Goal: Transaction & Acquisition: Book appointment/travel/reservation

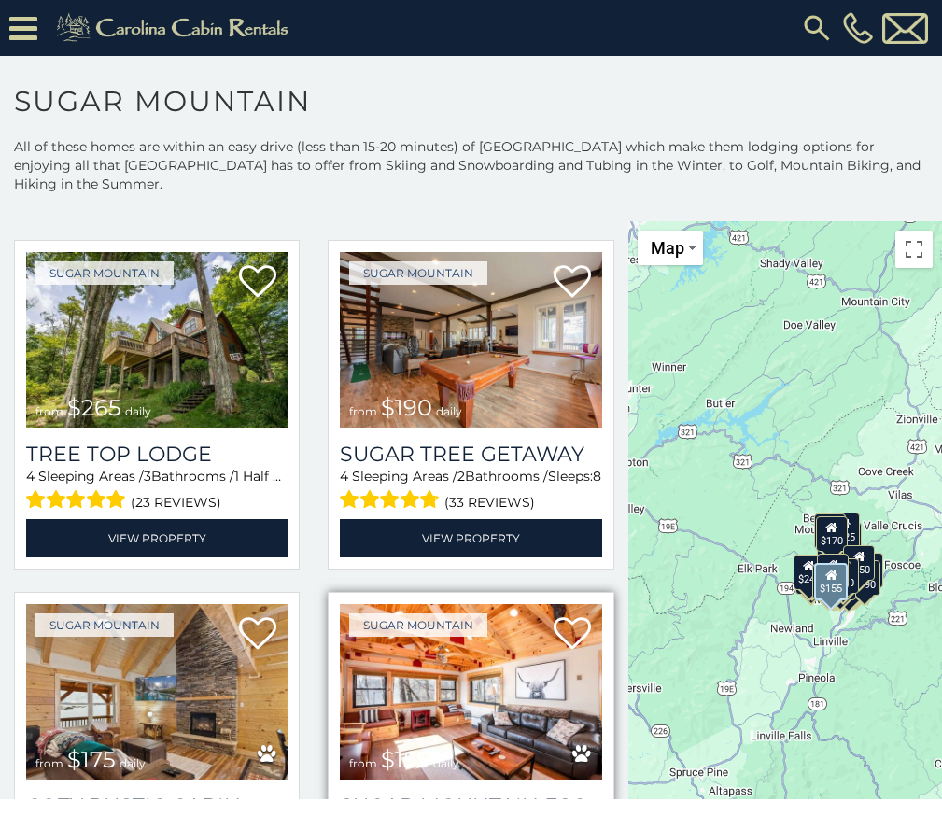
scroll to position [1307, 0]
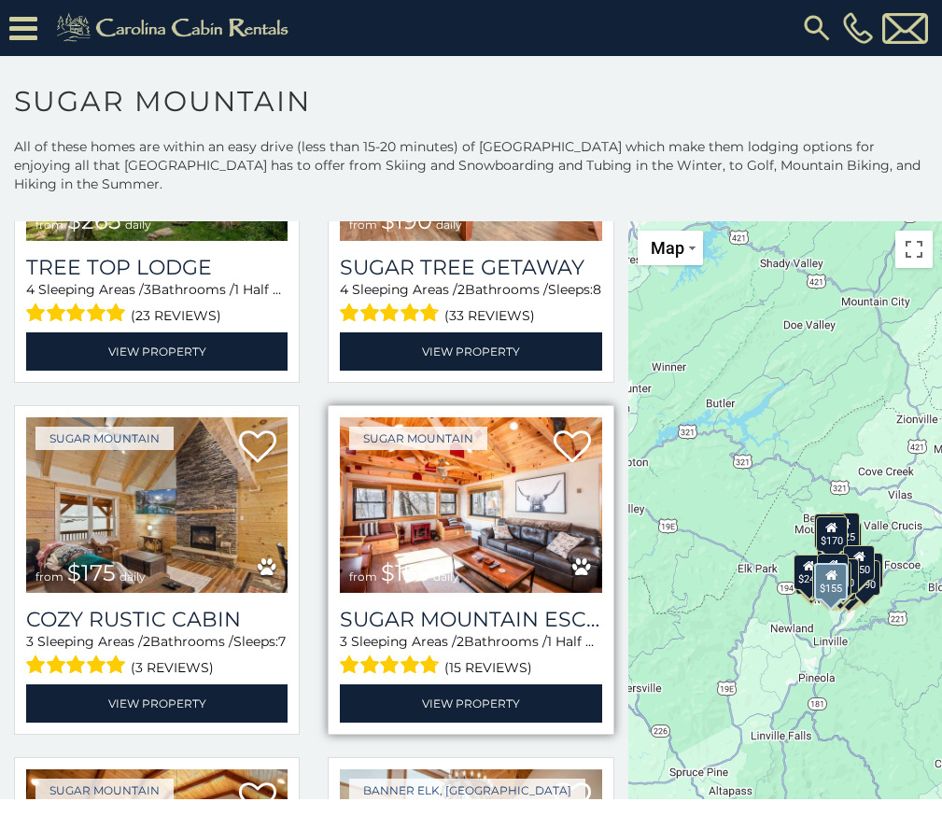
click at [480, 506] on img at bounding box center [470, 505] width 261 height 176
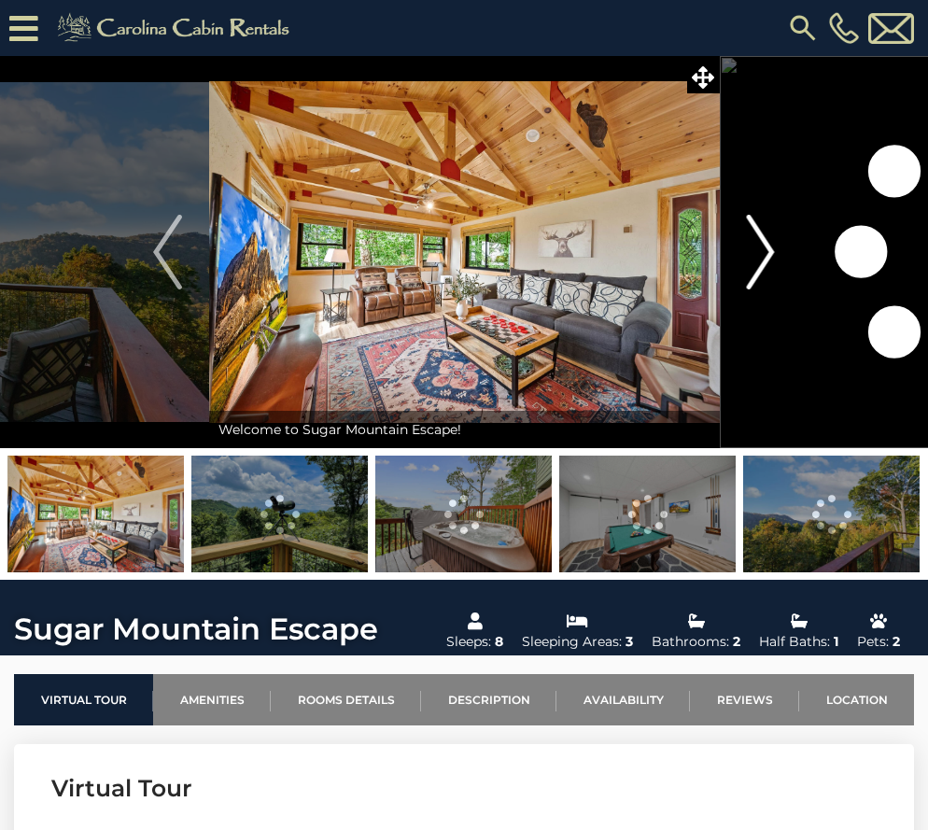
click at [762, 246] on img "Next" at bounding box center [761, 252] width 28 height 75
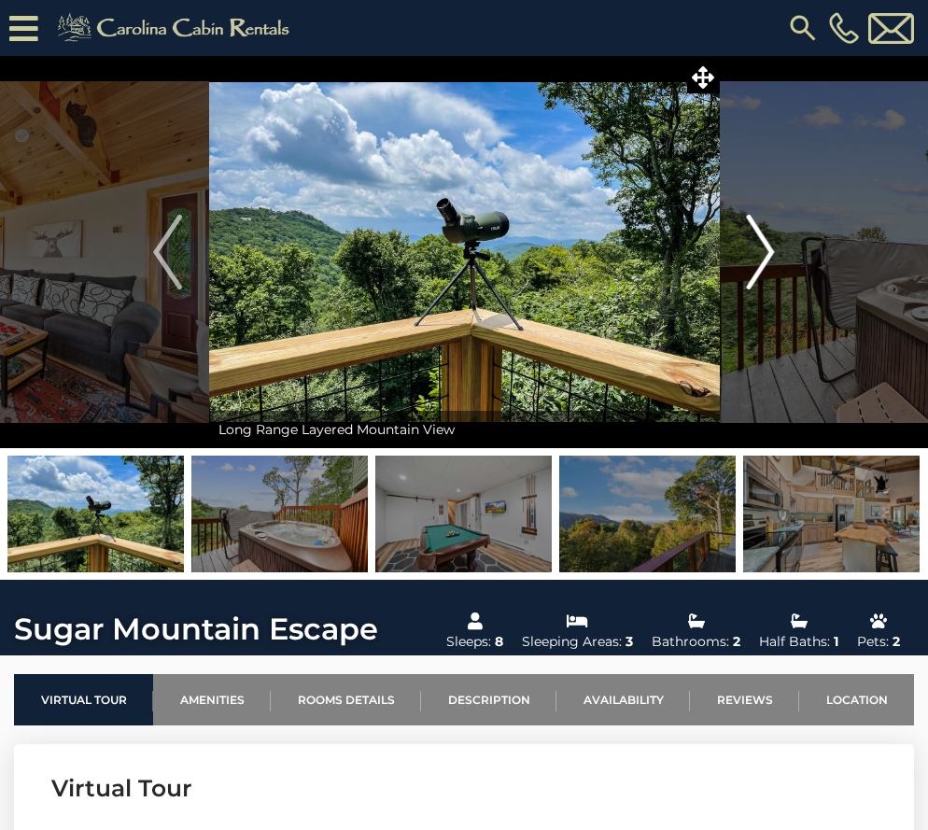
click at [762, 246] on img "Next" at bounding box center [761, 252] width 28 height 75
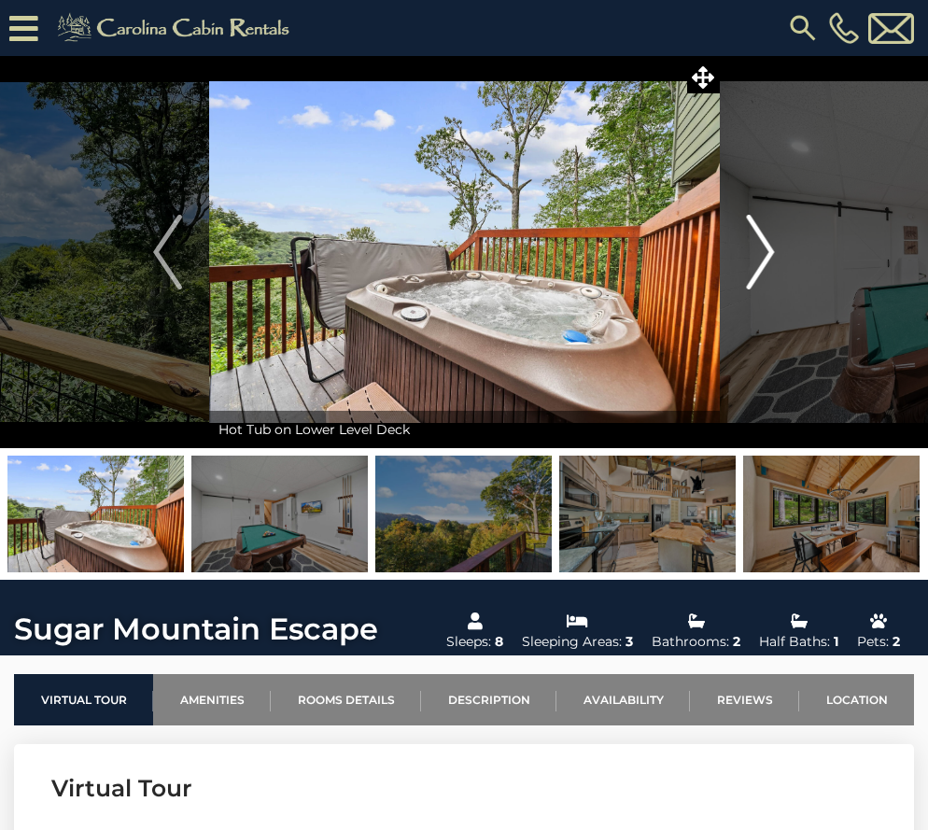
click at [762, 246] on img "Next" at bounding box center [761, 252] width 28 height 75
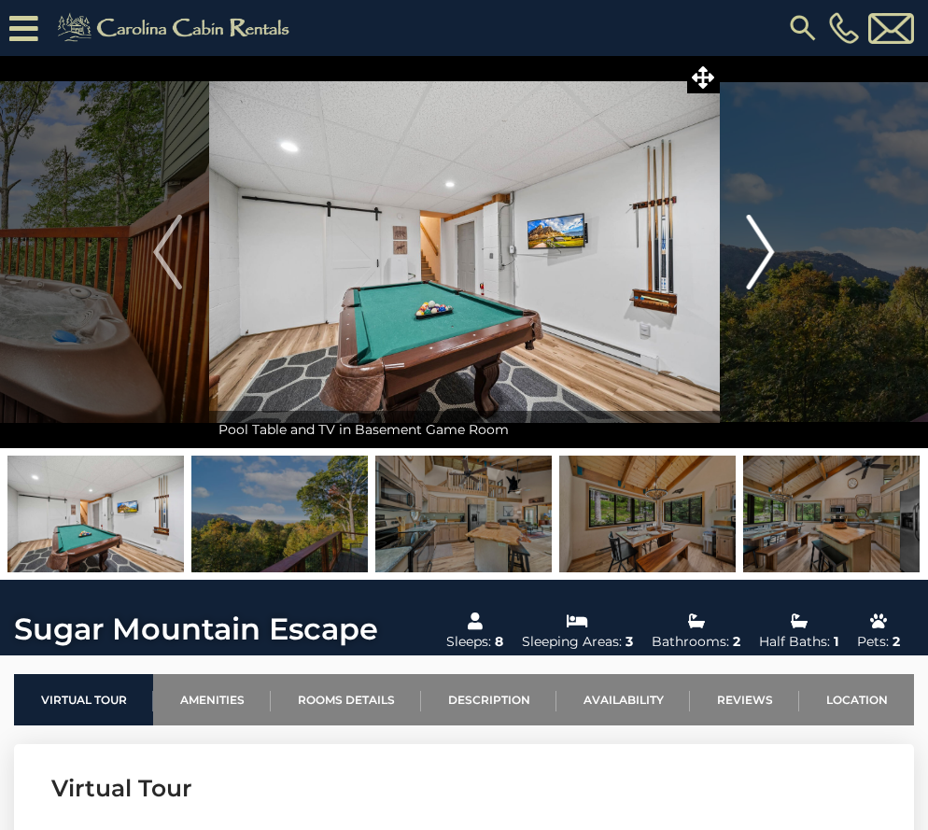
click at [762, 246] on img "Next" at bounding box center [761, 252] width 28 height 75
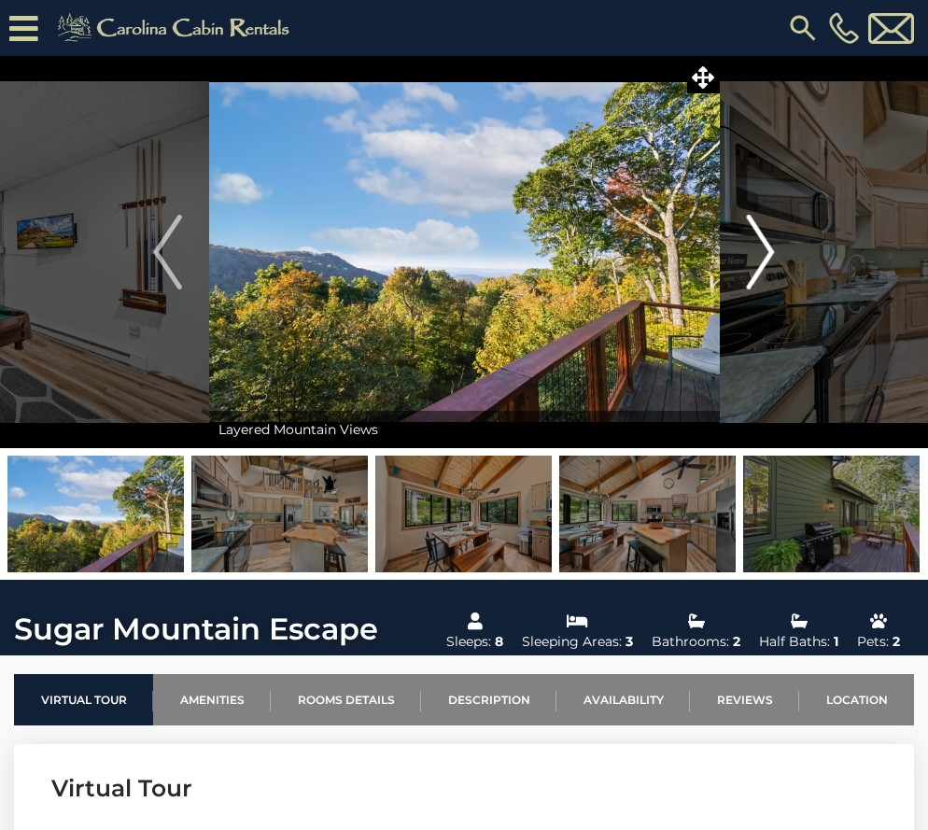
click at [762, 246] on img "Next" at bounding box center [761, 252] width 28 height 75
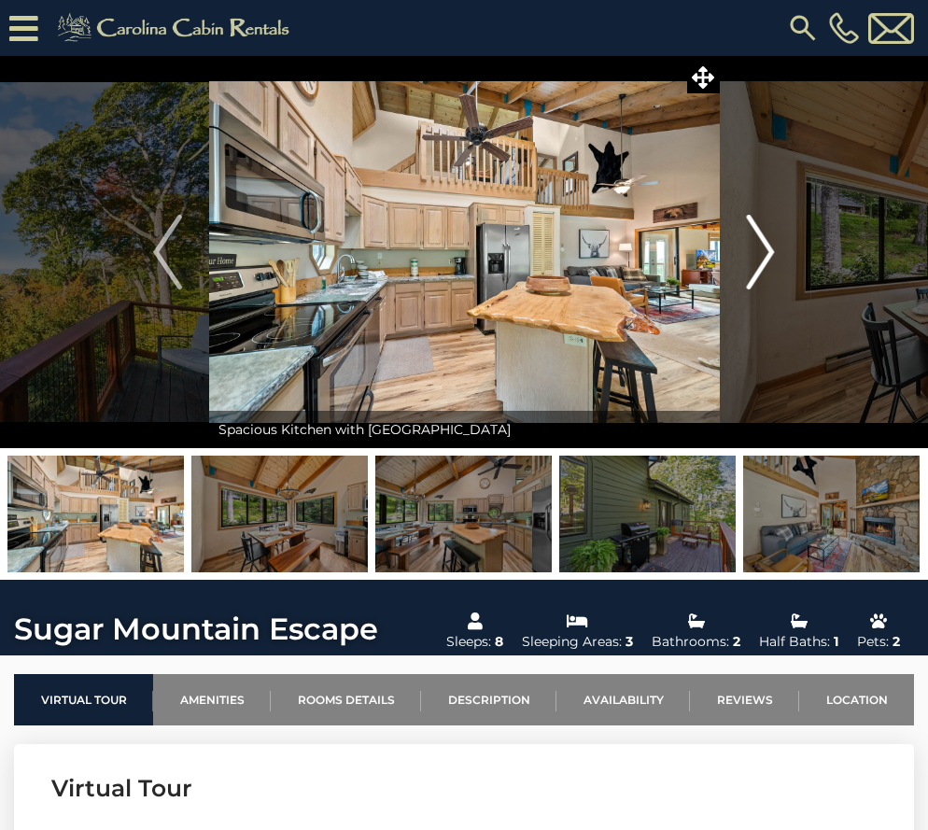
click at [762, 246] on img "Next" at bounding box center [761, 252] width 28 height 75
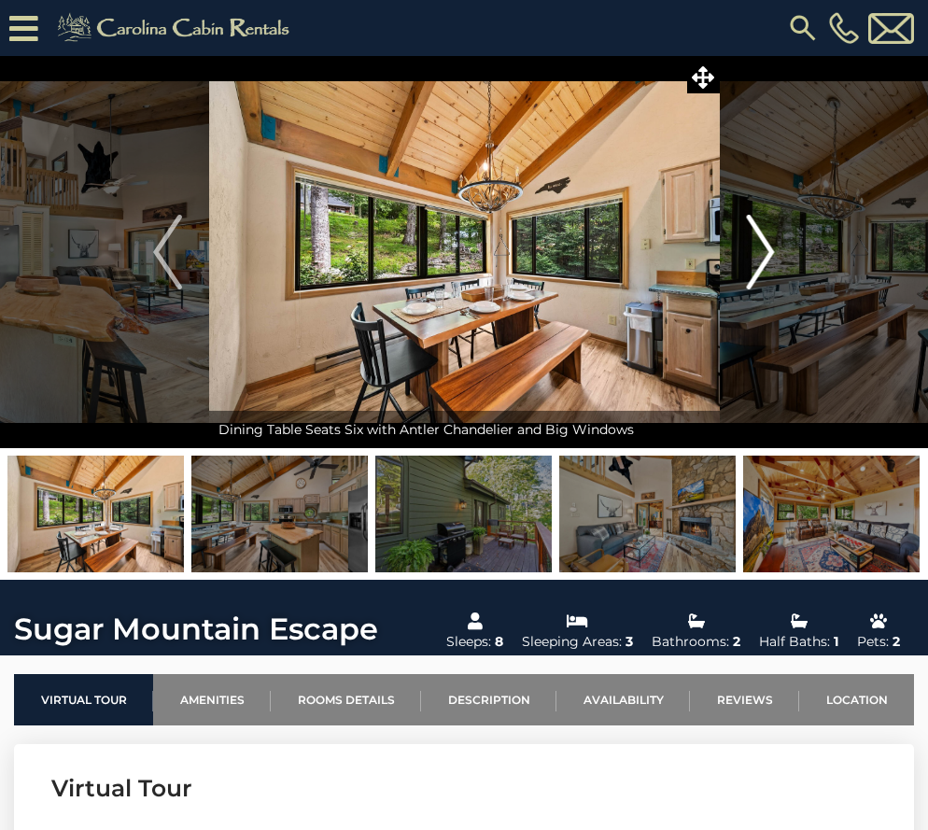
click at [762, 246] on img "Next" at bounding box center [761, 252] width 28 height 75
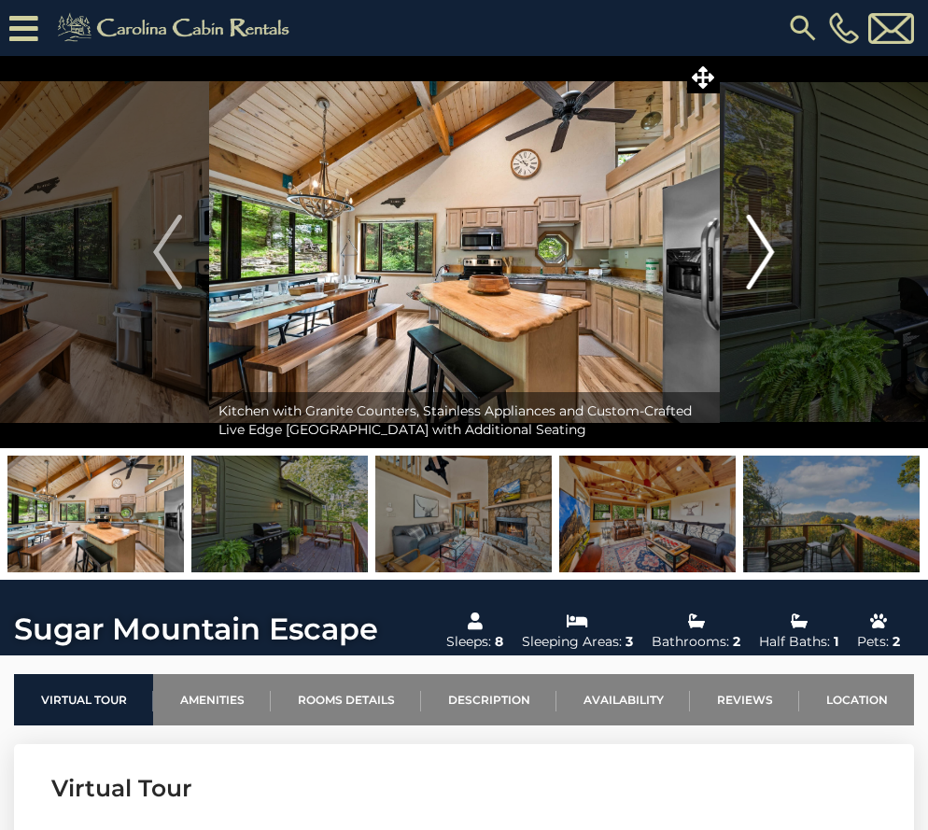
click at [762, 246] on img "Next" at bounding box center [761, 252] width 28 height 75
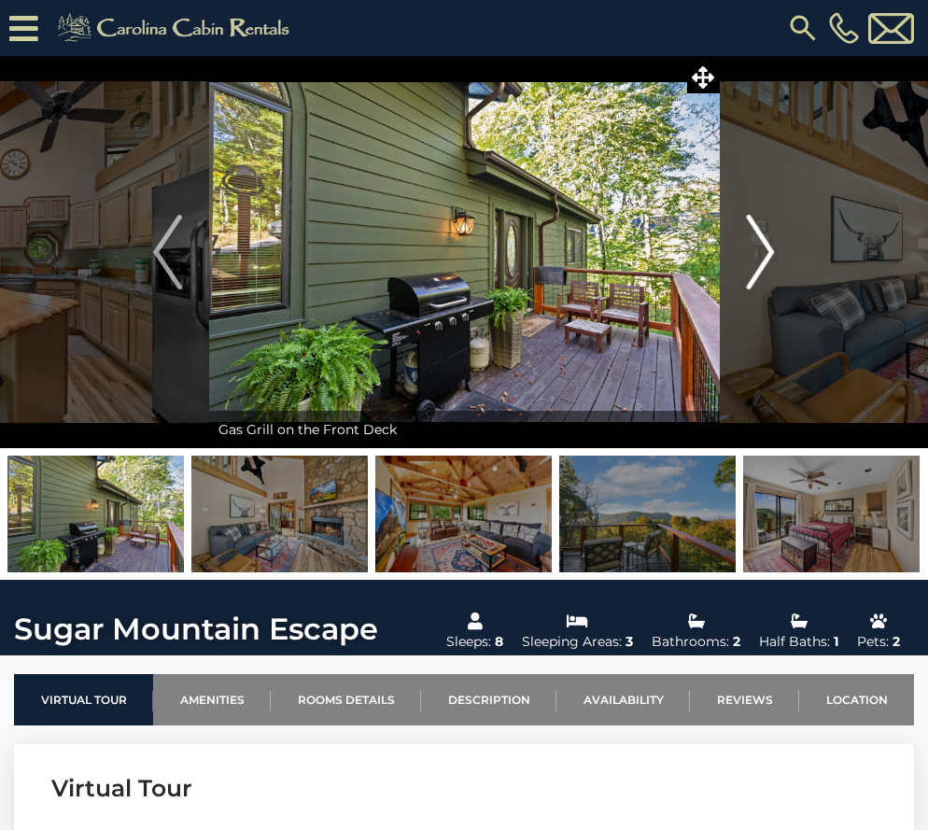
click at [762, 246] on img "Next" at bounding box center [761, 252] width 28 height 75
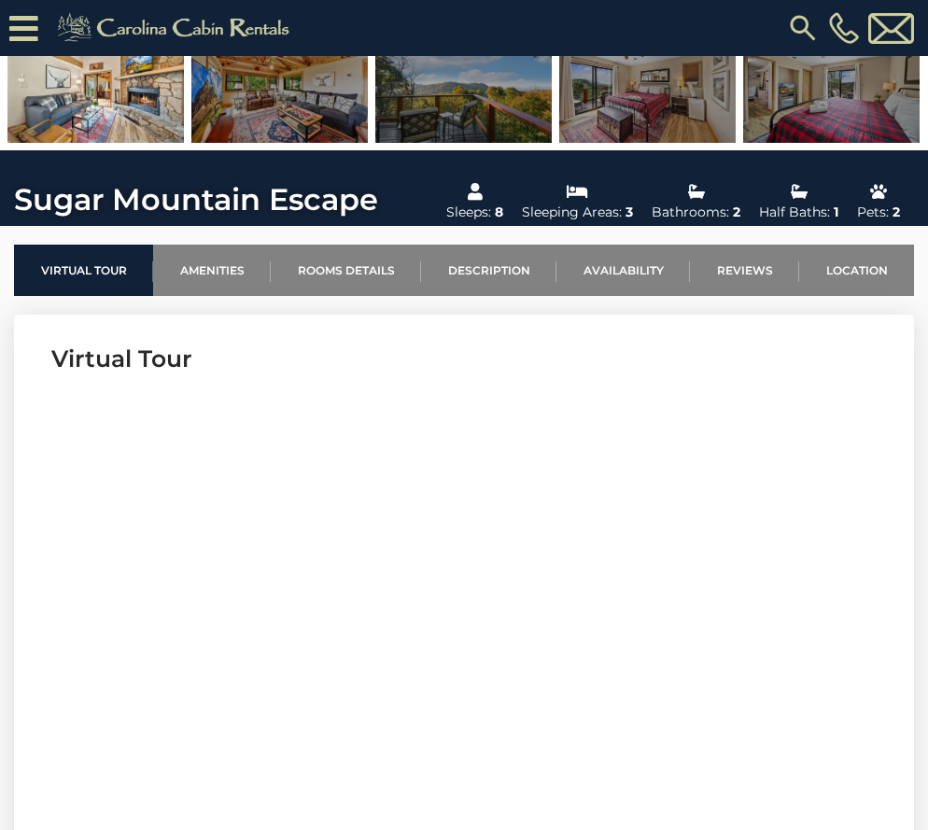
scroll to position [560, 0]
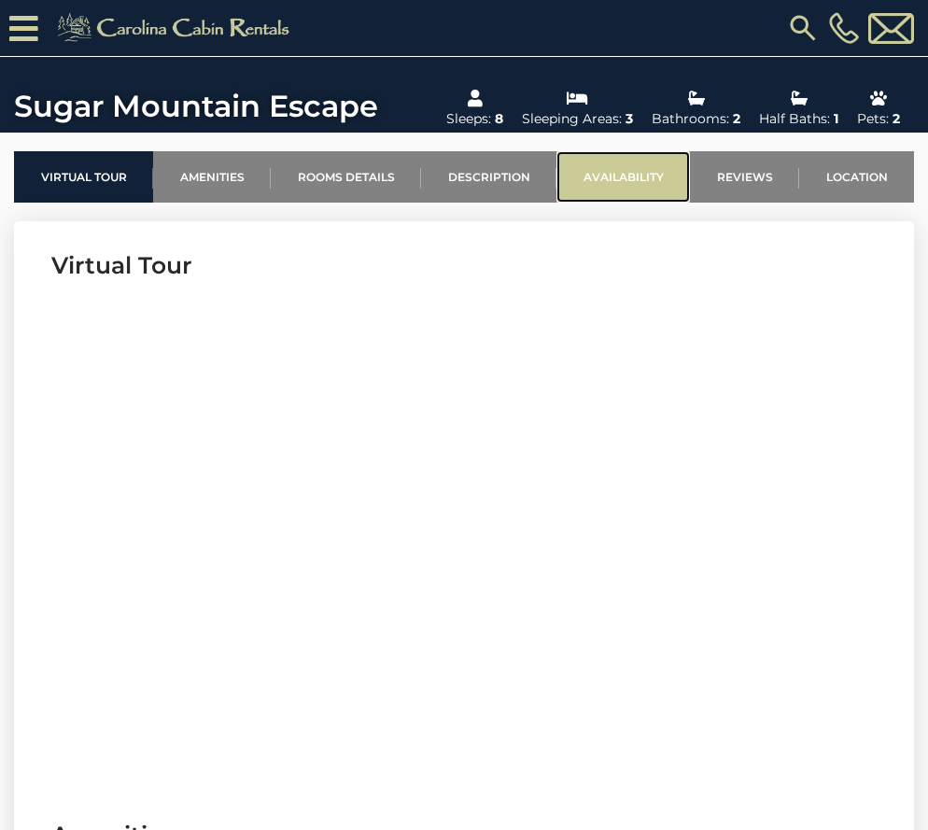
click at [635, 171] on link "Availability" at bounding box center [623, 176] width 134 height 51
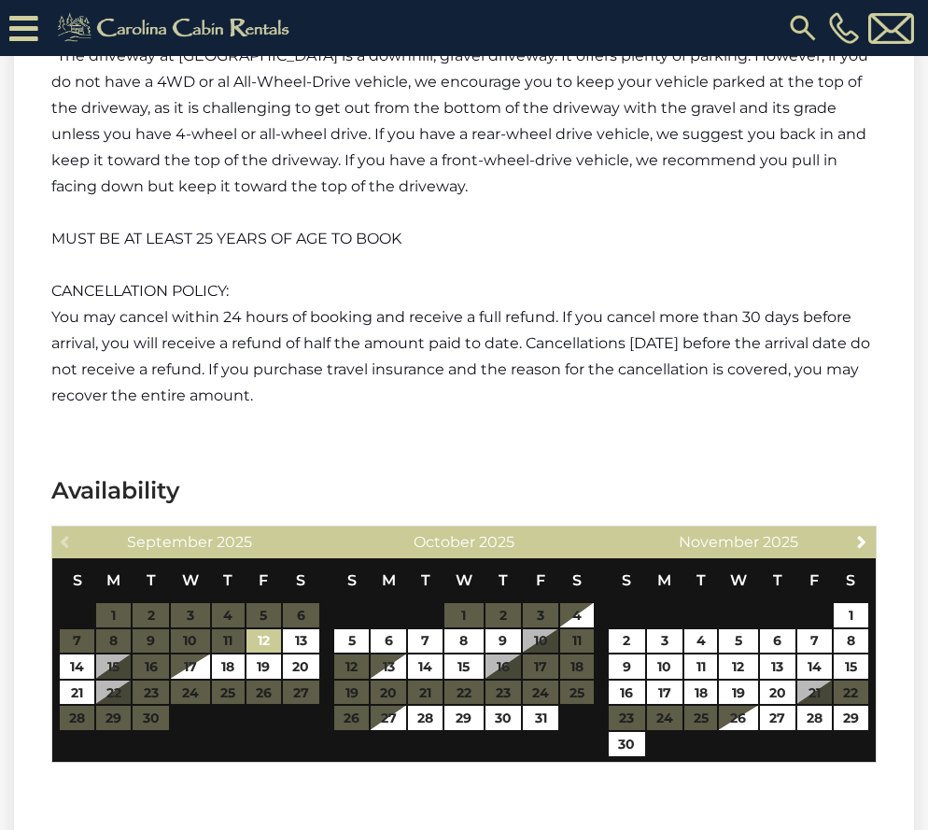
scroll to position [4859, 0]
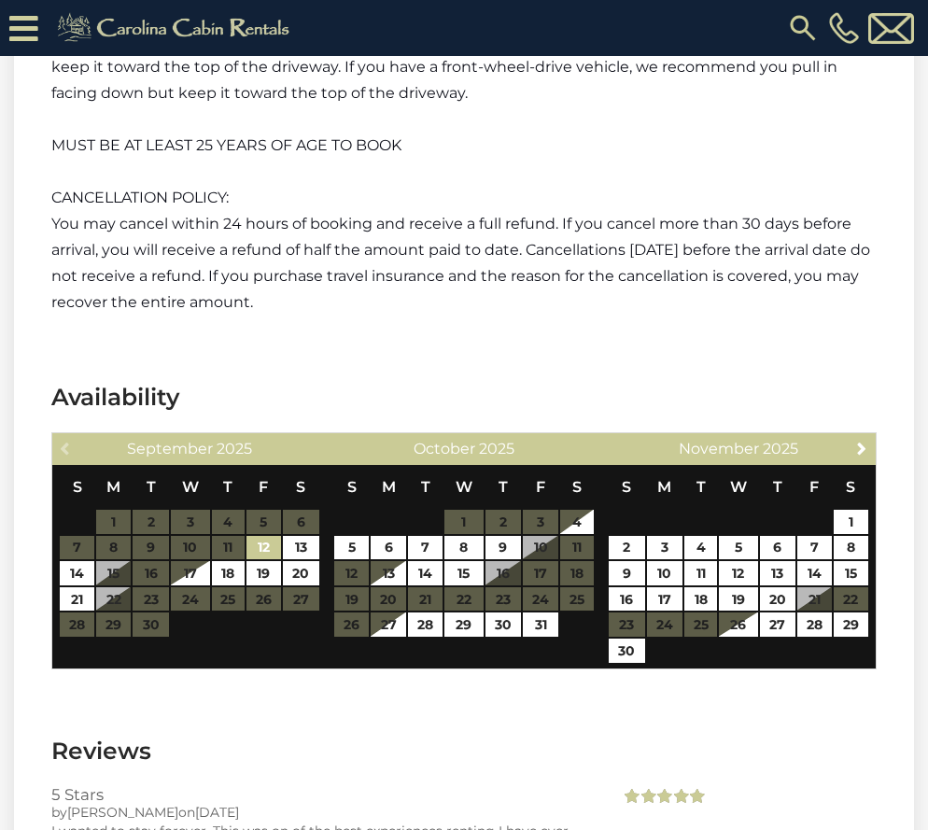
click at [300, 568] on table "S M T W T F S 1 2 3 4 5 6 7 8 9 10 11 12 13 14 15 16 17 18 19 20 21 22 23 24 25…" at bounding box center [189, 551] width 260 height 173
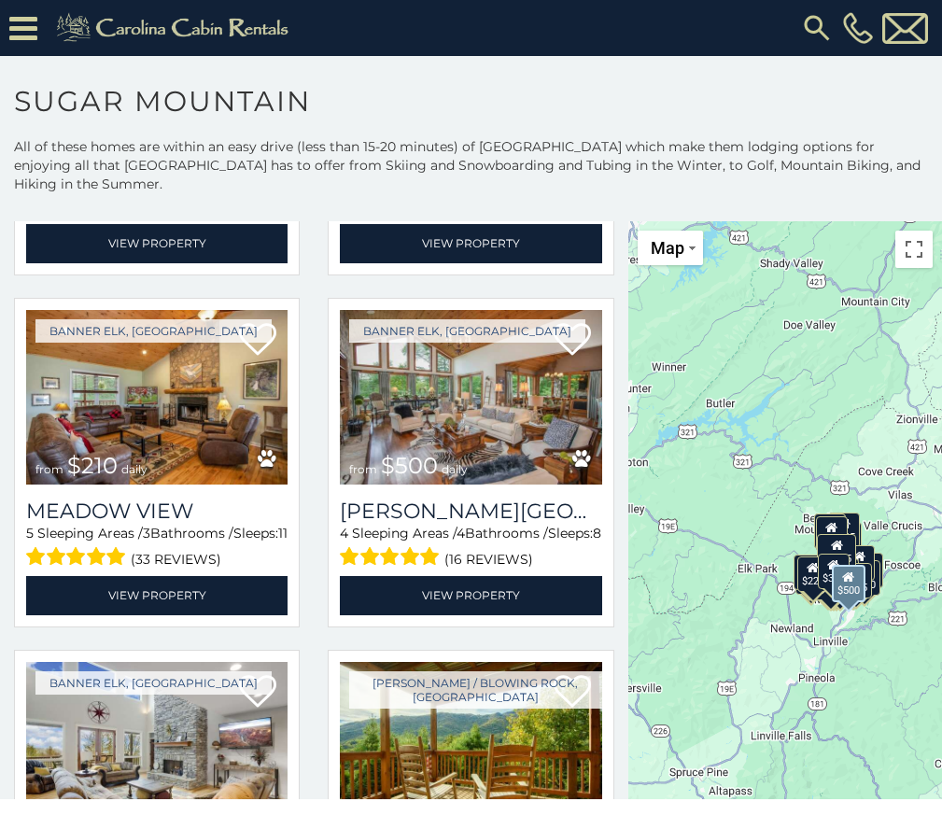
scroll to position [3268, 0]
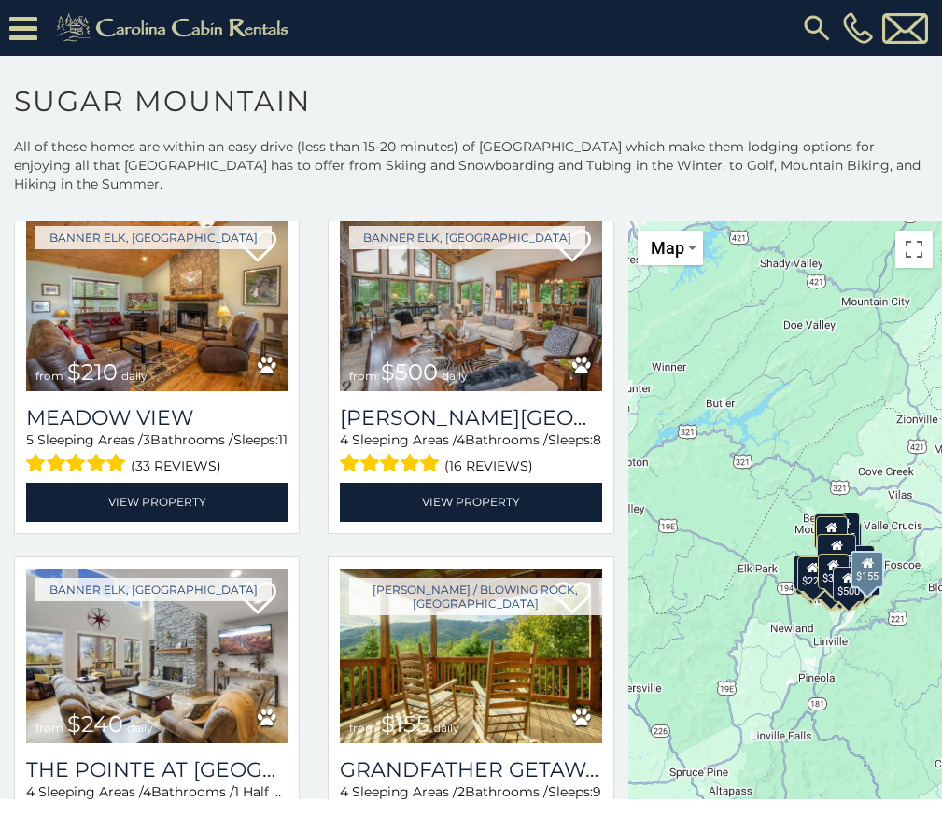
click at [501, 628] on img at bounding box center [470, 657] width 261 height 176
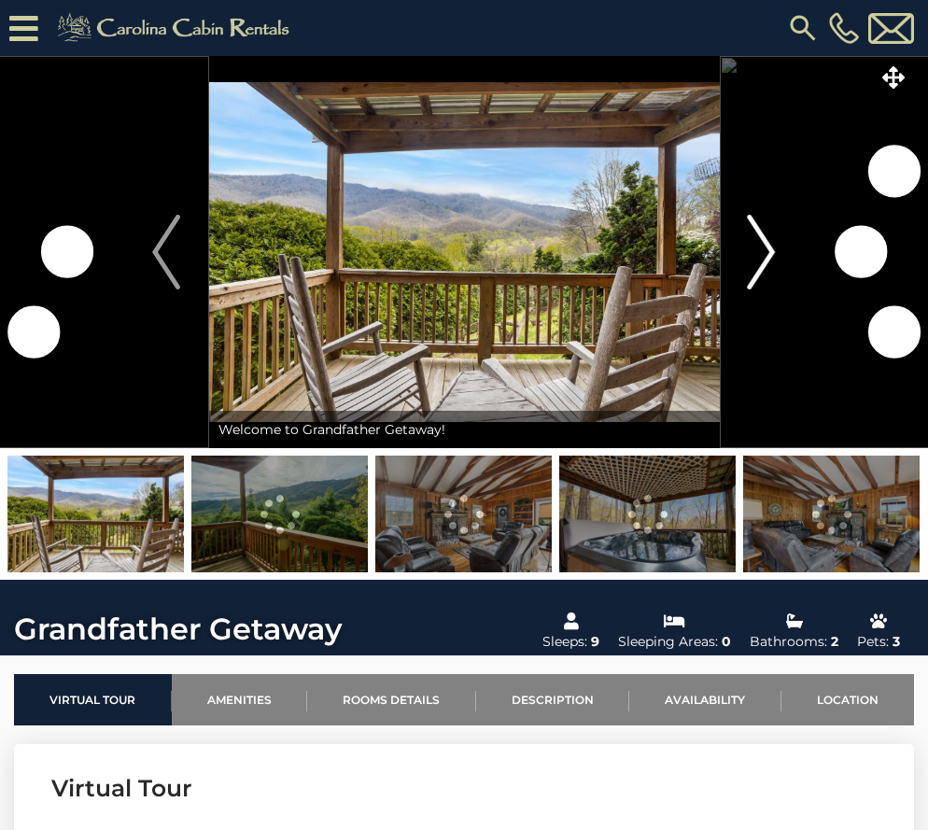
click at [753, 252] on img "Next" at bounding box center [762, 252] width 28 height 75
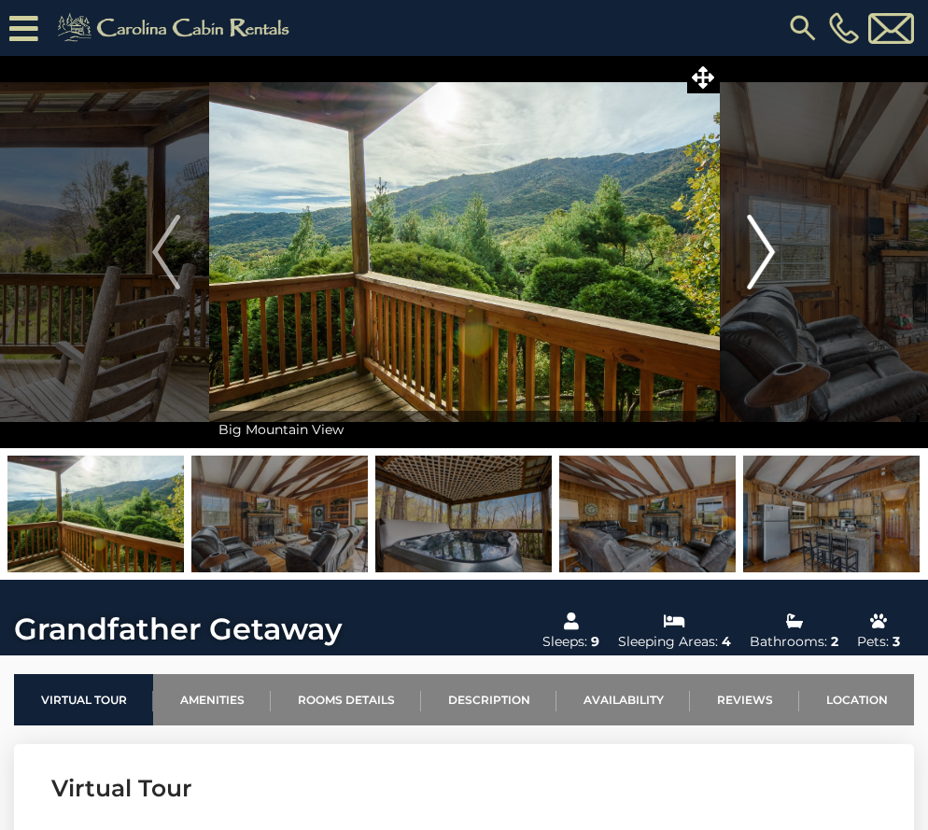
click at [779, 252] on button "Next" at bounding box center [761, 252] width 85 height 392
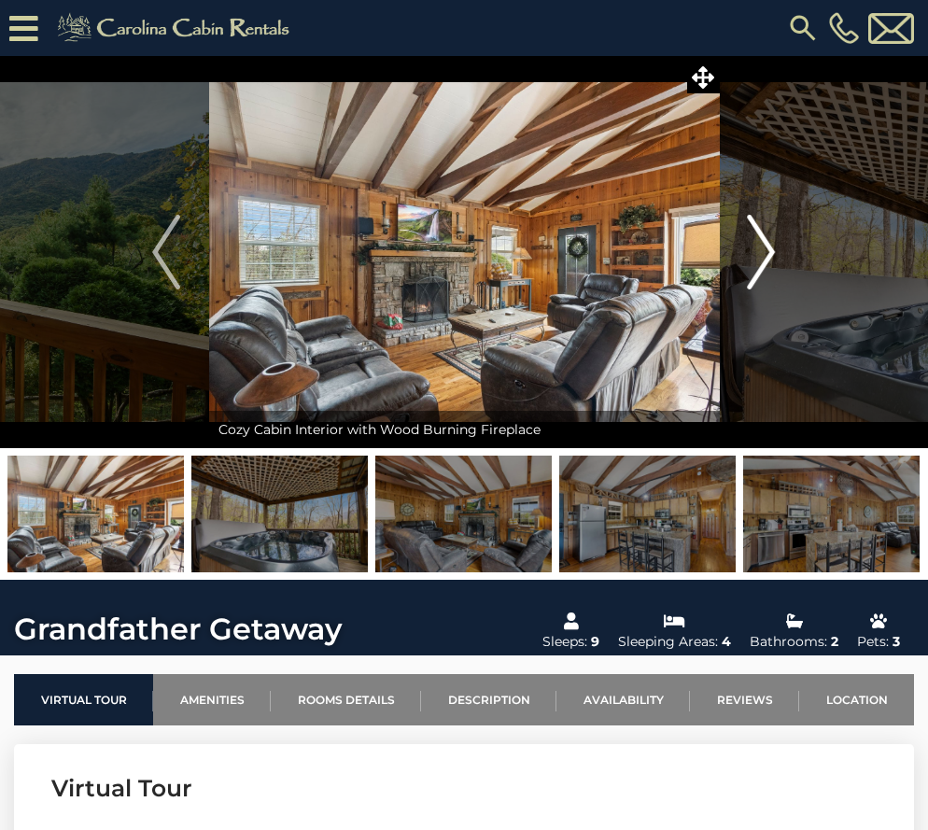
click at [779, 252] on button "Next" at bounding box center [761, 252] width 85 height 392
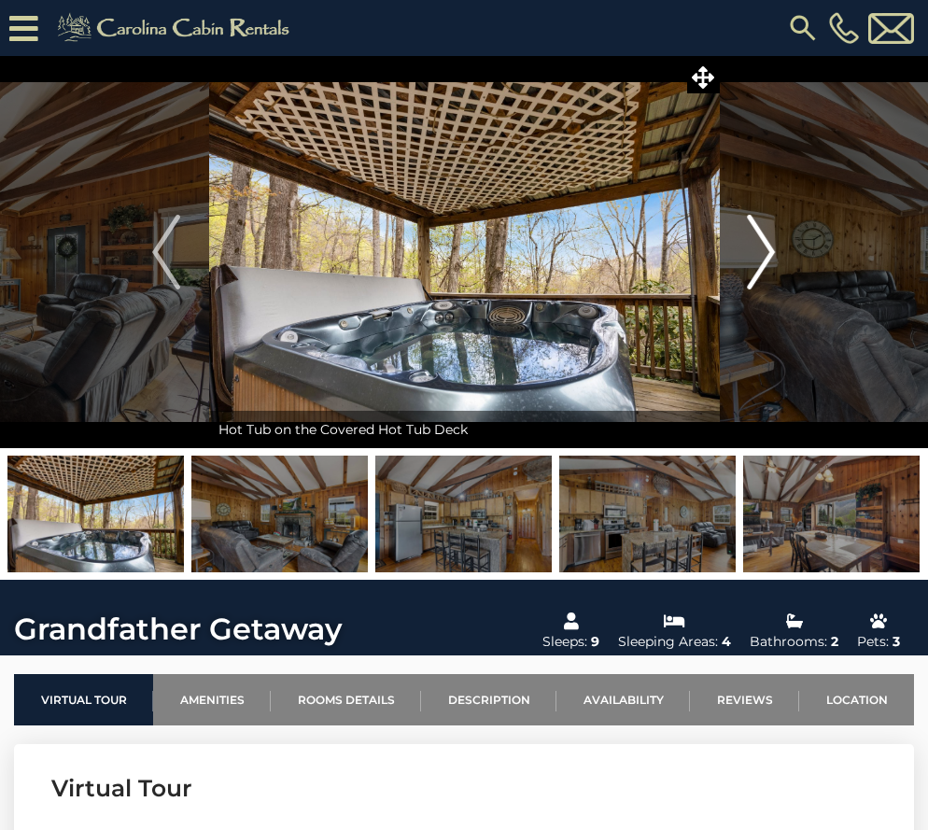
click at [779, 252] on button "Next" at bounding box center [761, 252] width 85 height 392
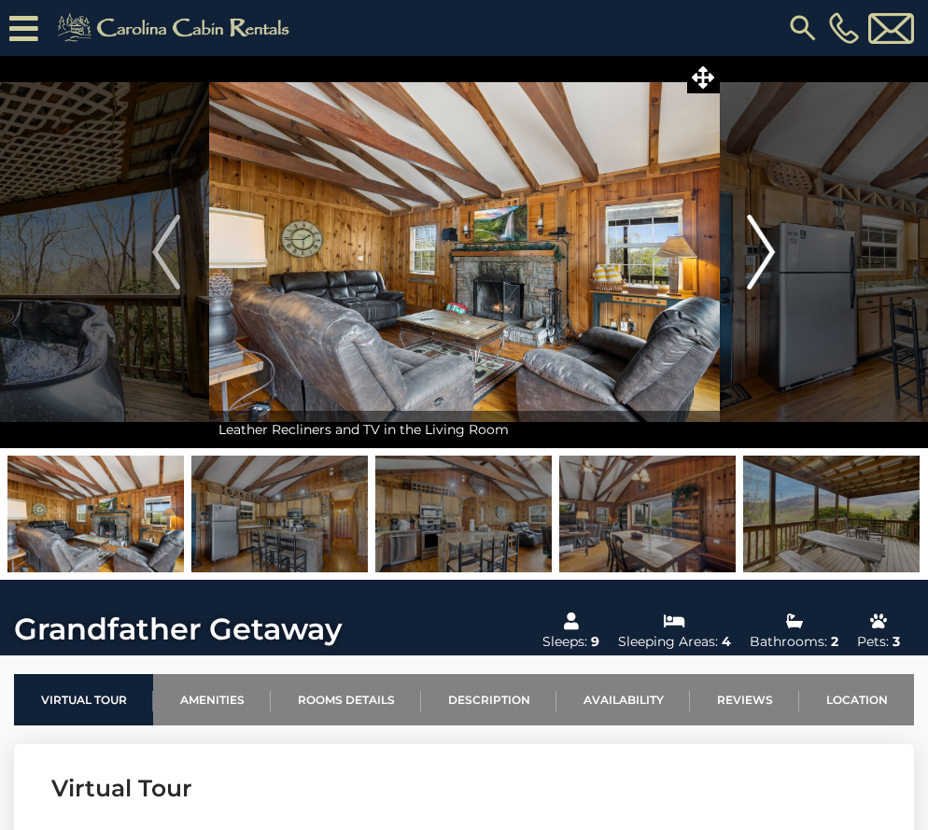
click at [779, 253] on button "Next" at bounding box center [761, 252] width 85 height 392
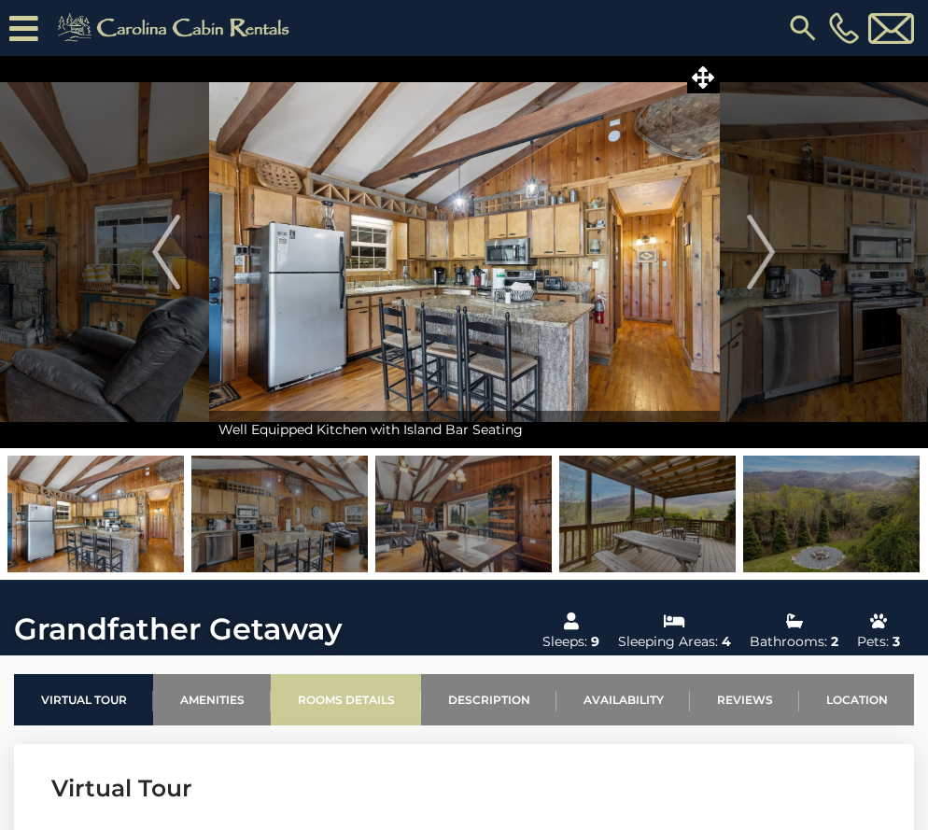
scroll to position [187, 0]
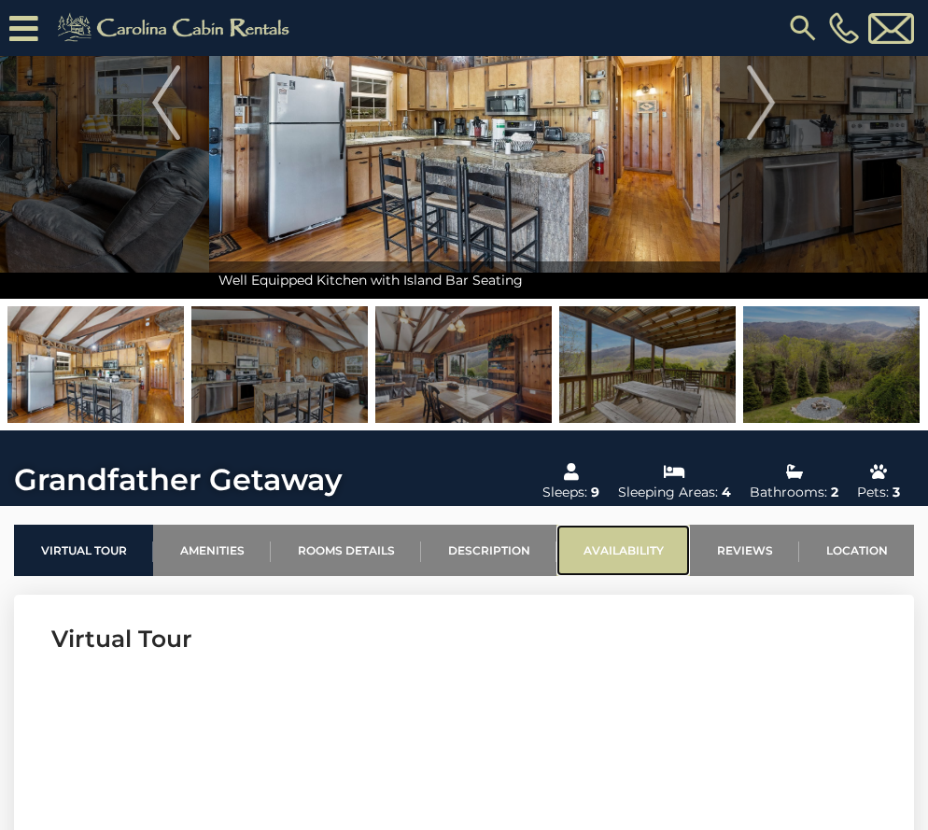
click at [647, 551] on link "Availability" at bounding box center [623, 550] width 134 height 51
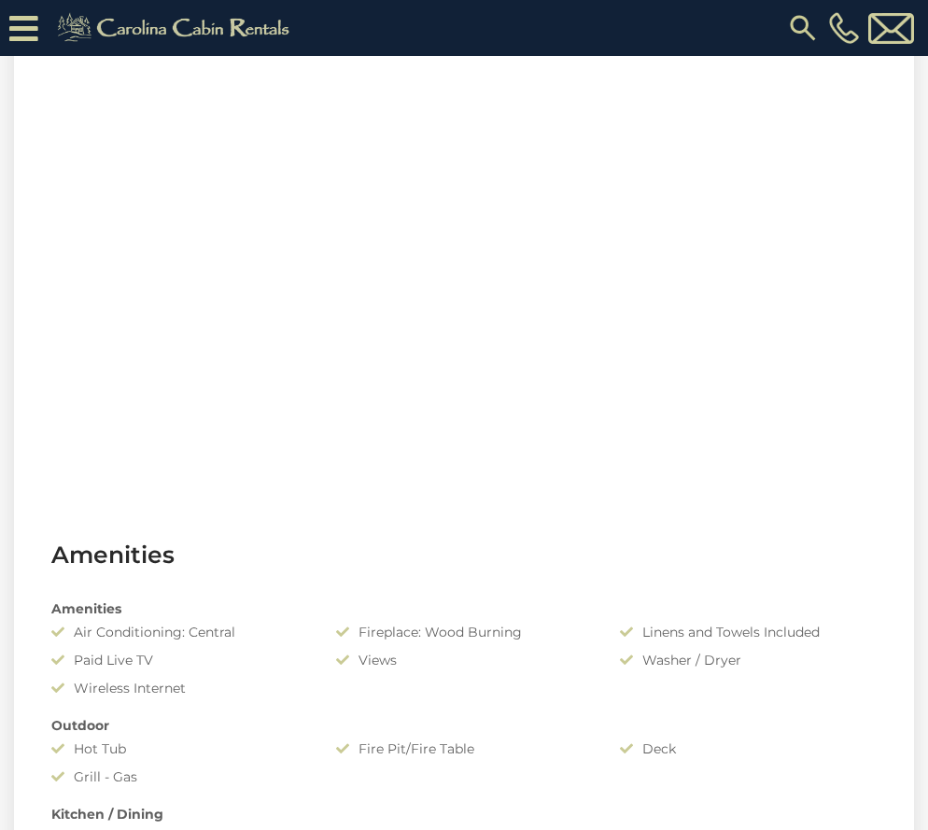
scroll to position [560, 0]
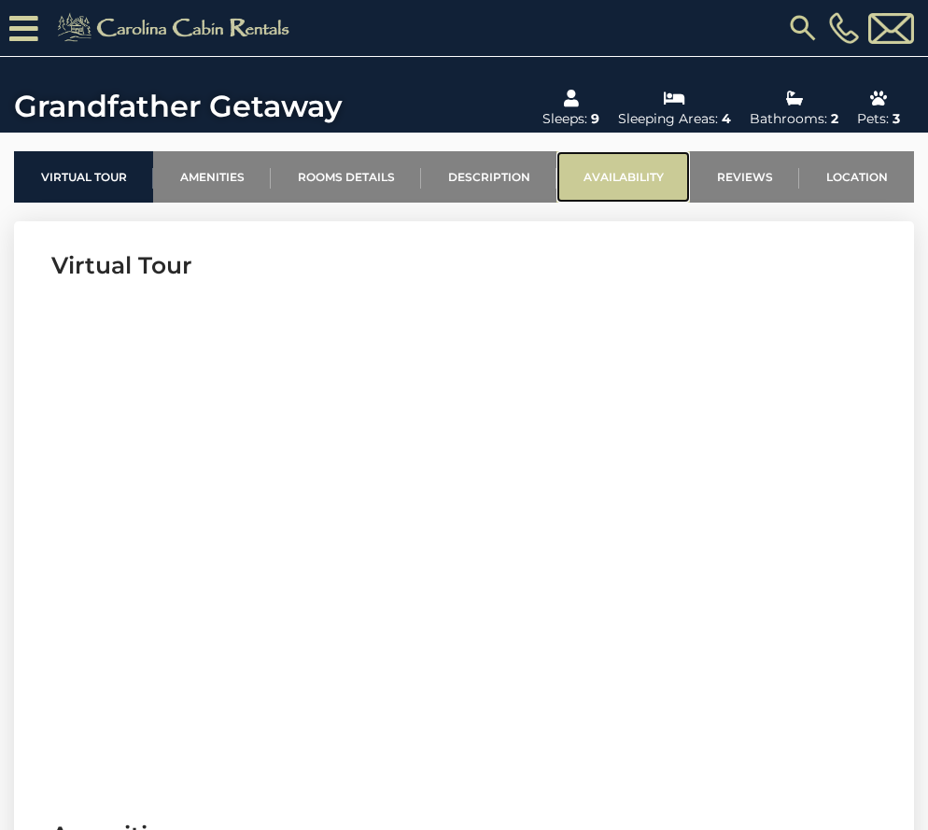
click at [641, 165] on link "Availability" at bounding box center [623, 176] width 134 height 51
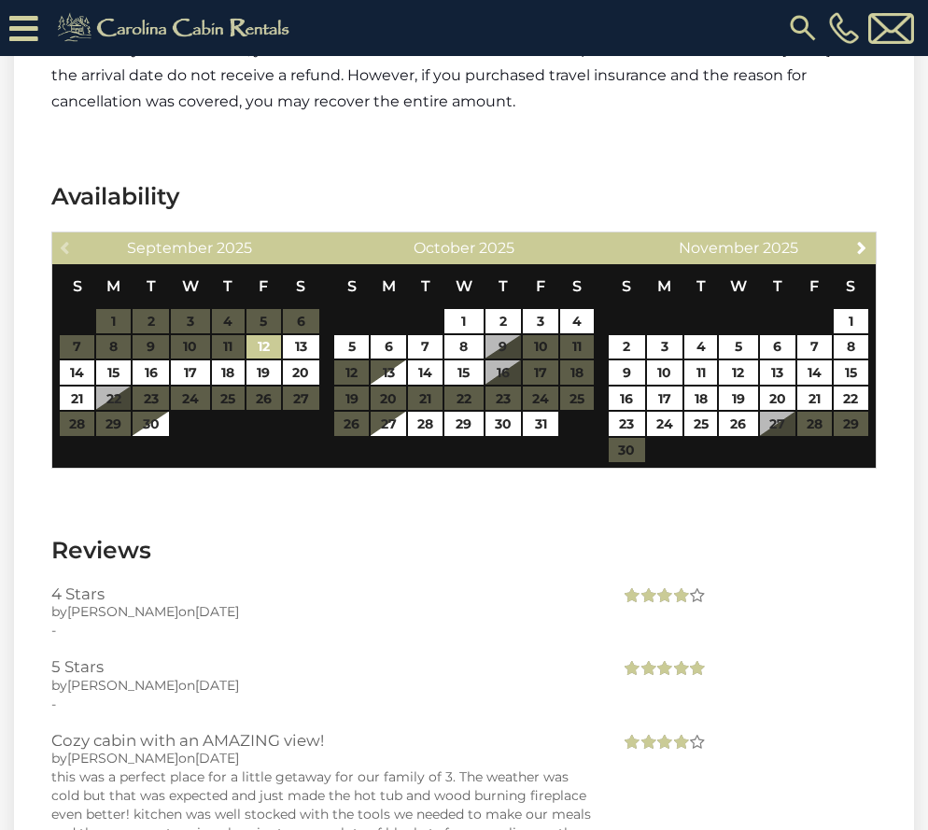
scroll to position [2914, 0]
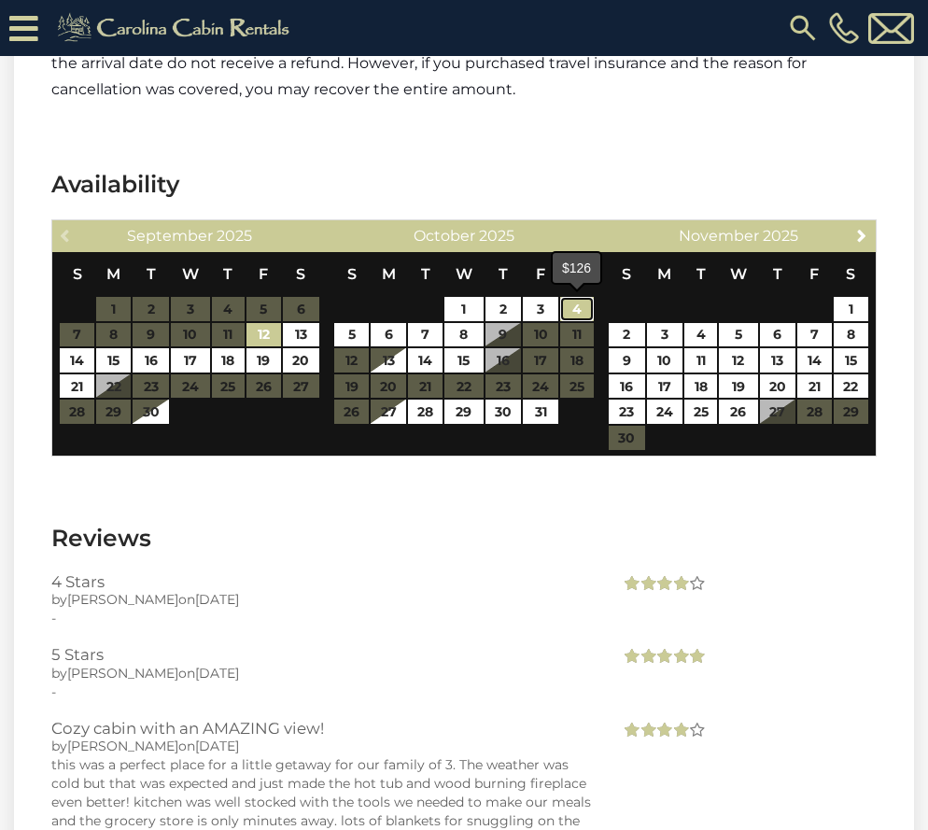
click at [585, 304] on link "4" at bounding box center [576, 309] width 33 height 24
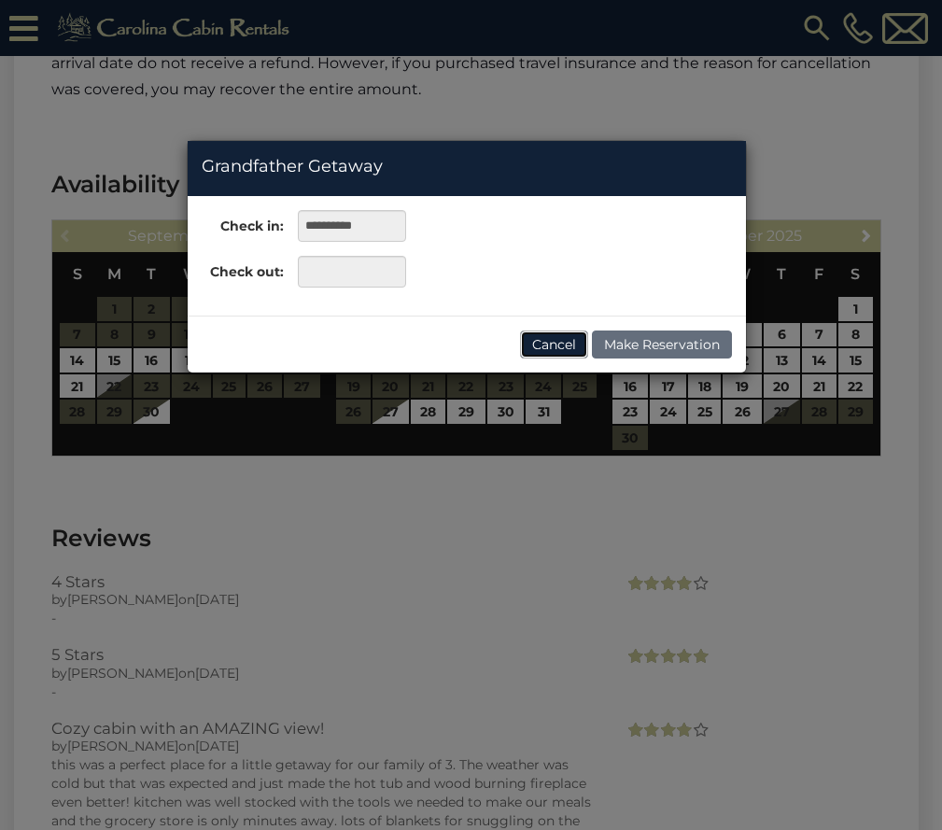
click at [571, 349] on button "Cancel" at bounding box center [554, 344] width 68 height 28
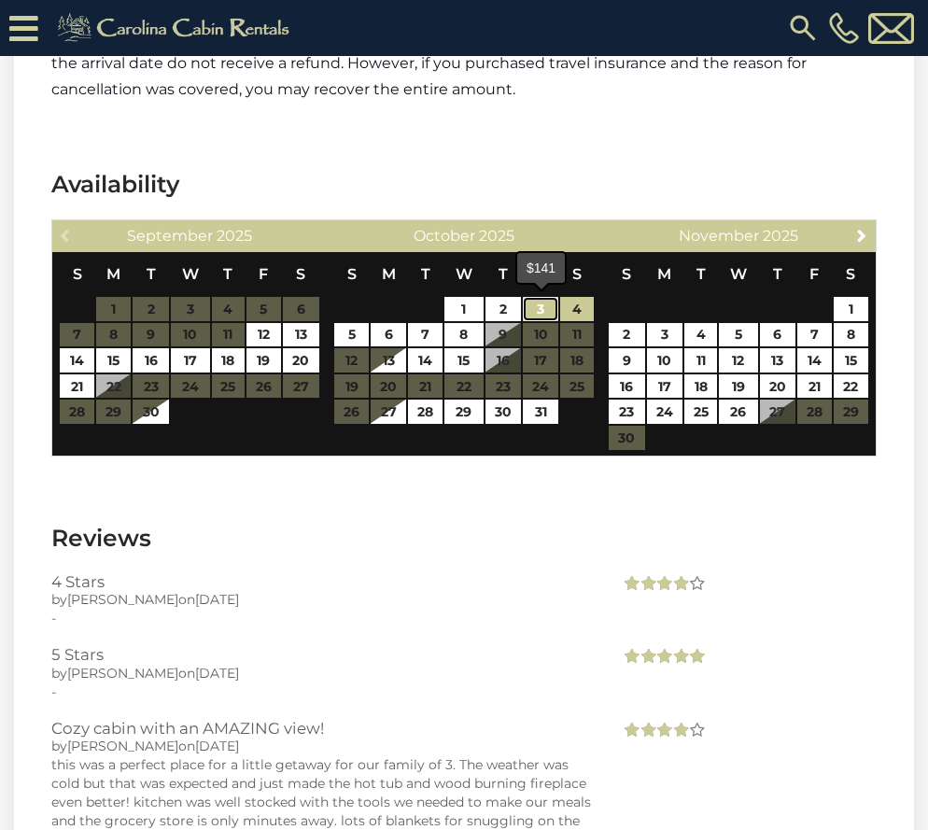
click at [538, 303] on link "3" at bounding box center [540, 309] width 35 height 24
type input "**********"
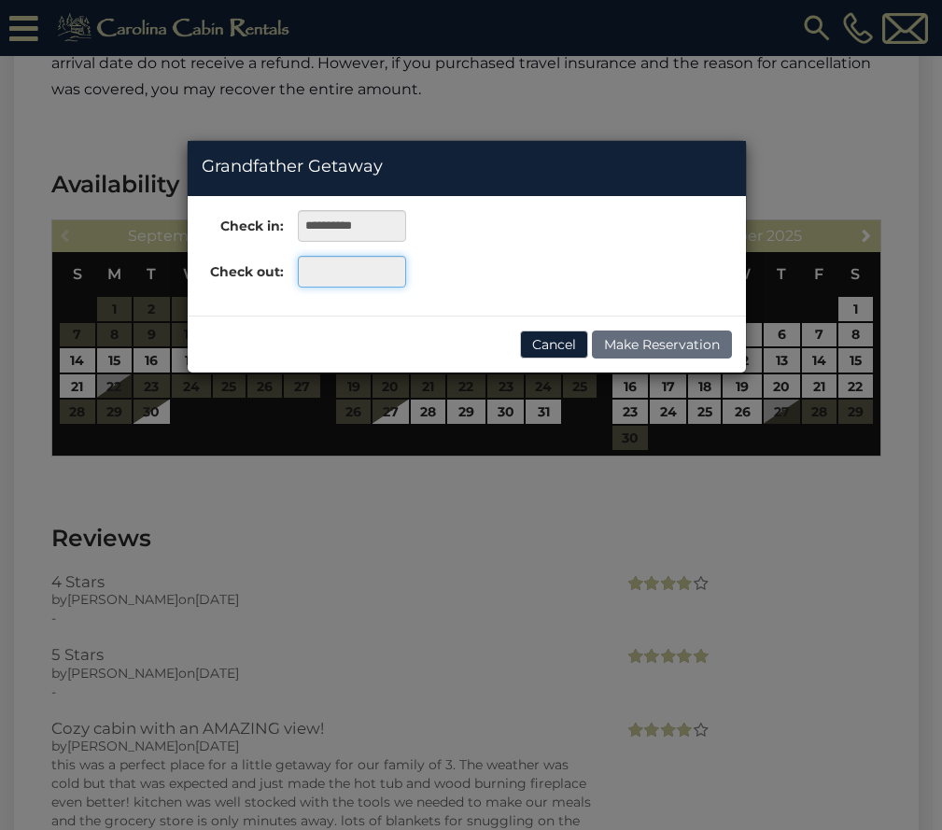
click at [372, 265] on input "text" at bounding box center [351, 272] width 107 height 32
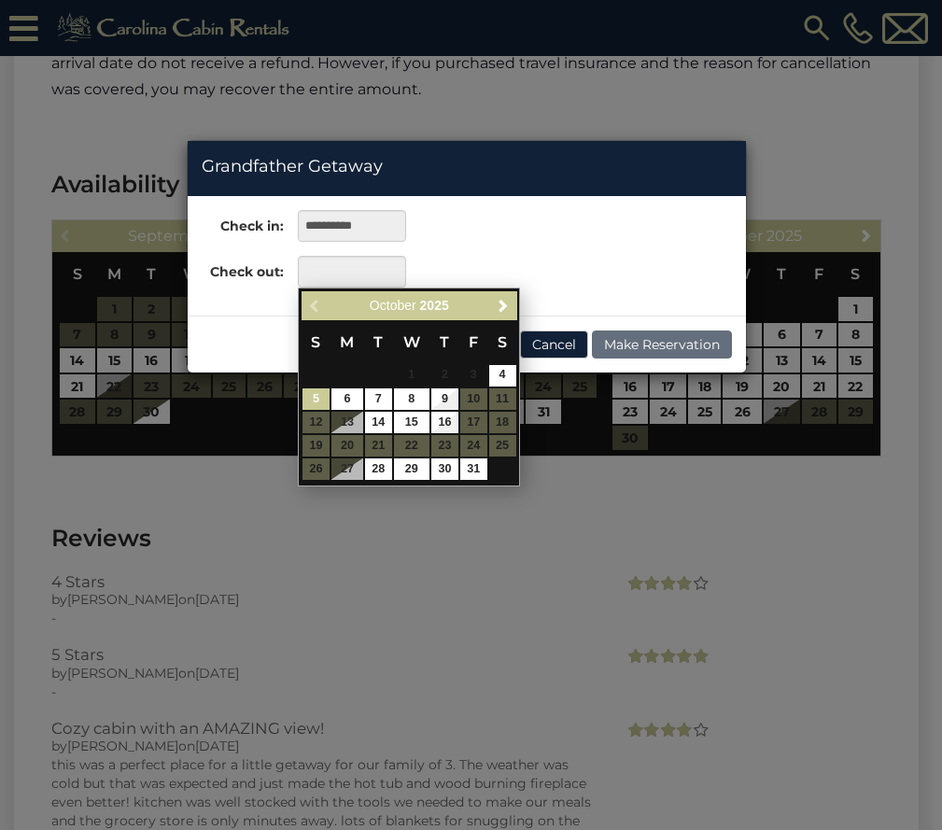
click at [319, 398] on link "5" at bounding box center [315, 398] width 27 height 21
type input "**********"
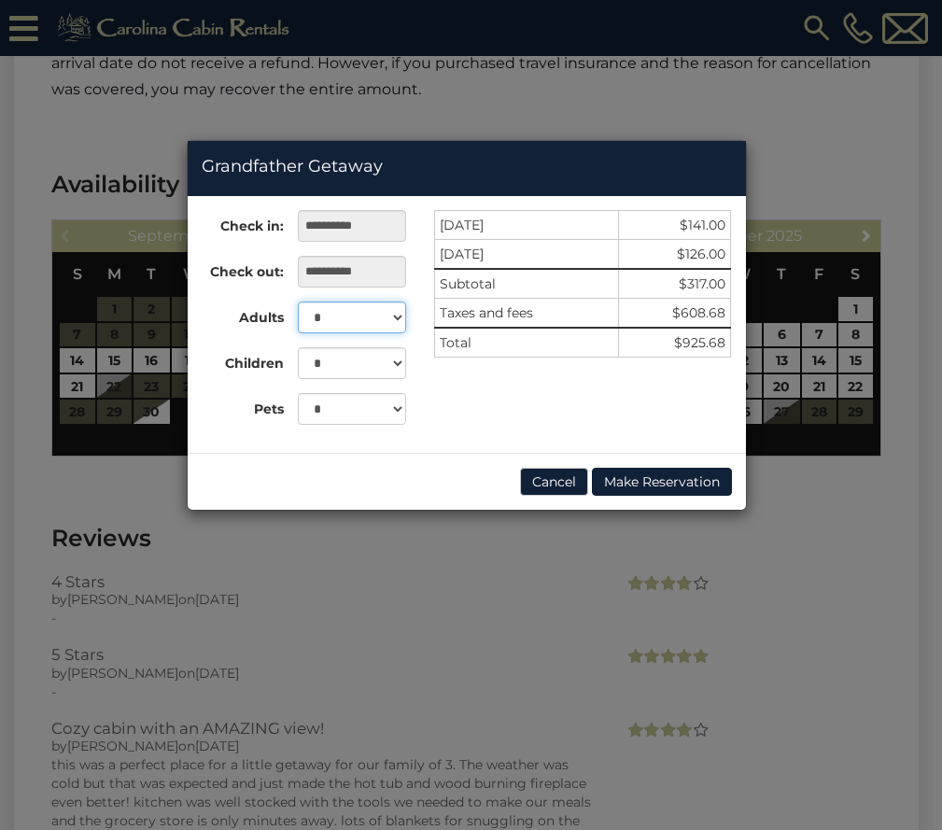
click at [394, 319] on select "* * * * * * * * *" at bounding box center [351, 318] width 107 height 32
select select "*"
click at [298, 302] on select "* * * * * * * * *" at bounding box center [351, 318] width 107 height 32
click at [396, 408] on select "* * * *" at bounding box center [351, 409] width 107 height 32
select select "*"
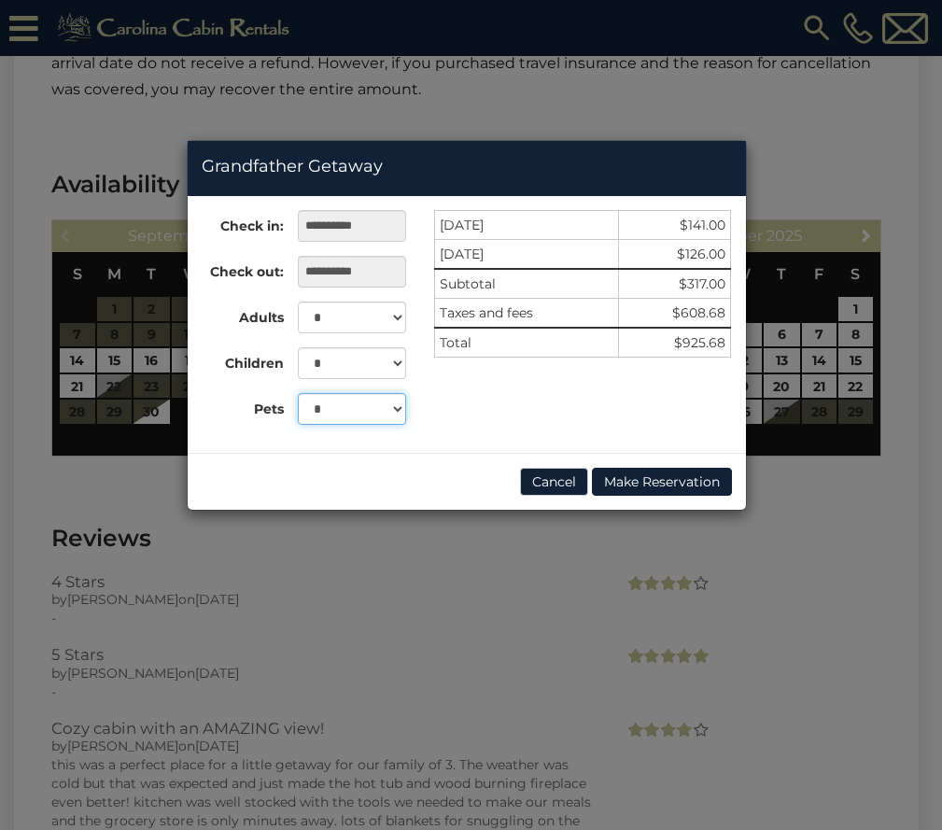
click at [298, 393] on select "* * * *" at bounding box center [351, 409] width 107 height 32
click at [563, 485] on button "Cancel" at bounding box center [554, 482] width 68 height 28
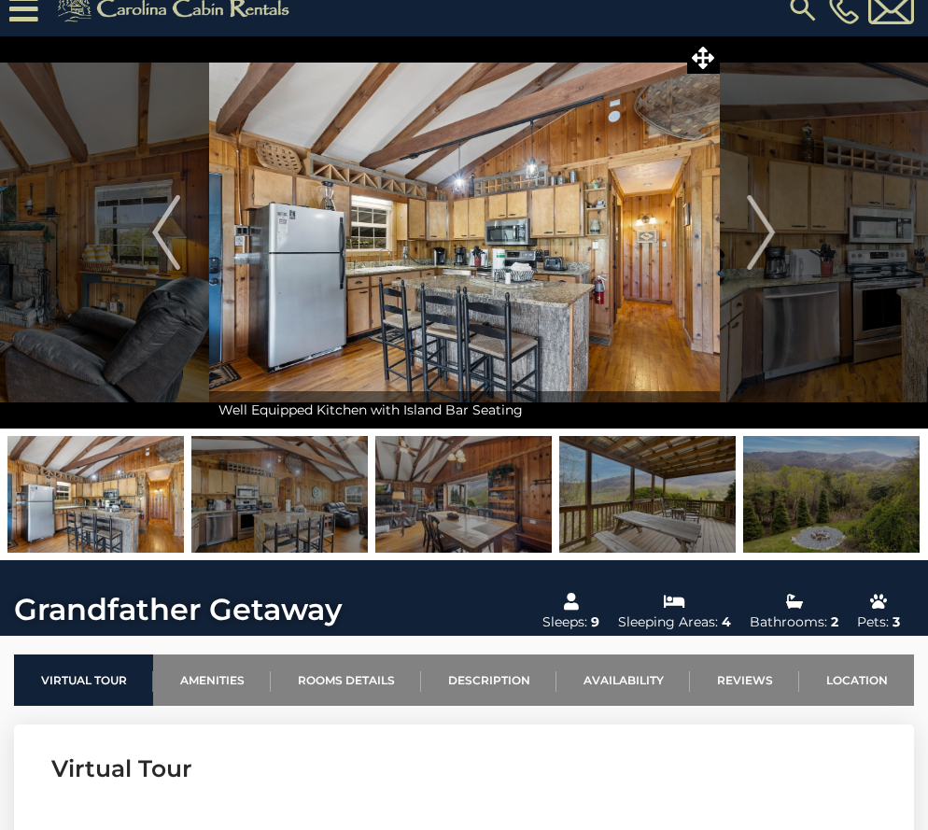
scroll to position [0, 0]
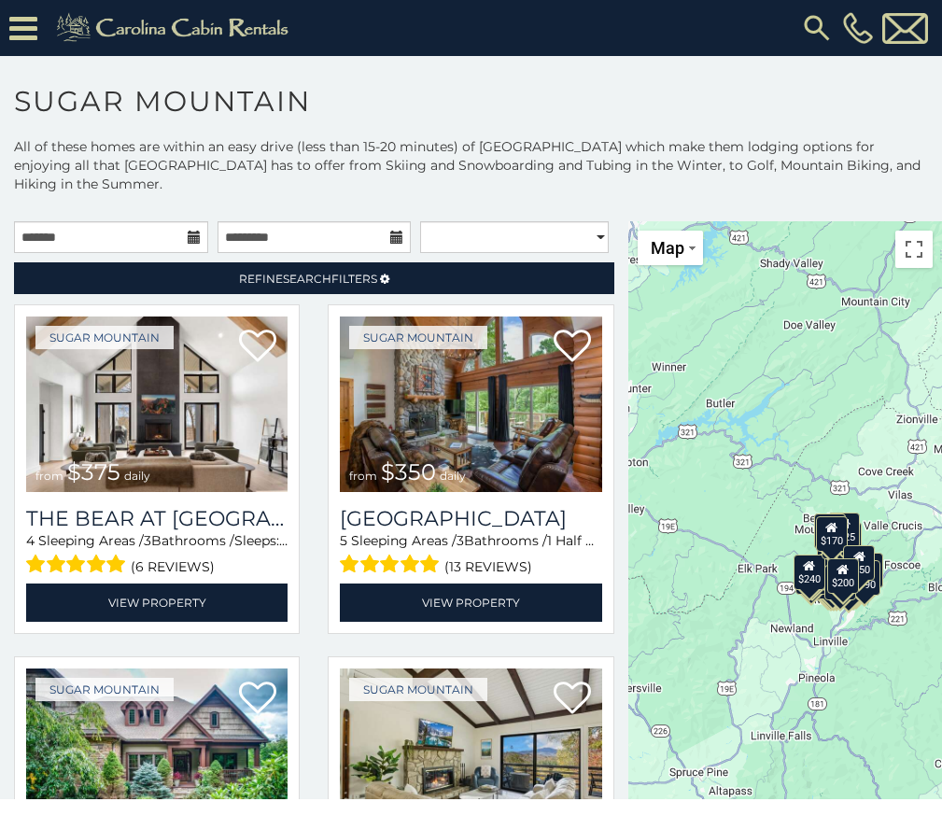
click at [190, 237] on icon at bounding box center [194, 237] width 13 height 13
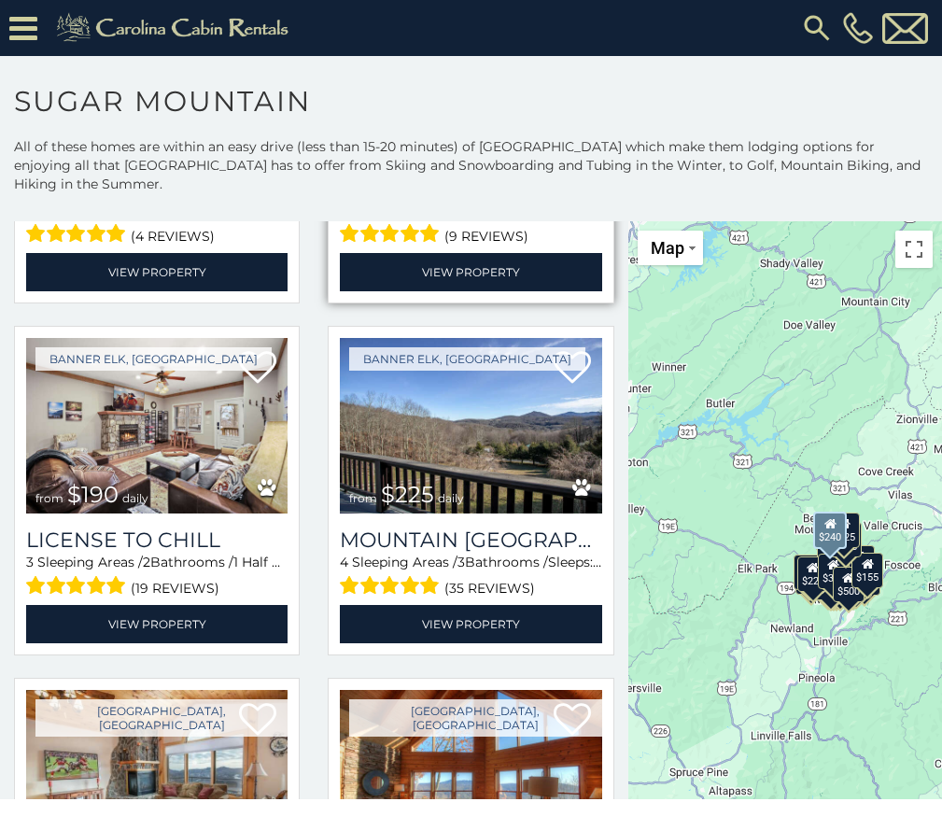
scroll to position [4295, 0]
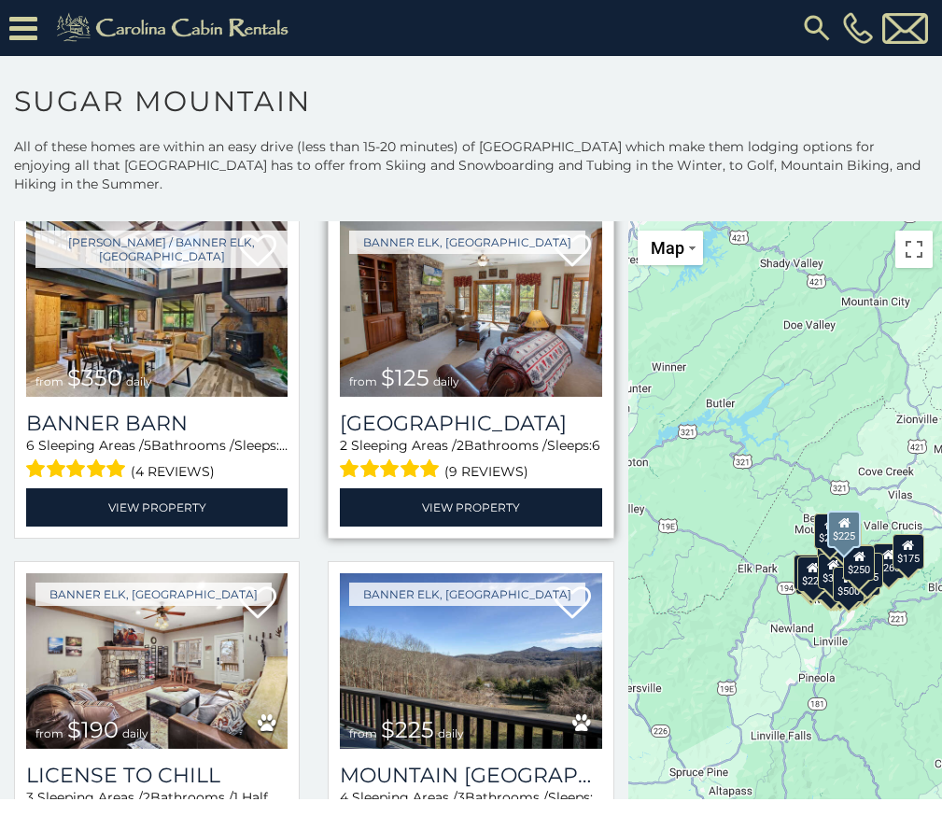
scroll to position [3873, 0]
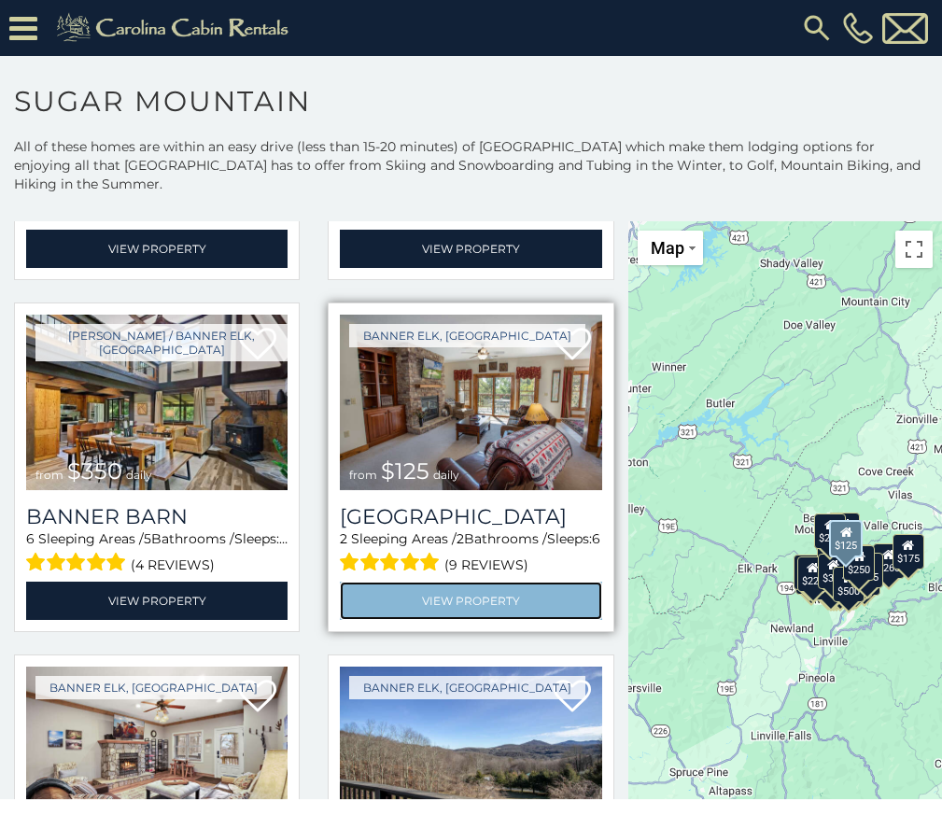
click at [478, 582] on link "View Property" at bounding box center [470, 601] width 261 height 38
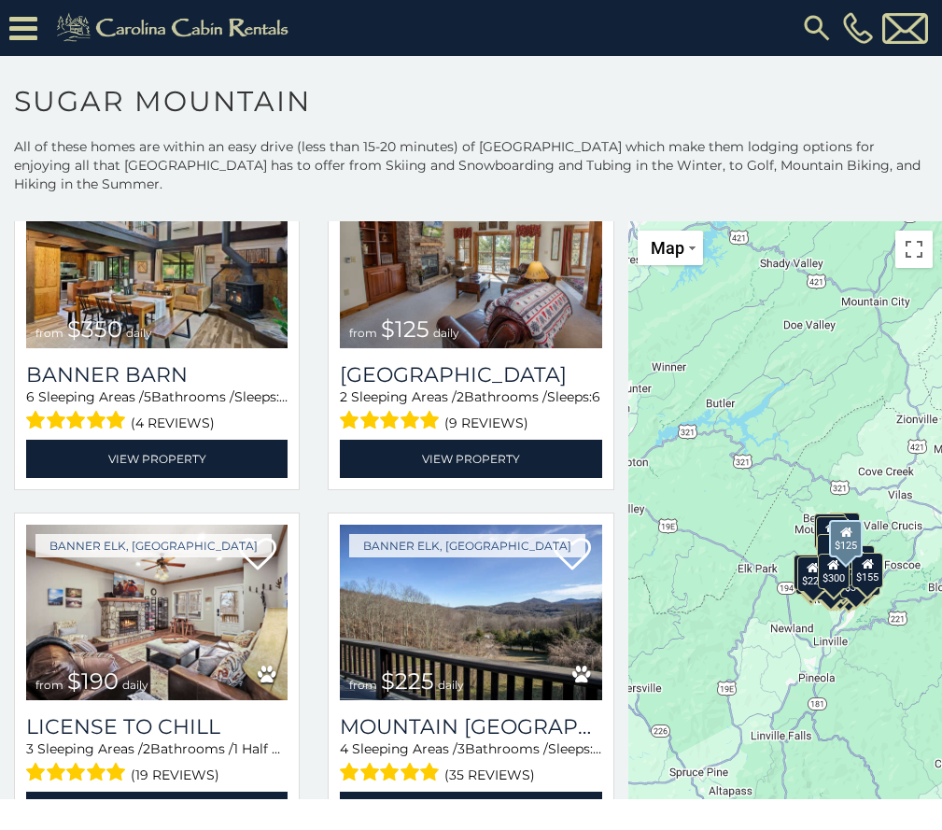
scroll to position [4108, 0]
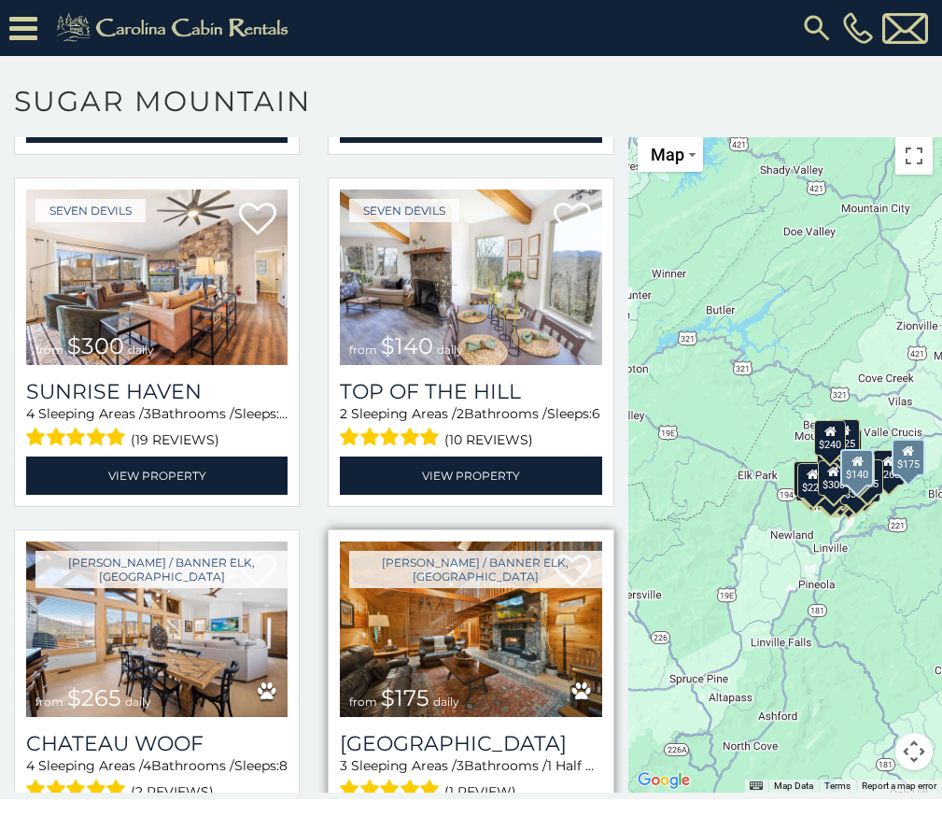
scroll to position [115, 0]
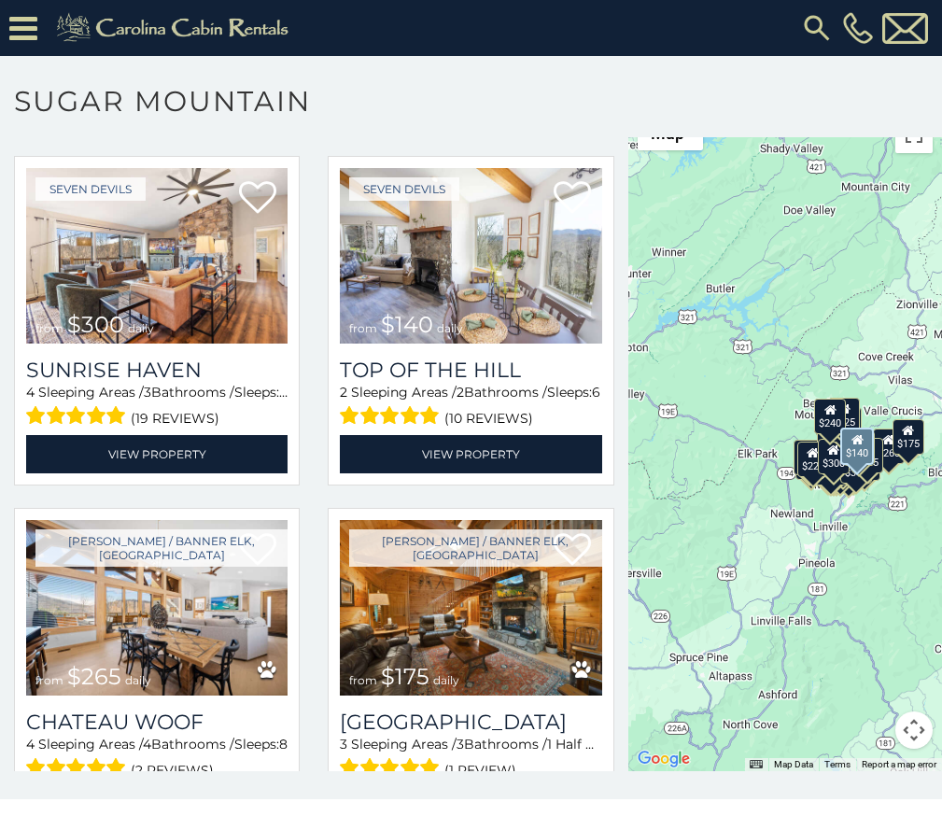
click at [21, 33] on icon at bounding box center [23, 28] width 28 height 33
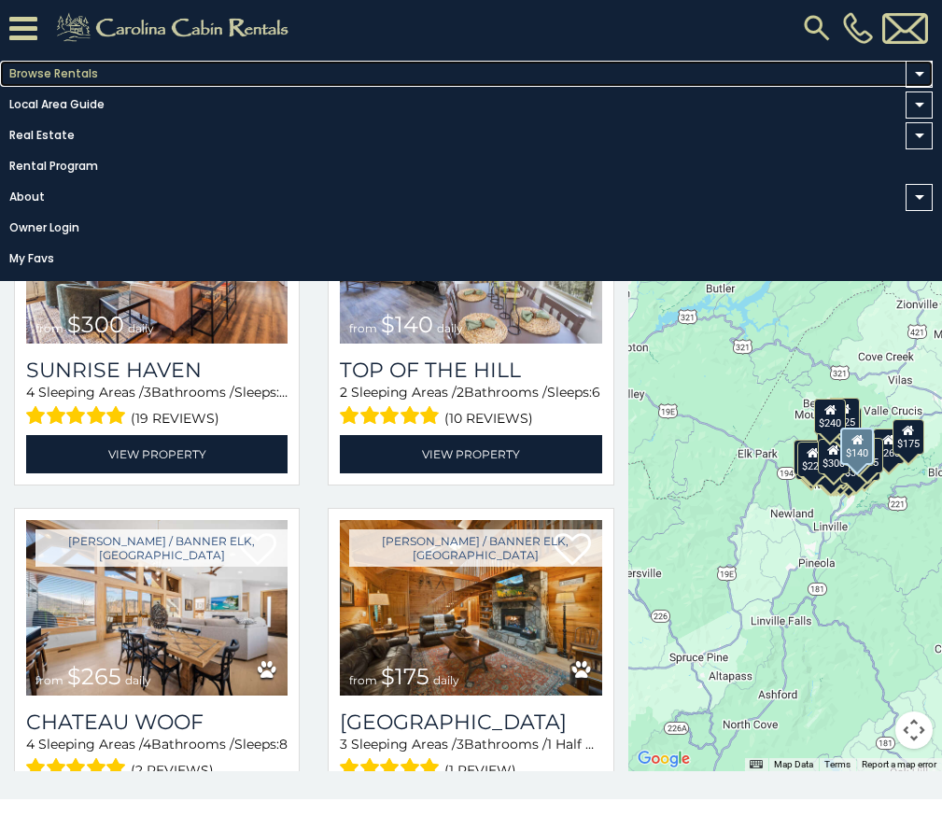
click at [38, 70] on link "Browse Rentals" at bounding box center [466, 74] width 933 height 26
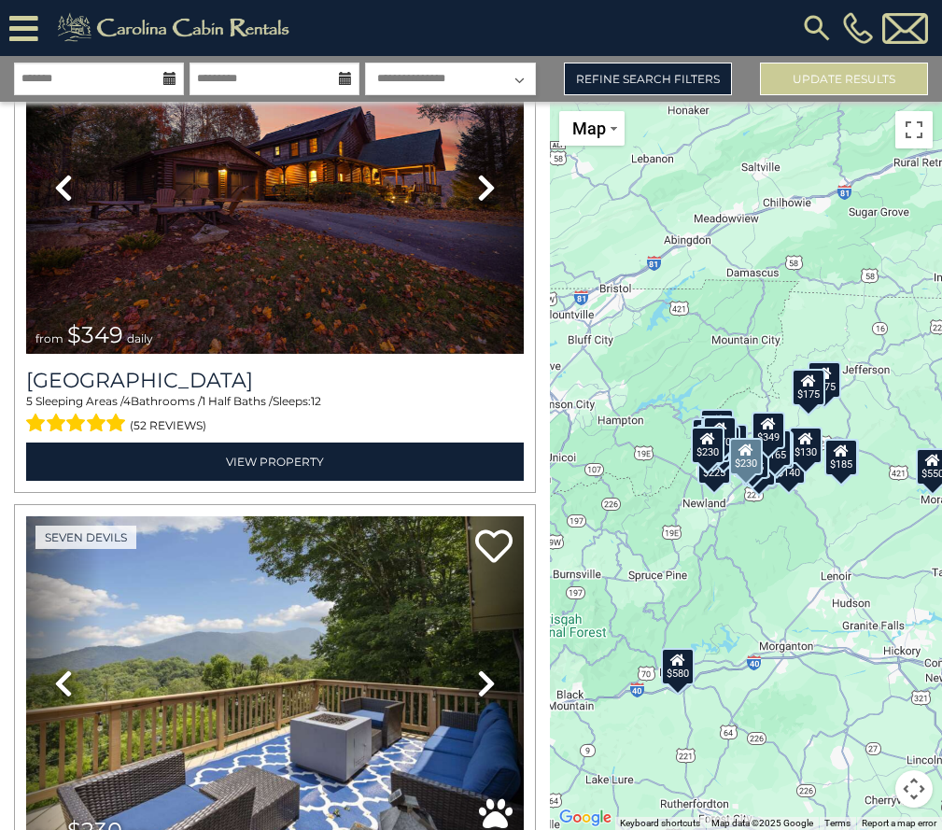
scroll to position [7189, 0]
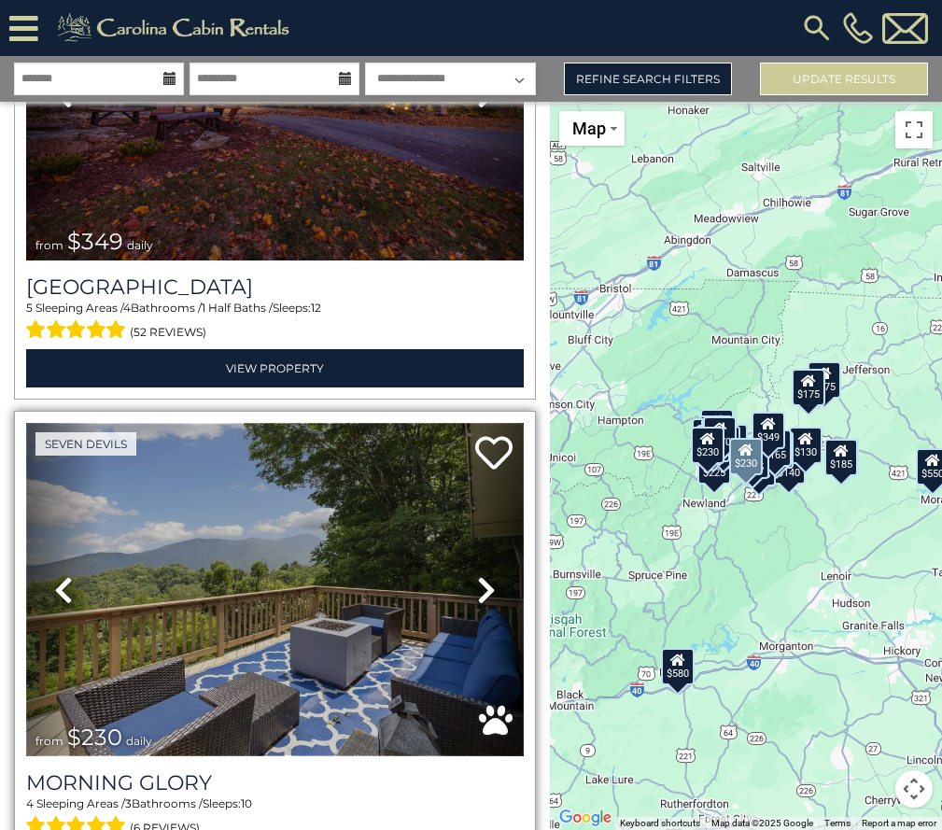
click at [395, 457] on img at bounding box center [275, 589] width 498 height 333
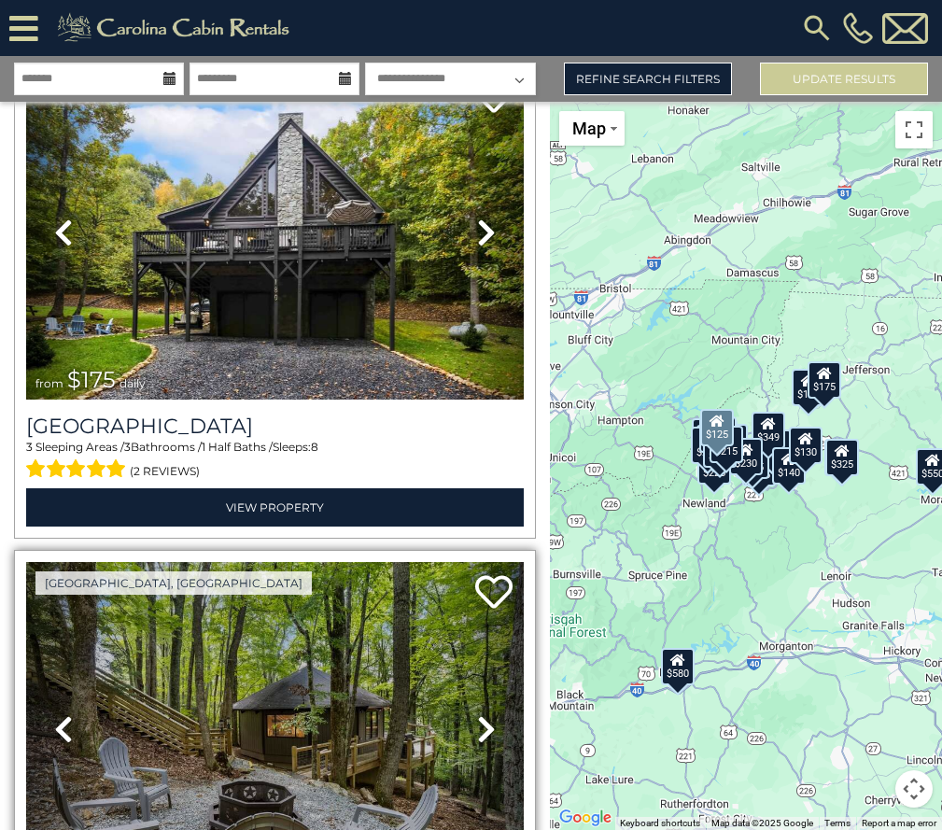
scroll to position [11110, 0]
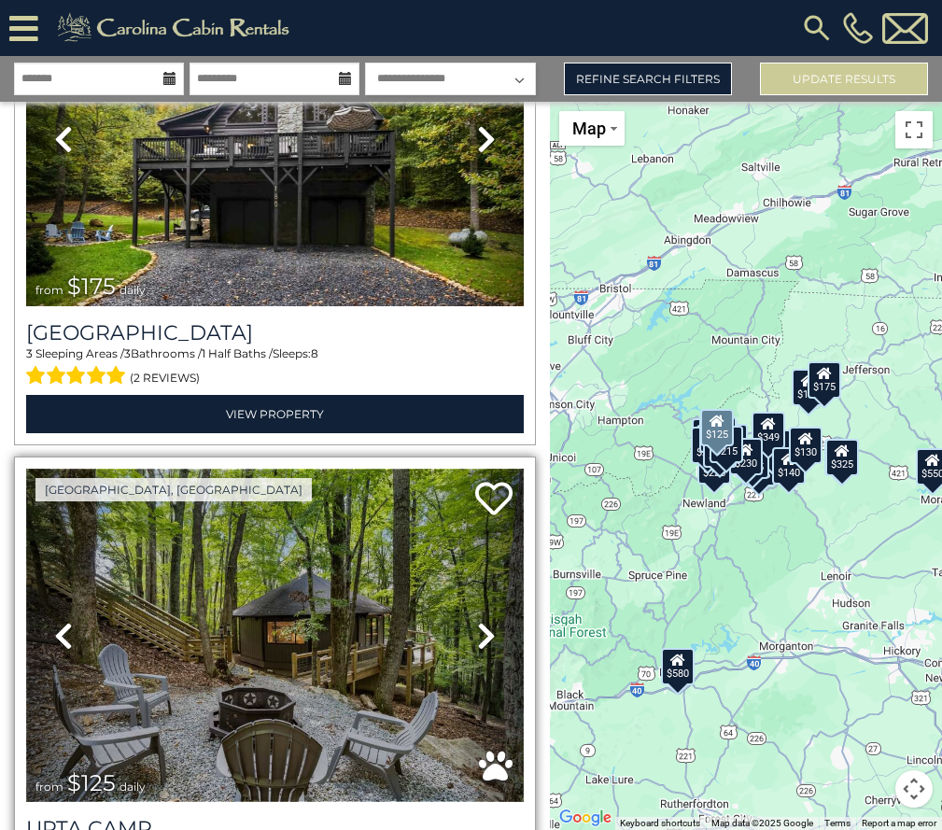
click at [371, 555] on img at bounding box center [275, 635] width 498 height 333
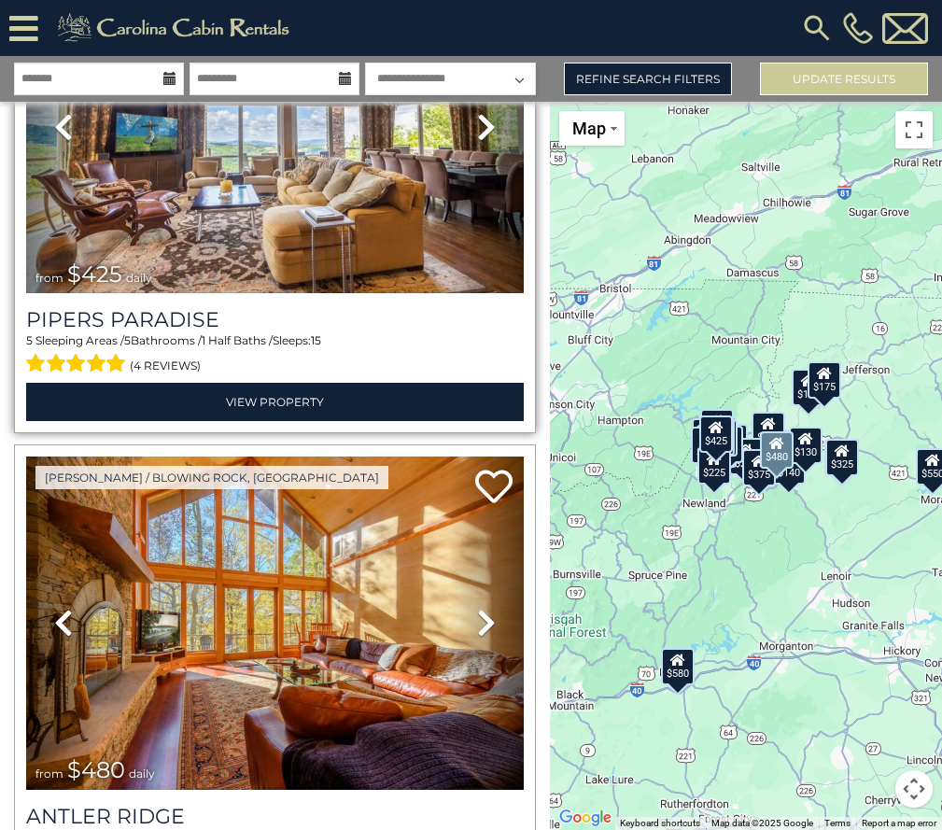
scroll to position [14123, 0]
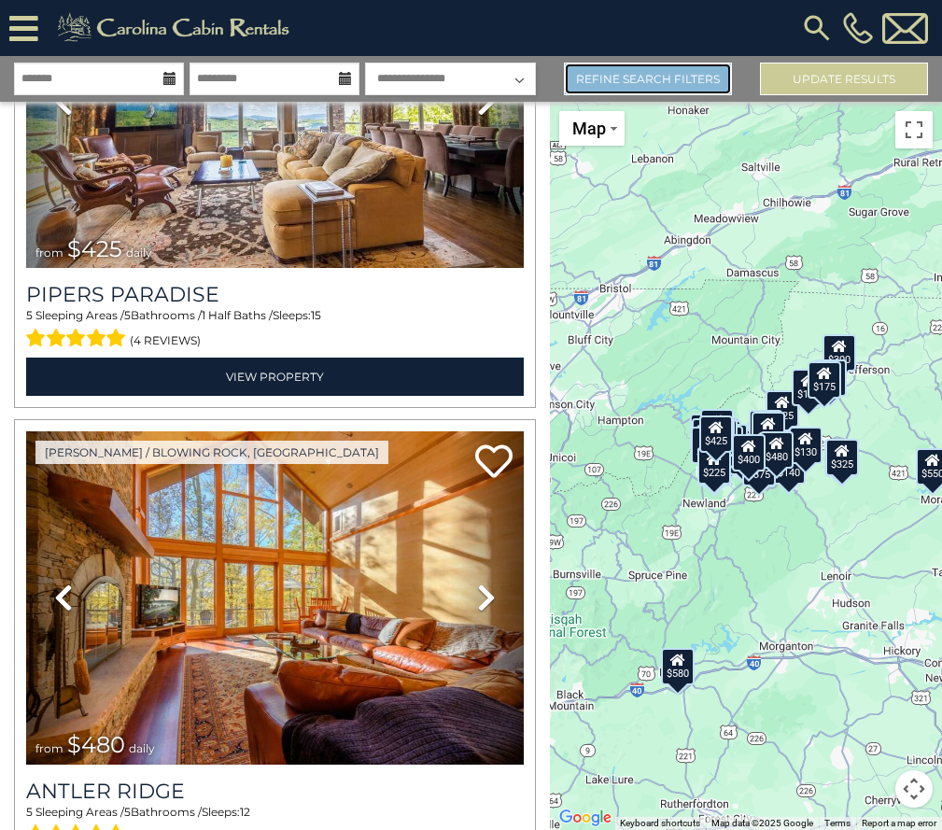
click at [699, 70] on link "Refine Search Filters" at bounding box center [648, 79] width 168 height 33
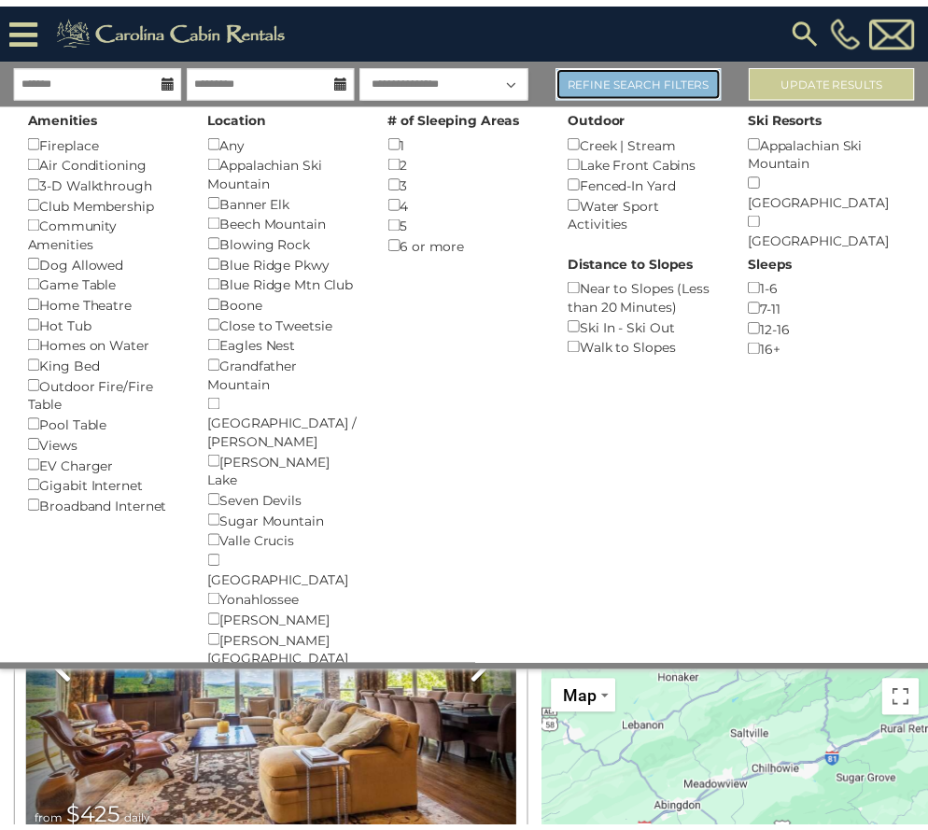
scroll to position [13963, 0]
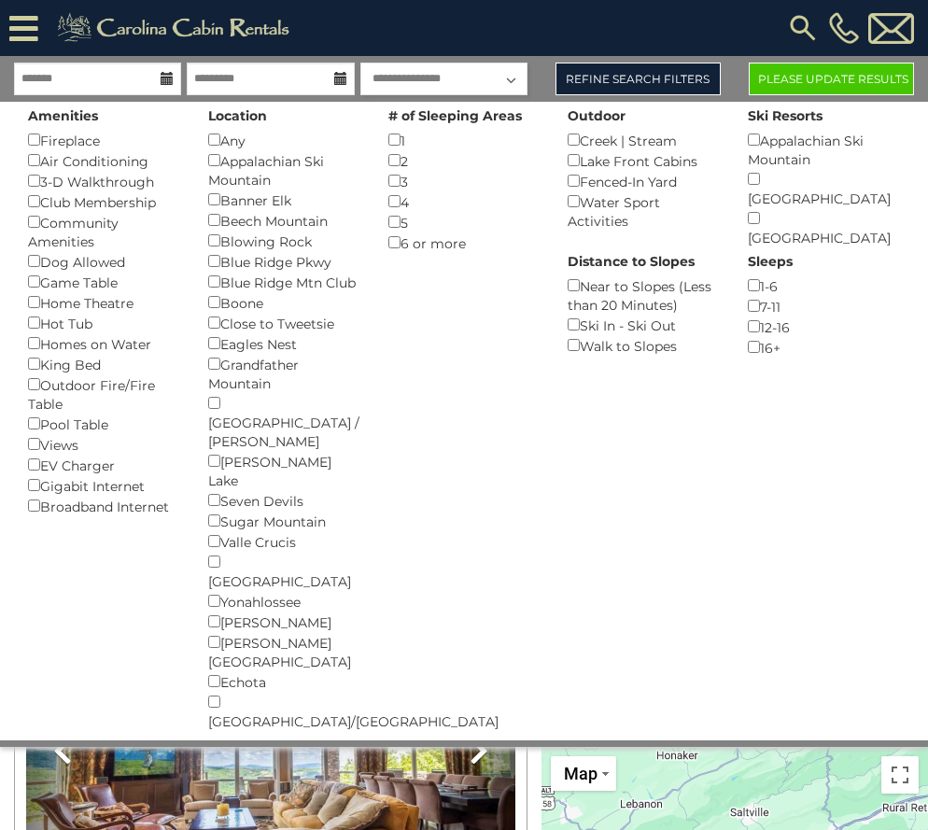
click at [35, 254] on div "Dog Allowed ()" at bounding box center [104, 261] width 152 height 21
click at [826, 77] on button "Please Update Results" at bounding box center [831, 79] width 165 height 33
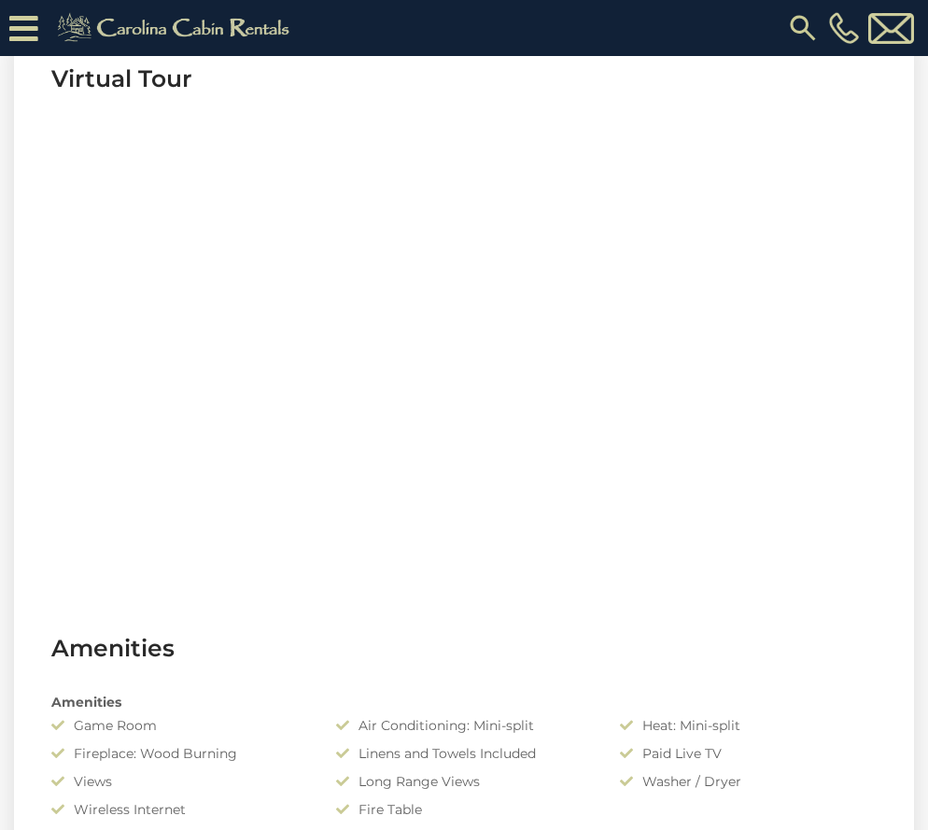
scroll to position [654, 0]
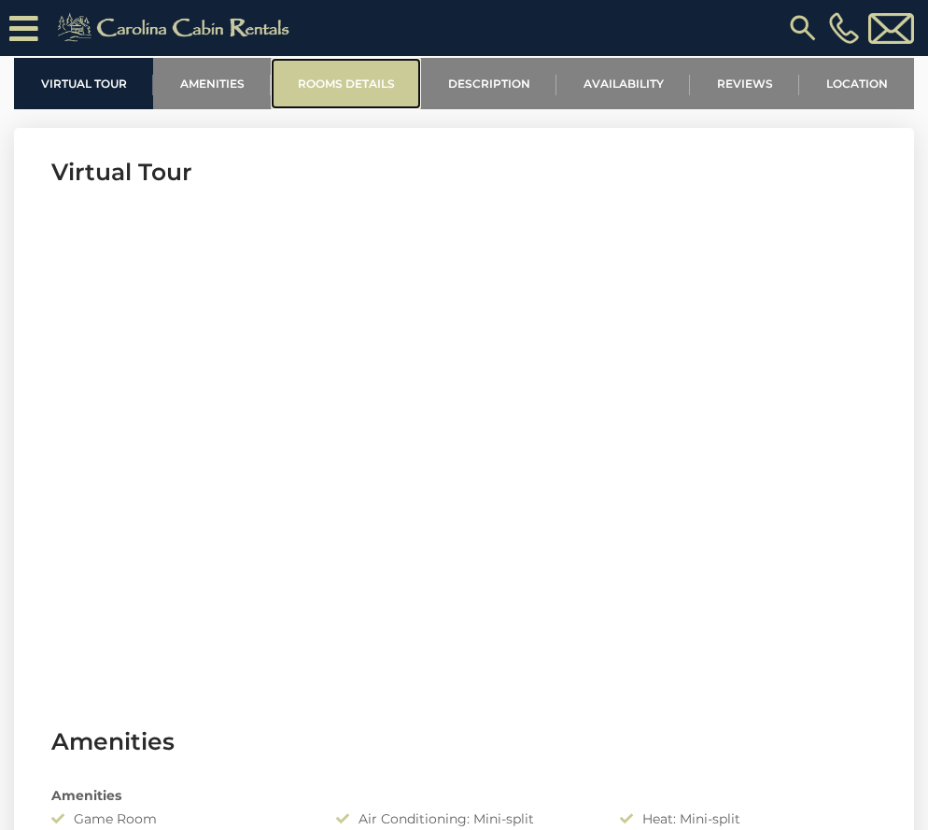
click at [349, 77] on link "Rooms Details" at bounding box center [346, 83] width 150 height 51
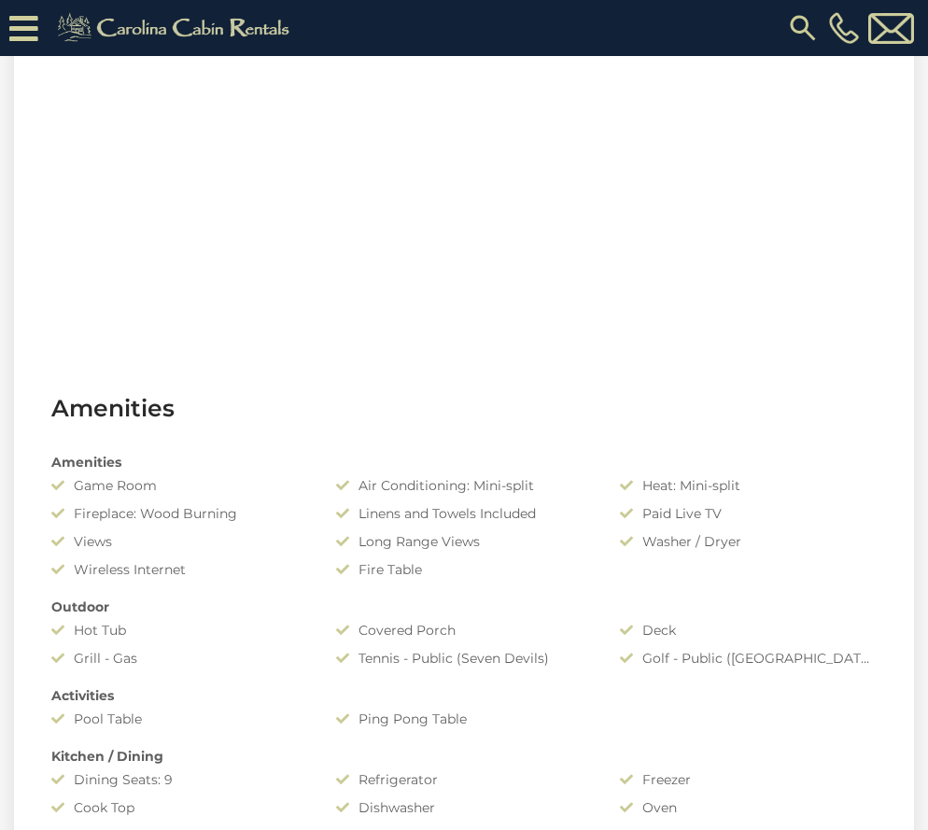
scroll to position [520, 0]
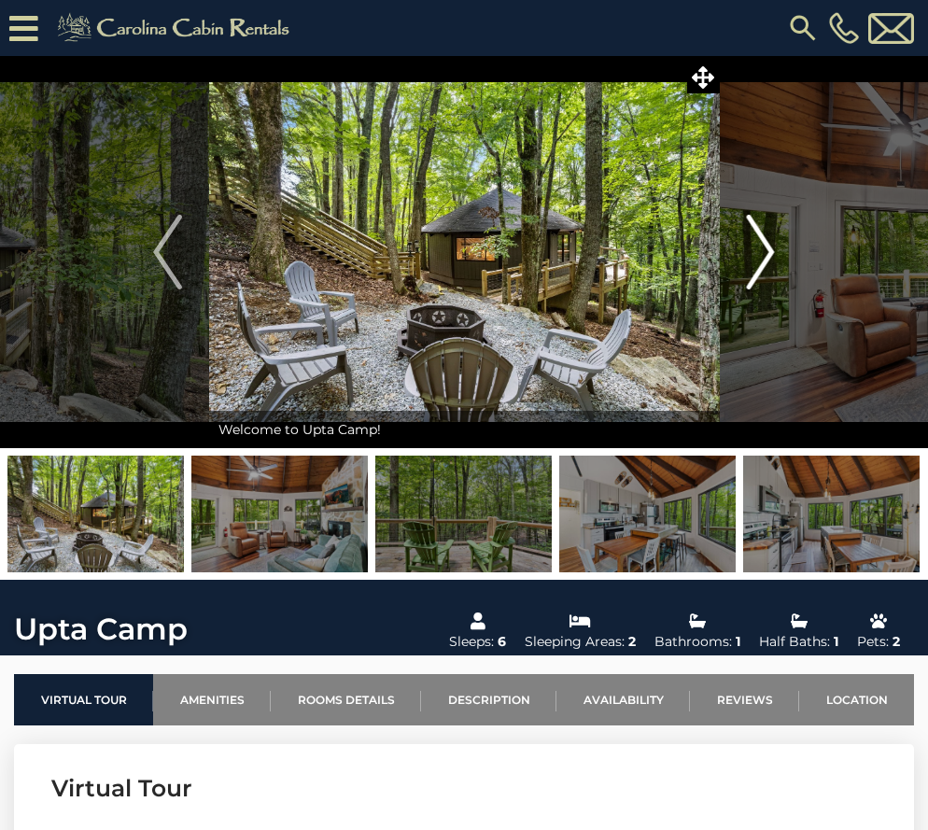
click at [754, 246] on img "Next" at bounding box center [761, 252] width 28 height 75
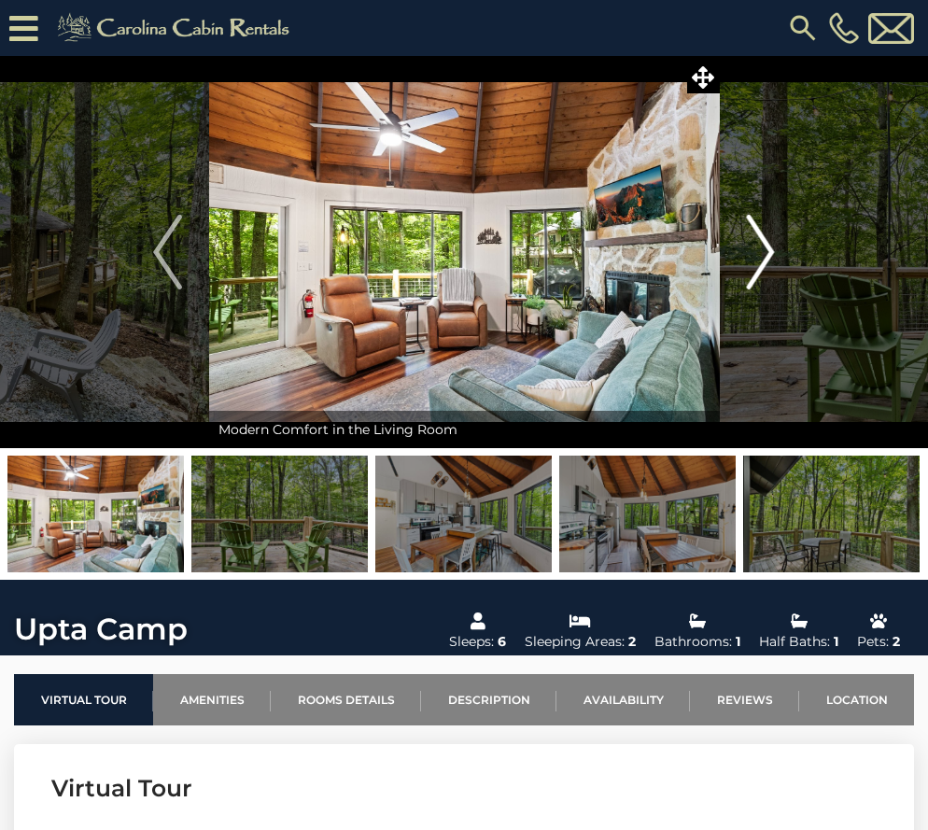
click at [754, 246] on img "Next" at bounding box center [761, 252] width 28 height 75
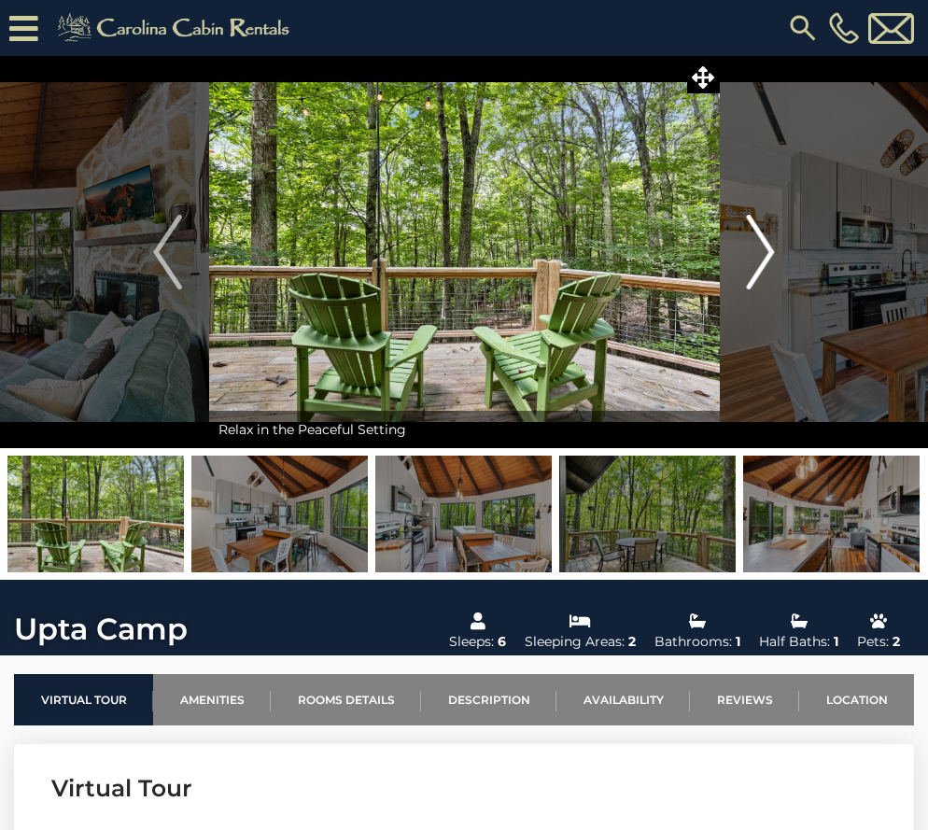
click at [754, 246] on img "Next" at bounding box center [761, 252] width 28 height 75
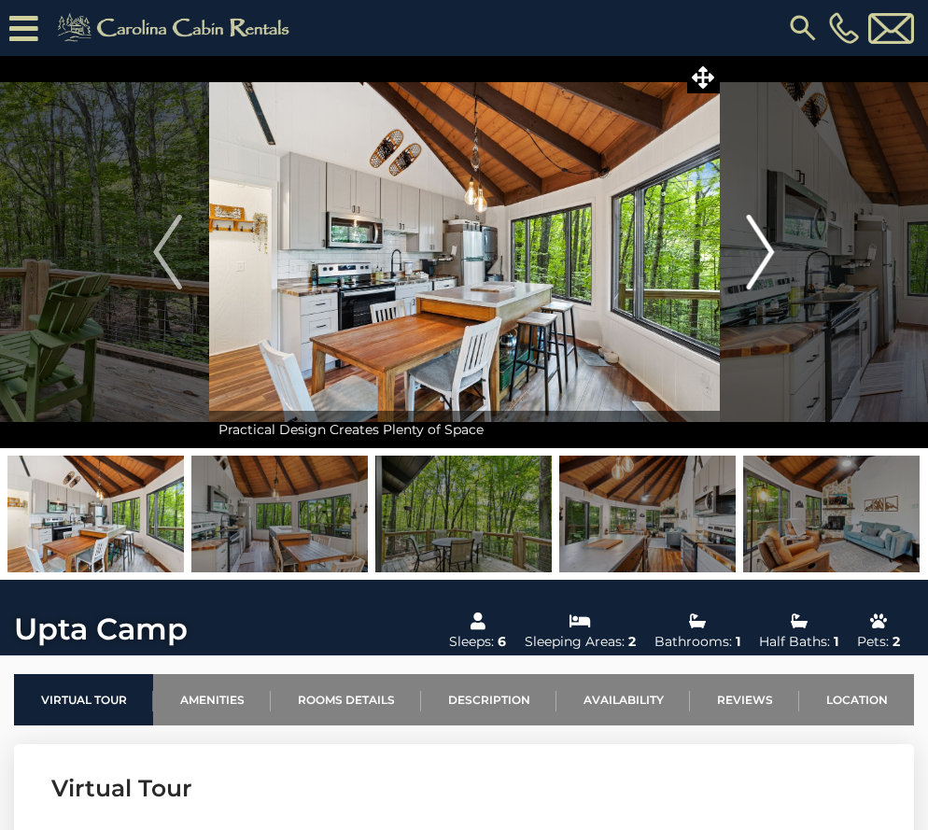
click at [754, 246] on img "Next" at bounding box center [761, 252] width 28 height 75
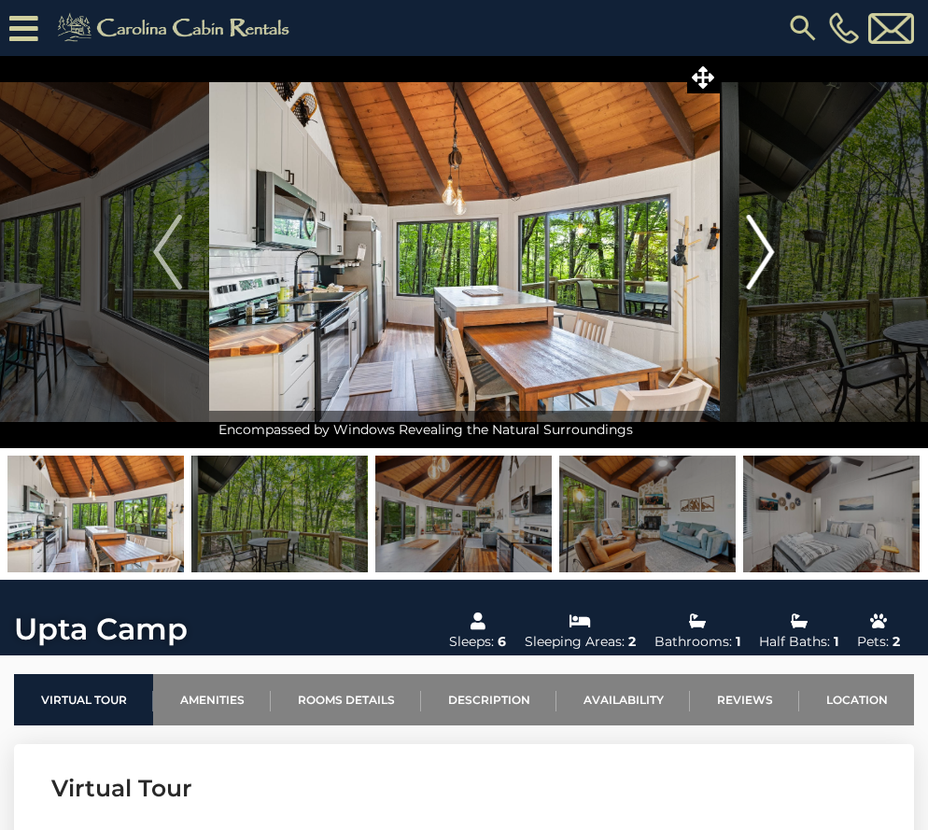
click at [754, 246] on img "Next" at bounding box center [761, 252] width 28 height 75
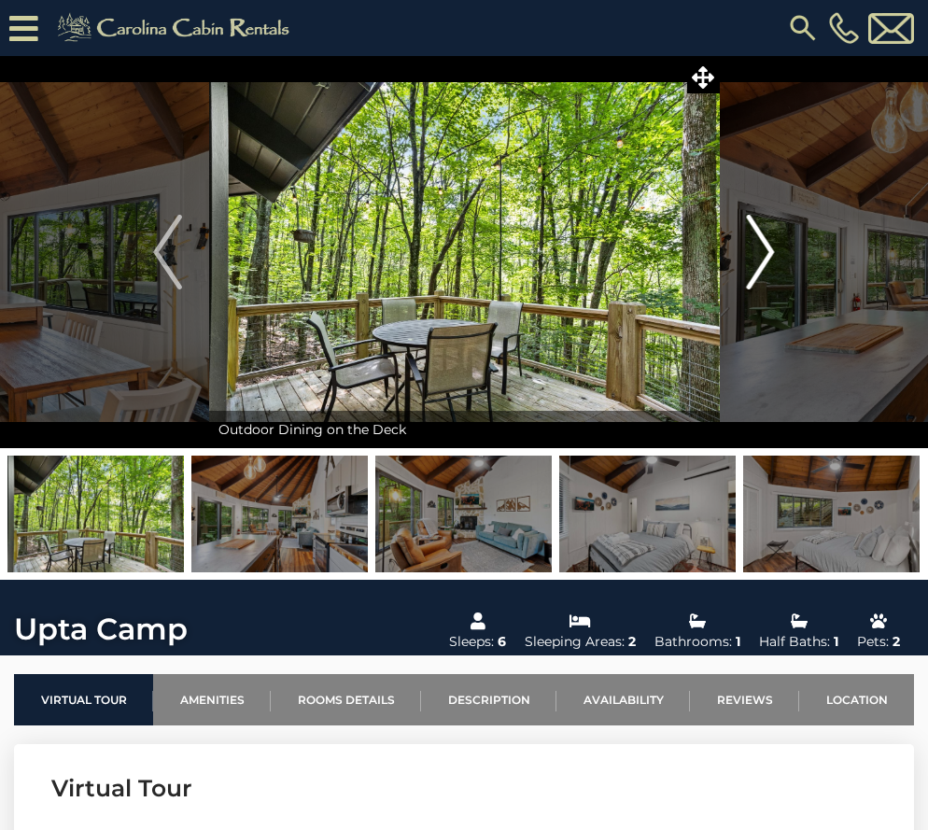
click at [754, 246] on img "Next" at bounding box center [761, 252] width 28 height 75
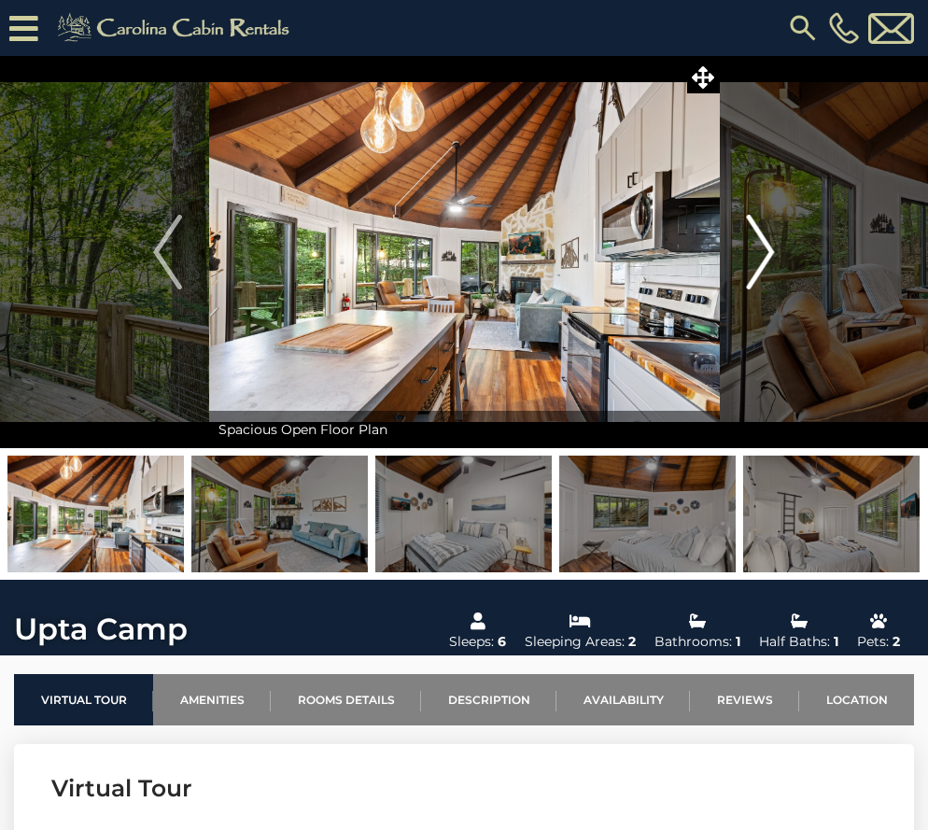
click at [754, 246] on img "Next" at bounding box center [761, 252] width 28 height 75
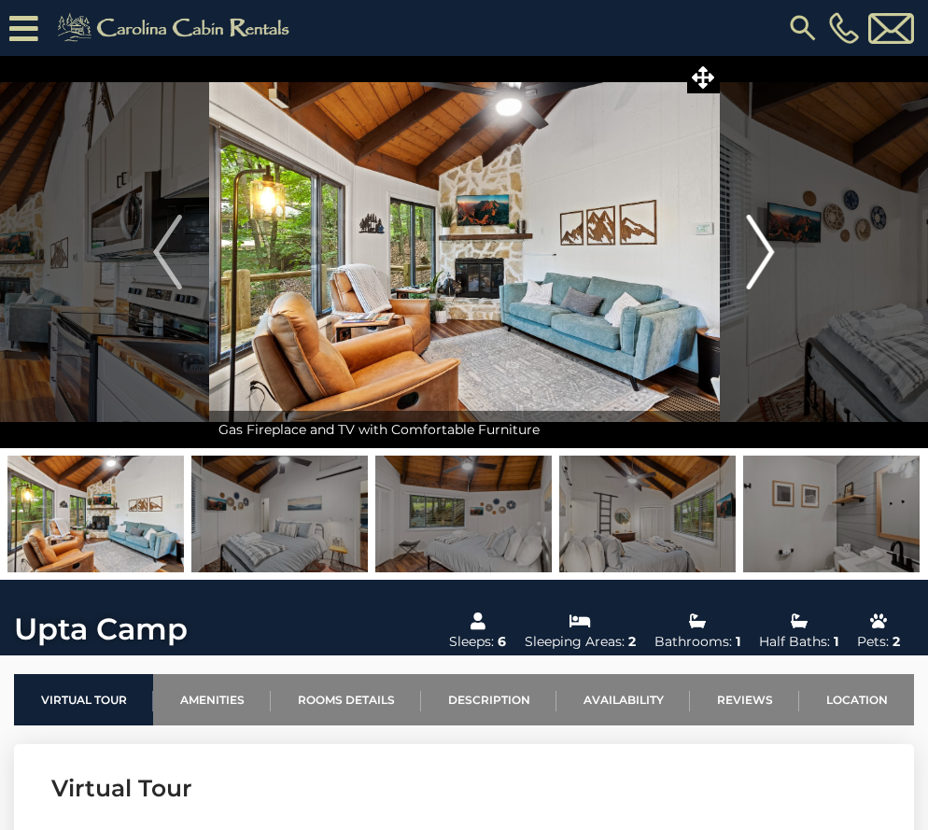
click at [754, 246] on img "Next" at bounding box center [761, 252] width 28 height 75
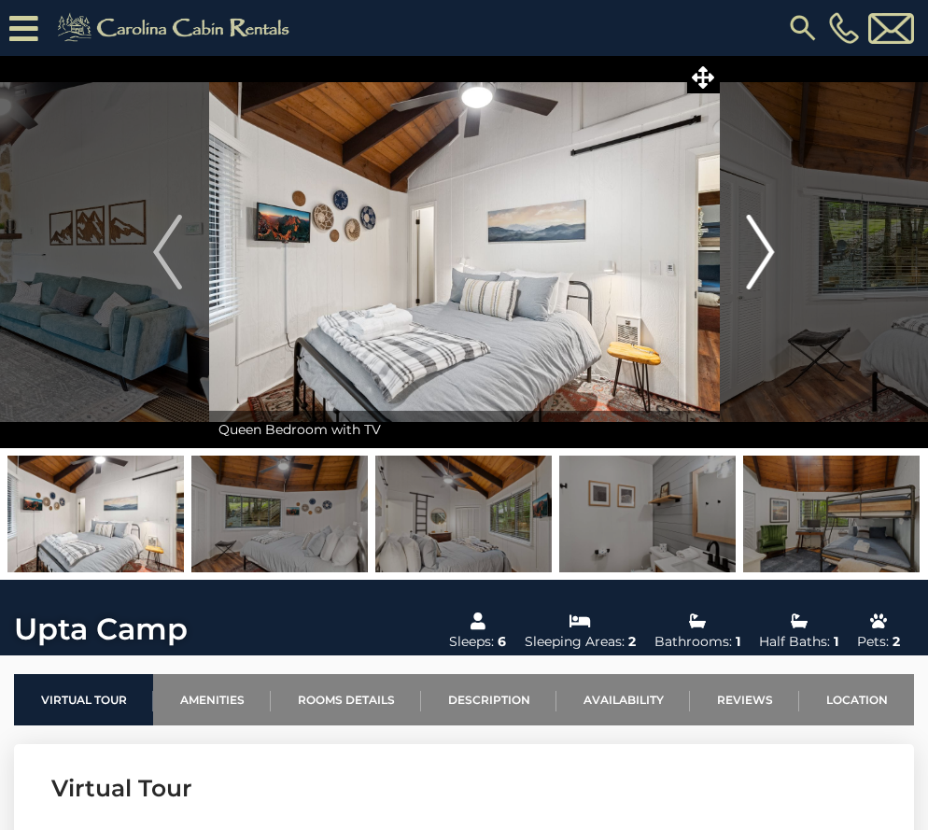
click at [754, 246] on img "Next" at bounding box center [761, 252] width 28 height 75
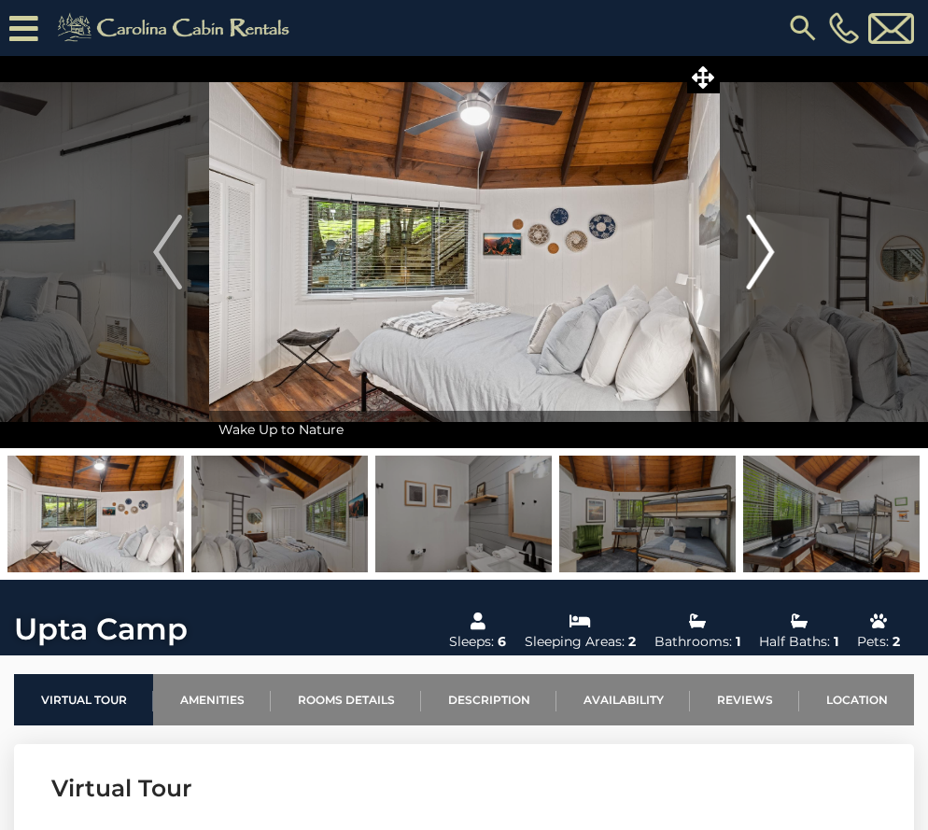
click at [755, 246] on img "Next" at bounding box center [761, 252] width 28 height 75
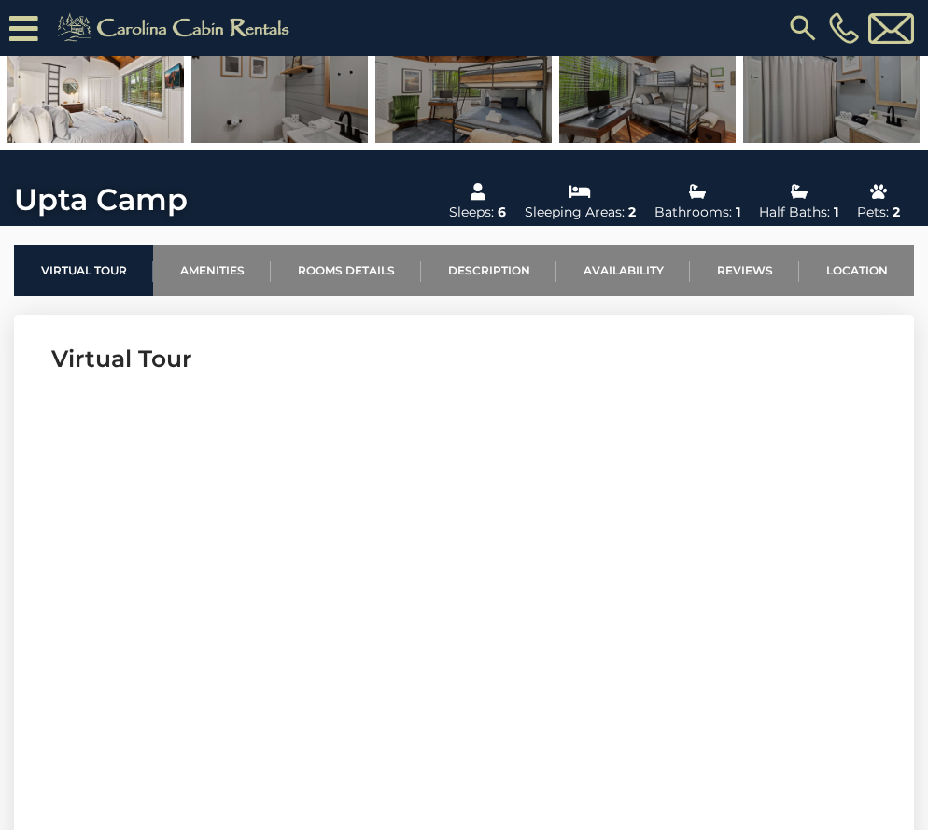
scroll to position [560, 0]
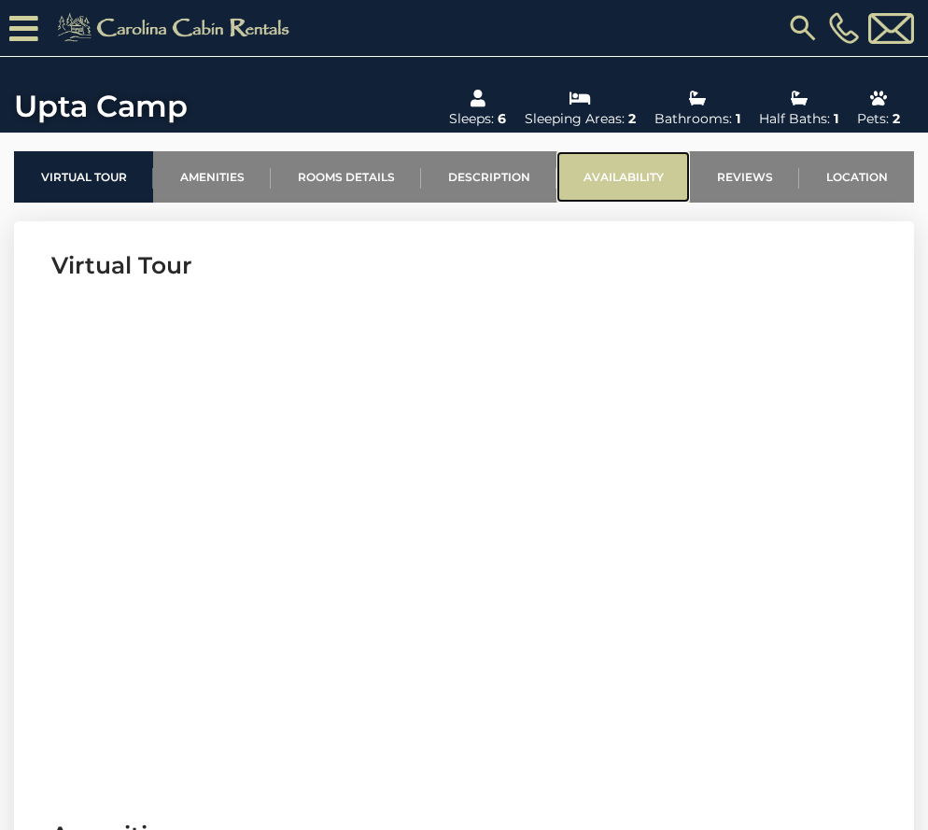
click at [610, 168] on link "Availability" at bounding box center [623, 176] width 134 height 51
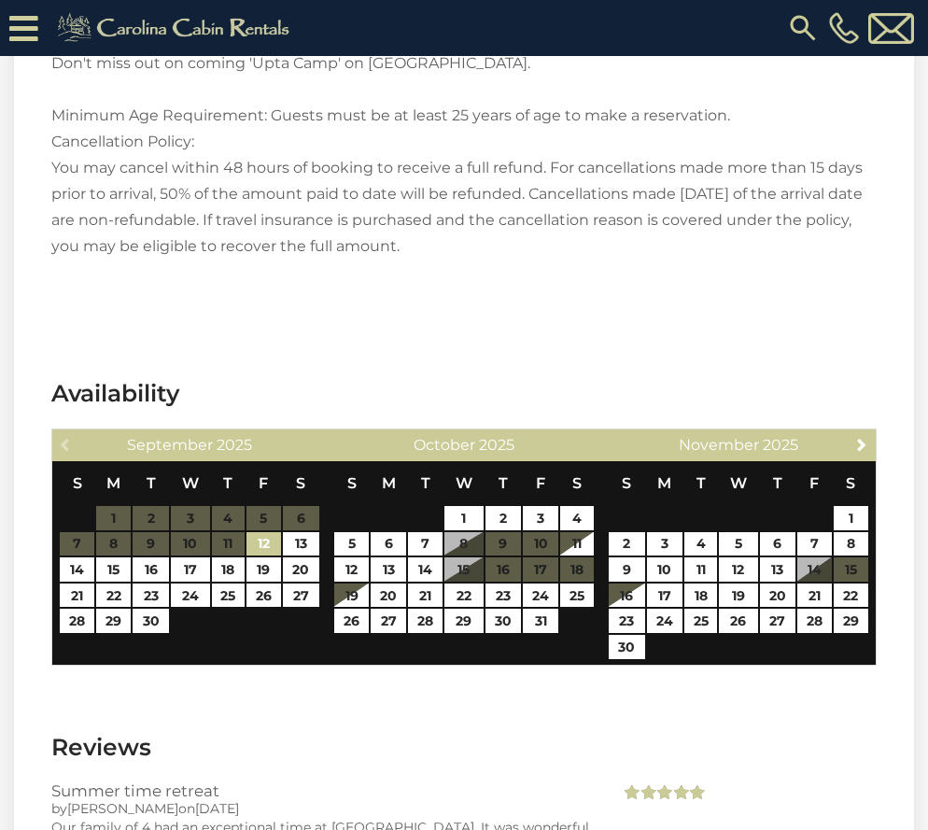
scroll to position [3088, 0]
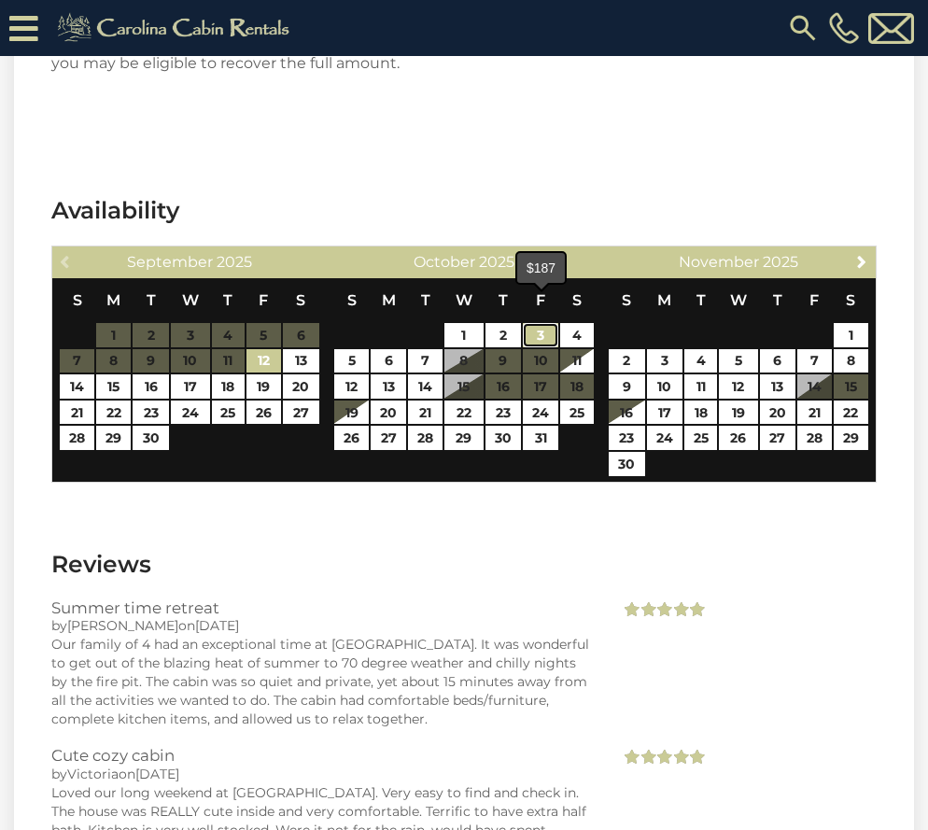
click at [544, 323] on link "3" at bounding box center [540, 335] width 35 height 24
type input "**********"
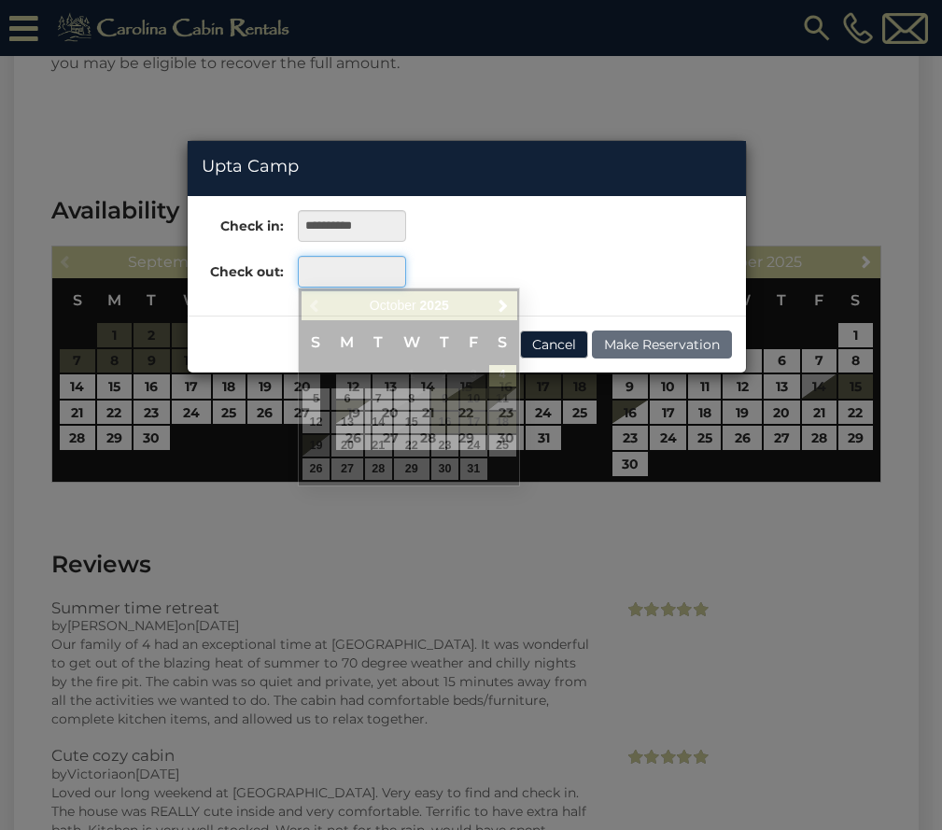
click at [387, 268] on input "text" at bounding box center [351, 272] width 107 height 32
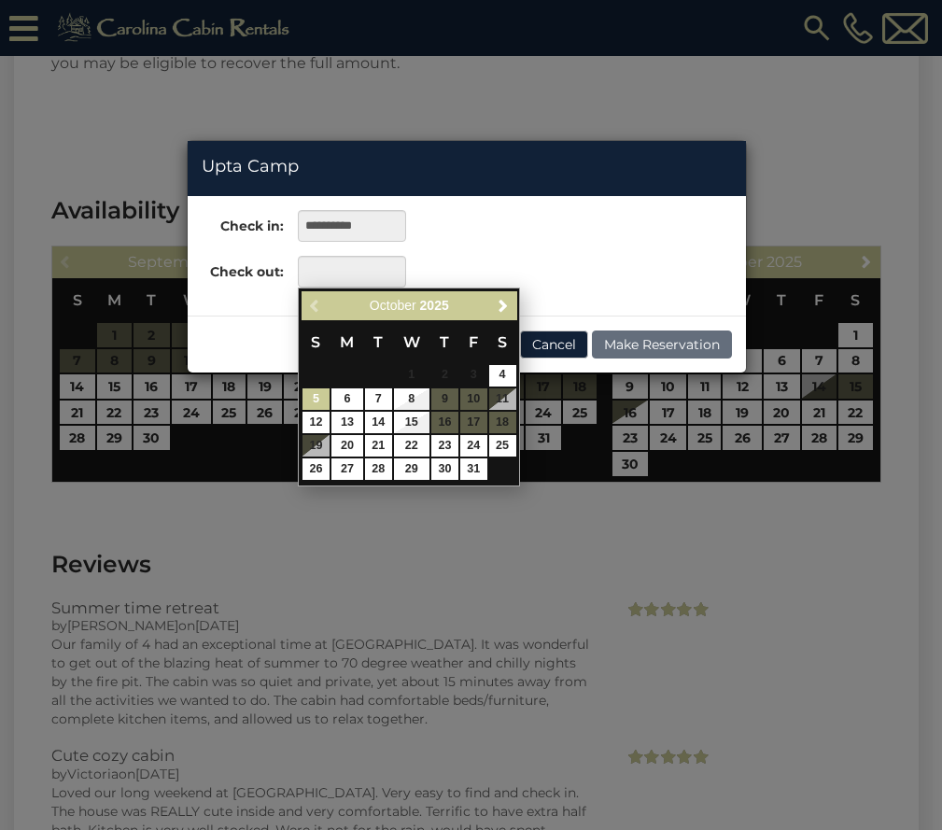
click at [312, 399] on link "5" at bounding box center [315, 398] width 27 height 21
type input "**********"
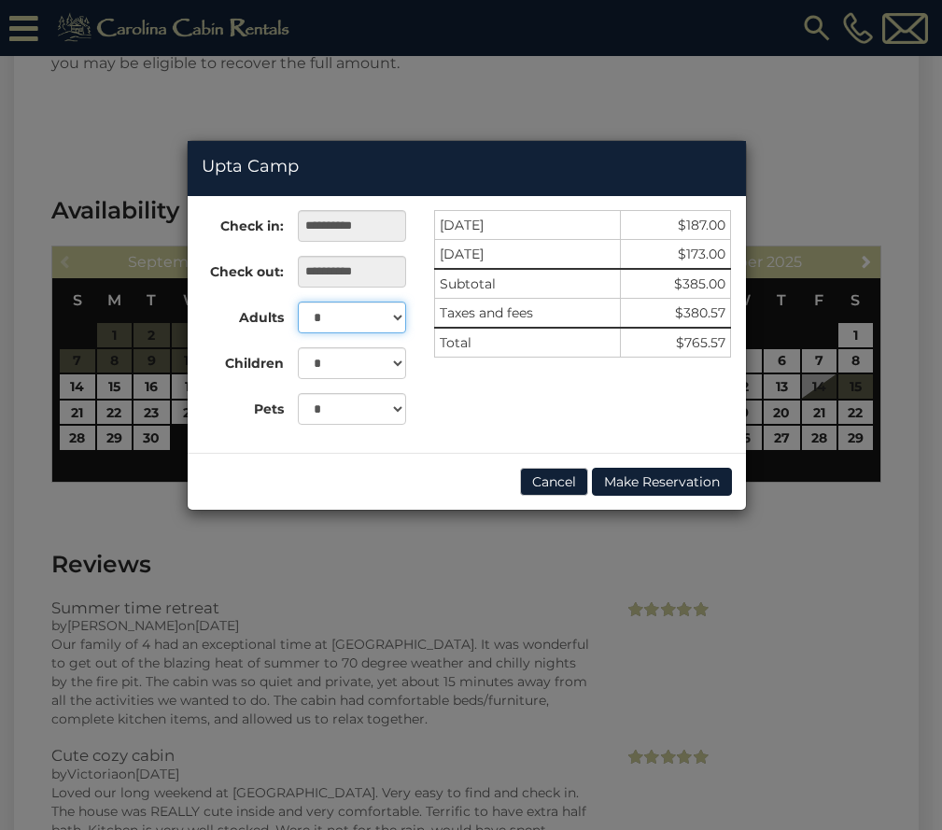
click at [397, 317] on select "* * * * * *" at bounding box center [351, 318] width 107 height 32
select select "*"
click at [298, 302] on select "* * * * * *" at bounding box center [351, 318] width 107 height 32
click at [398, 407] on select "* * *" at bounding box center [351, 409] width 107 height 32
select select "*"
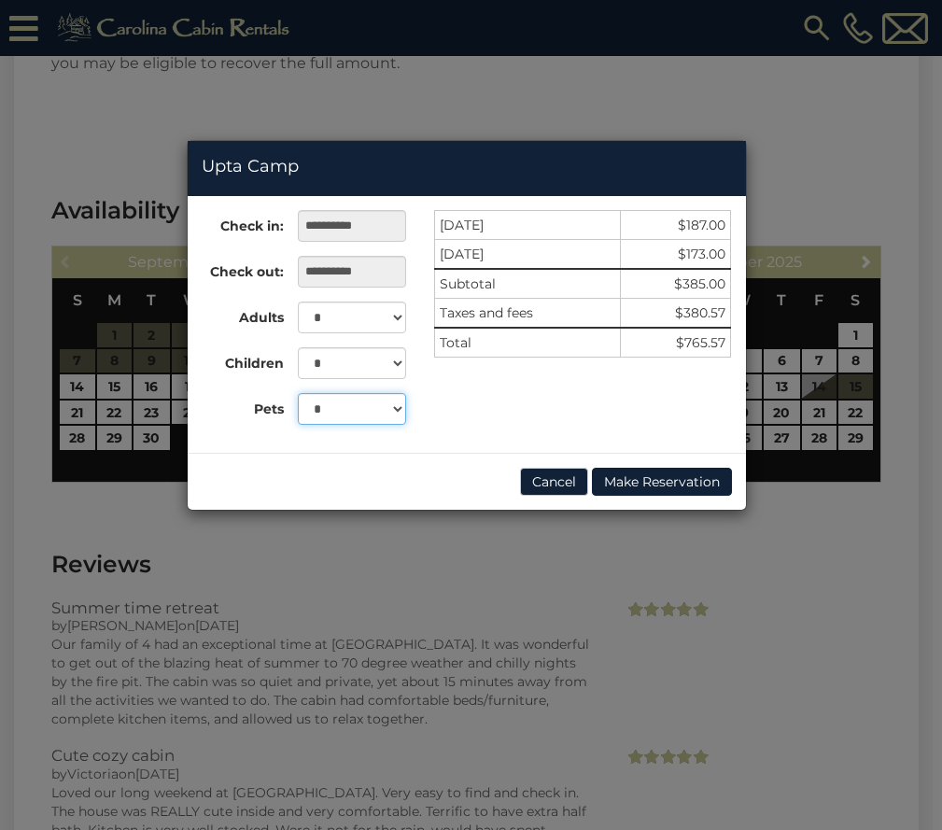
click at [298, 393] on select "* * *" at bounding box center [351, 409] width 107 height 32
click at [549, 484] on button "Cancel" at bounding box center [554, 482] width 68 height 28
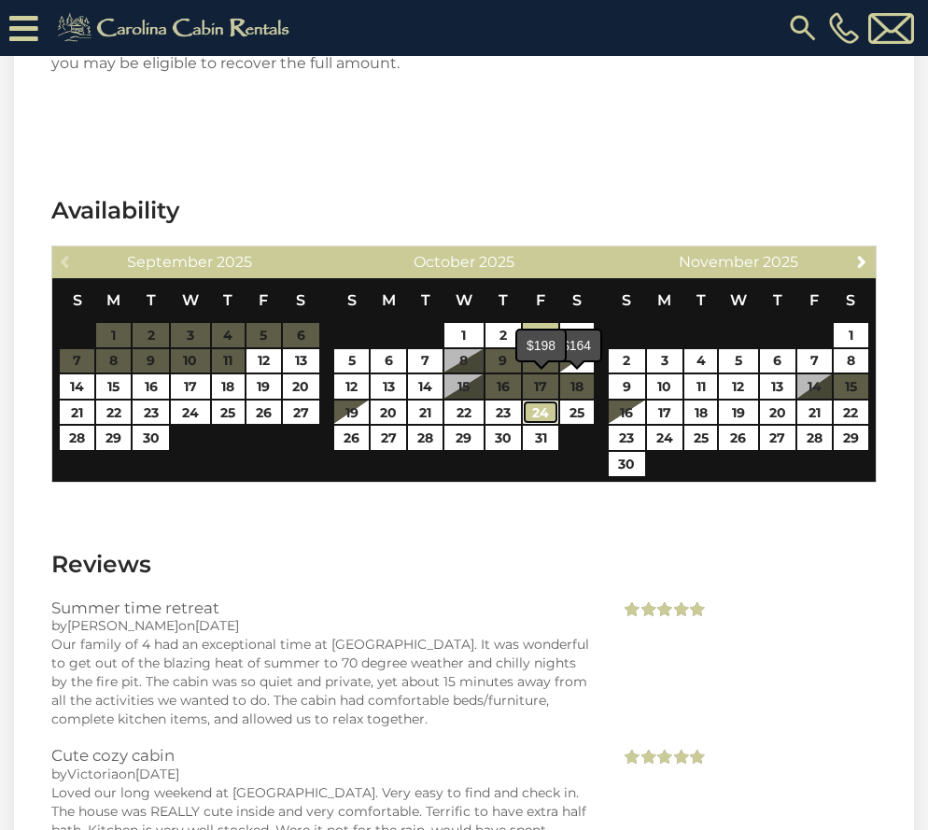
click at [531, 401] on link "24" at bounding box center [540, 413] width 35 height 24
type input "**********"
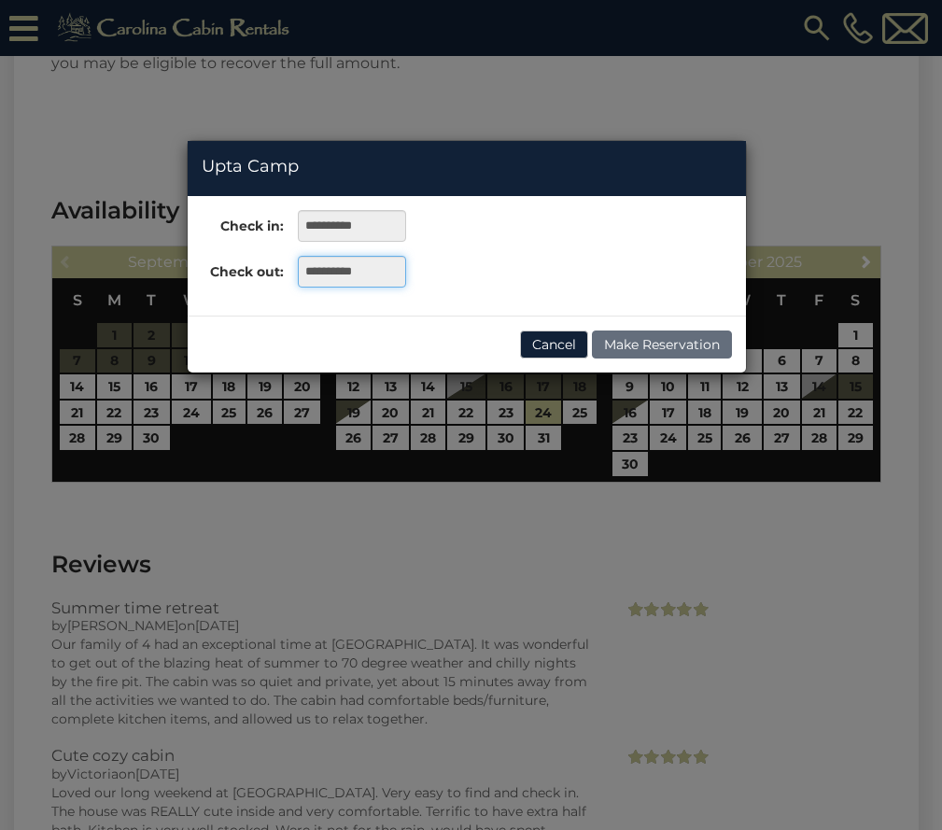
click at [361, 273] on input "**********" at bounding box center [351, 272] width 107 height 32
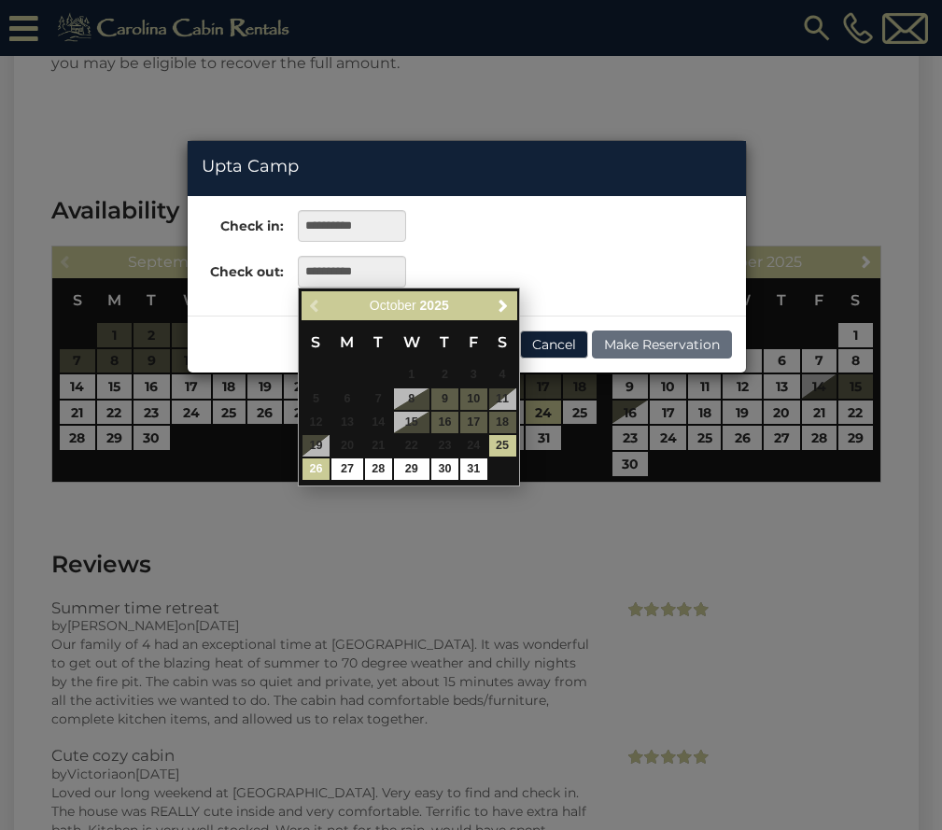
click at [311, 469] on link "26" at bounding box center [315, 468] width 27 height 21
type input "**********"
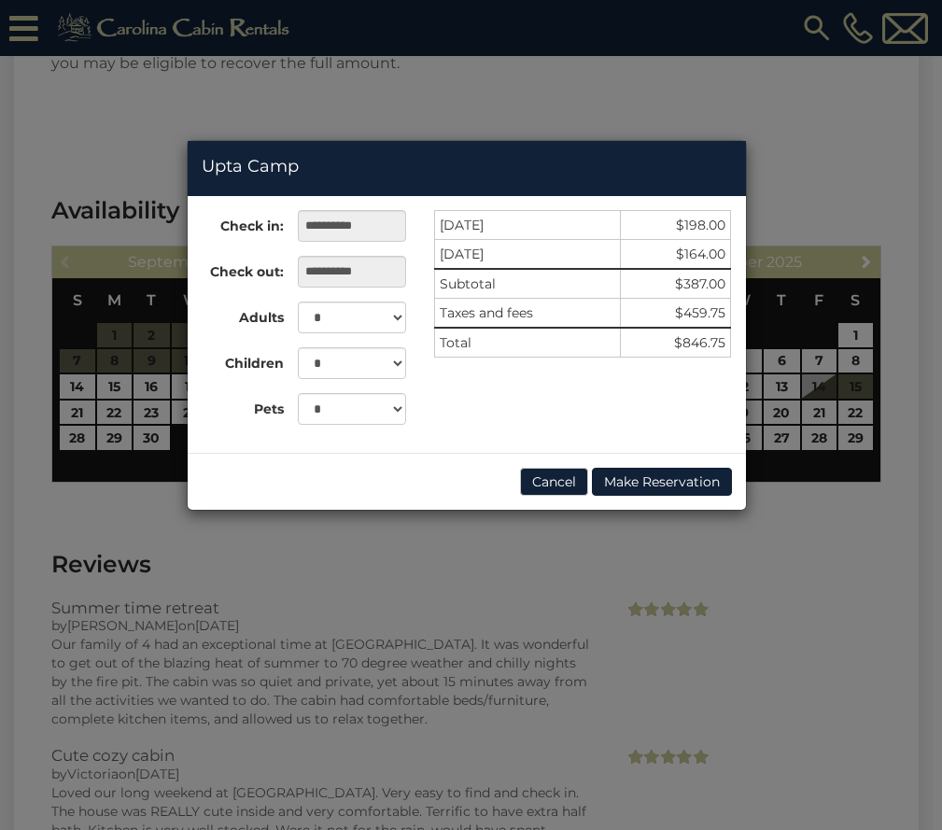
click at [796, 520] on div "**********" at bounding box center [471, 415] width 942 height 830
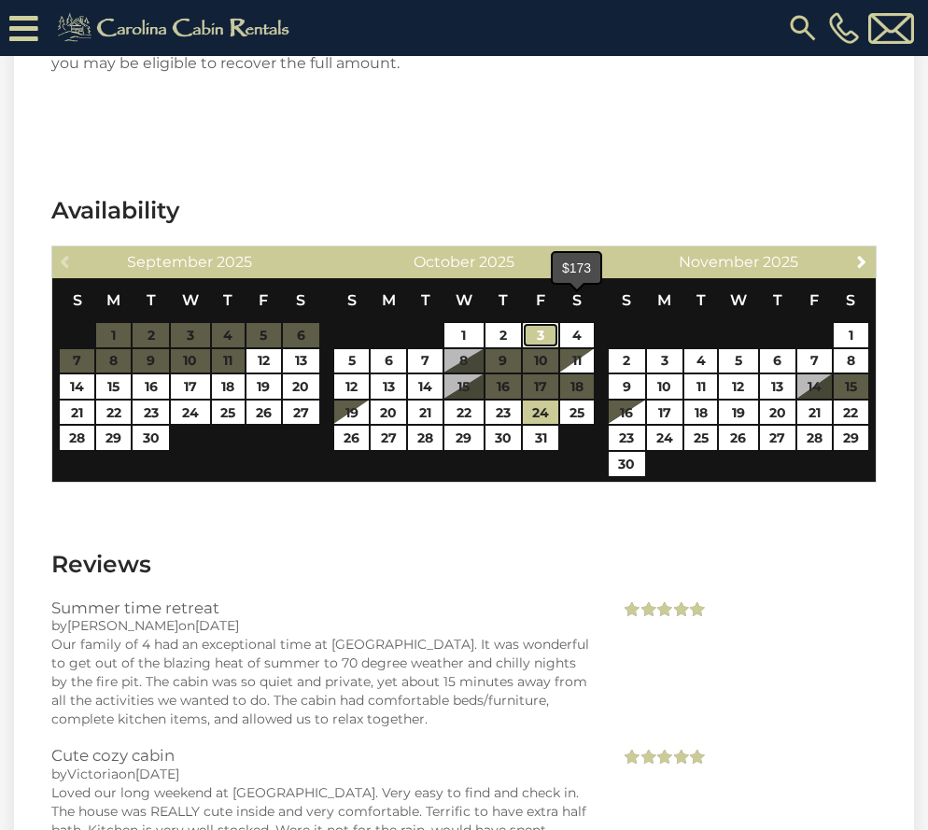
click at [546, 323] on link "3" at bounding box center [540, 335] width 35 height 24
type input "**********"
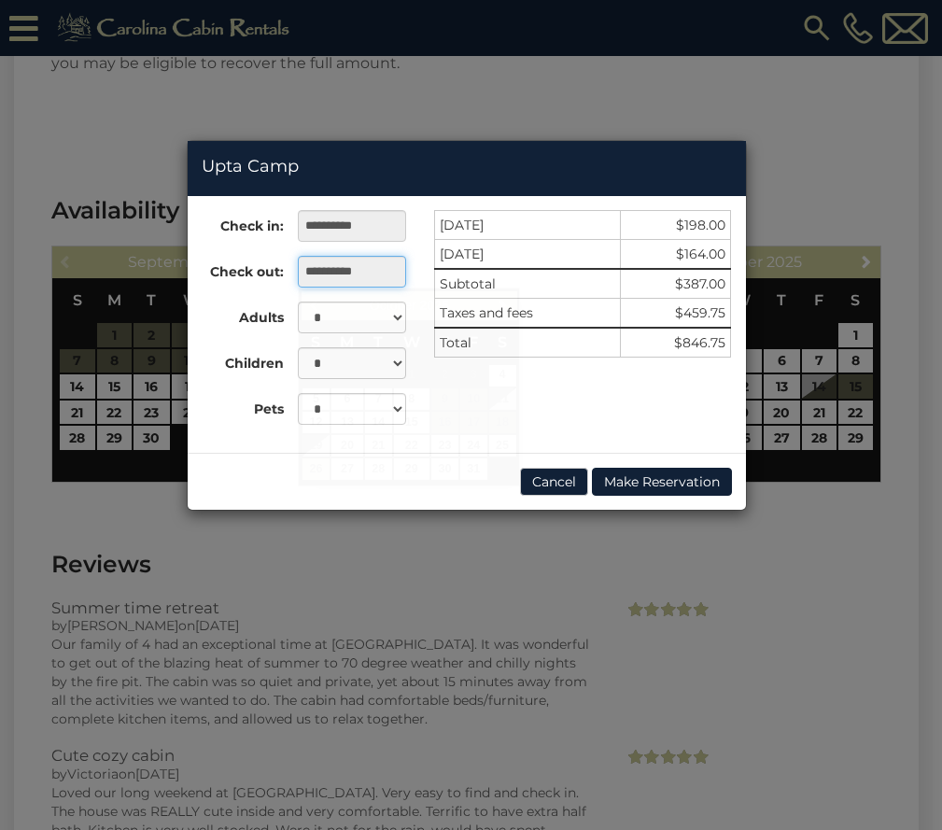
click at [394, 274] on input "**********" at bounding box center [351, 272] width 107 height 32
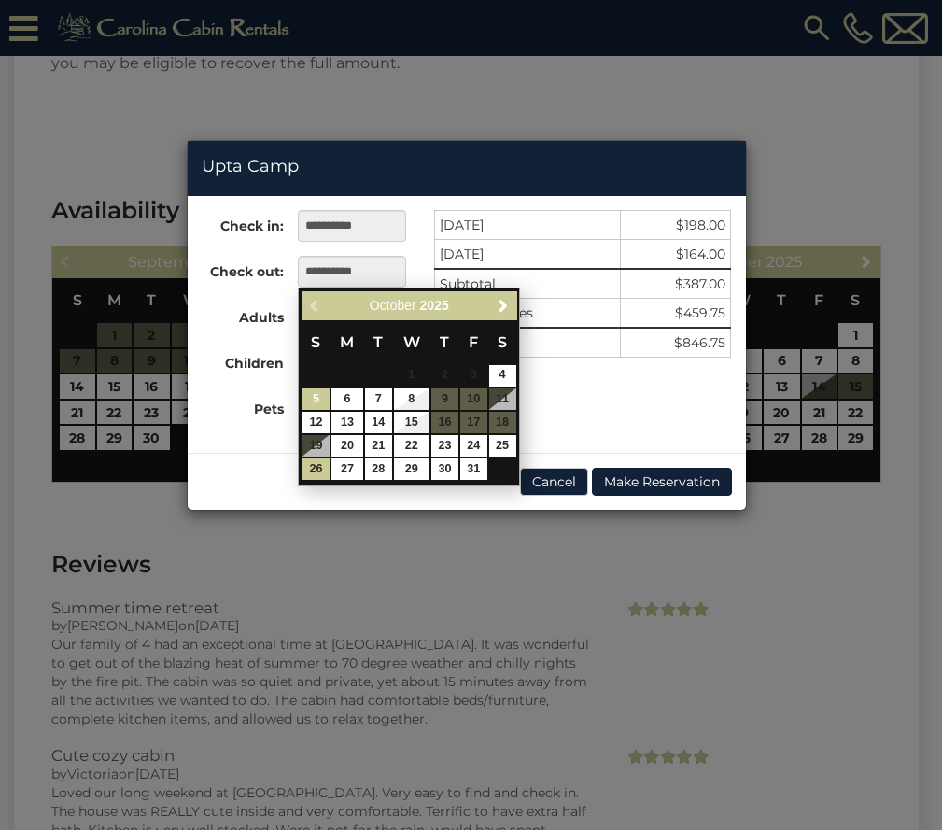
click at [317, 397] on link "5" at bounding box center [315, 398] width 27 height 21
type input "**********"
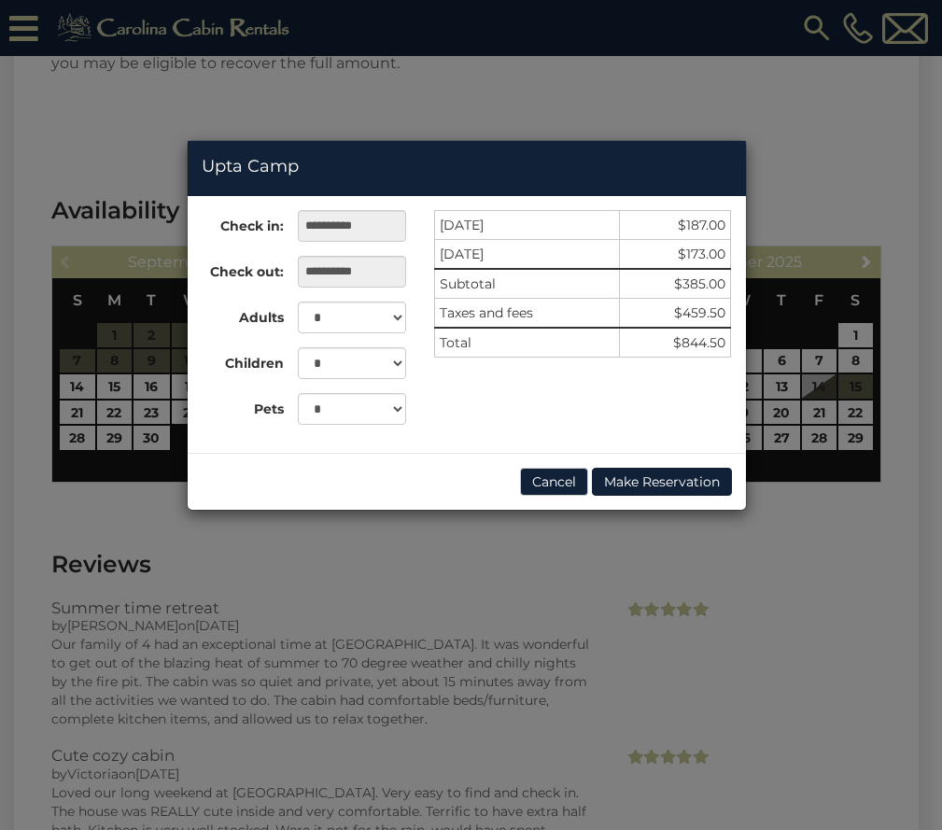
click at [703, 313] on td "$459.50" at bounding box center [675, 314] width 112 height 30
click at [566, 479] on button "Cancel" at bounding box center [554, 482] width 68 height 28
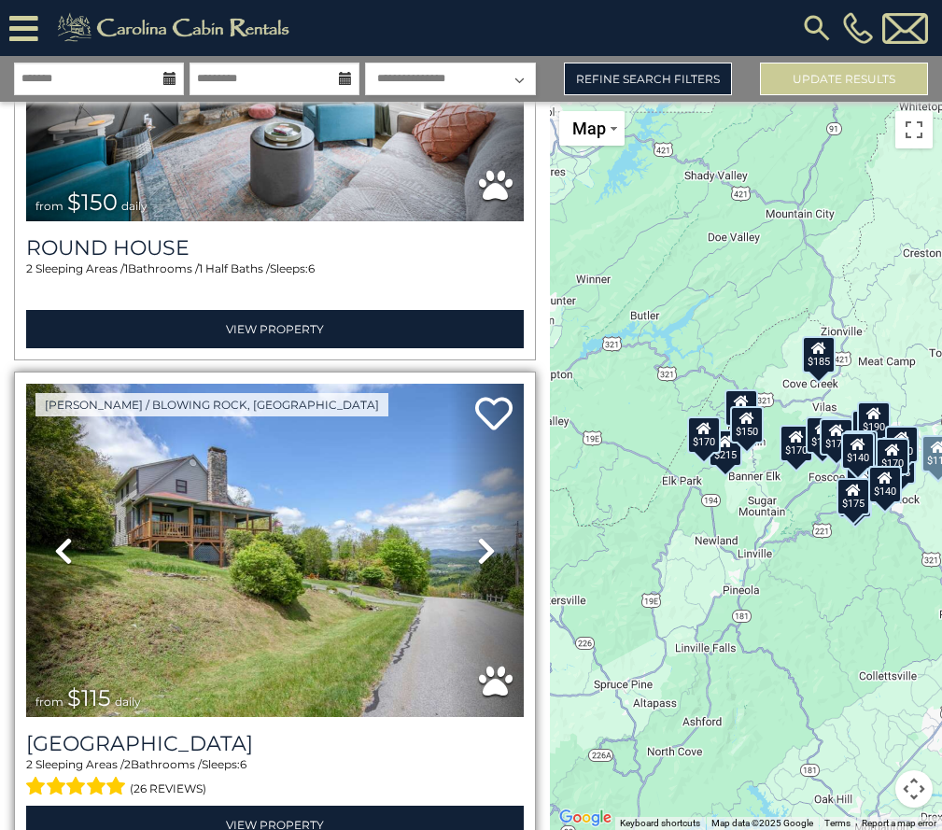
scroll to position [1867, 0]
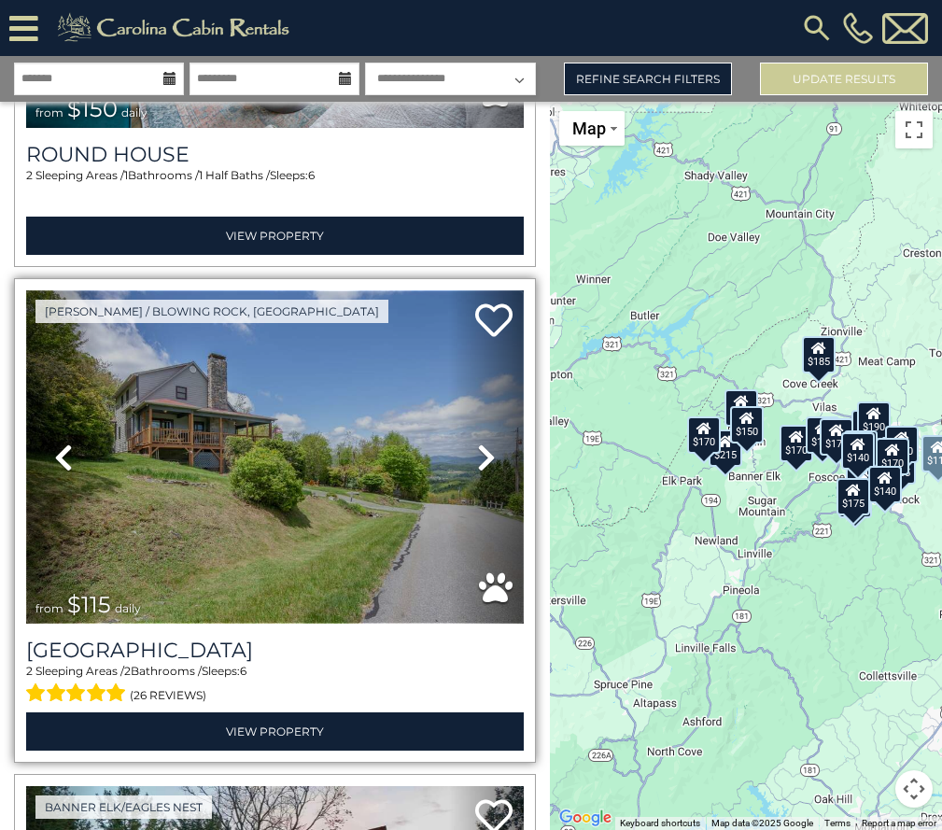
click at [253, 478] on img at bounding box center [275, 456] width 498 height 333
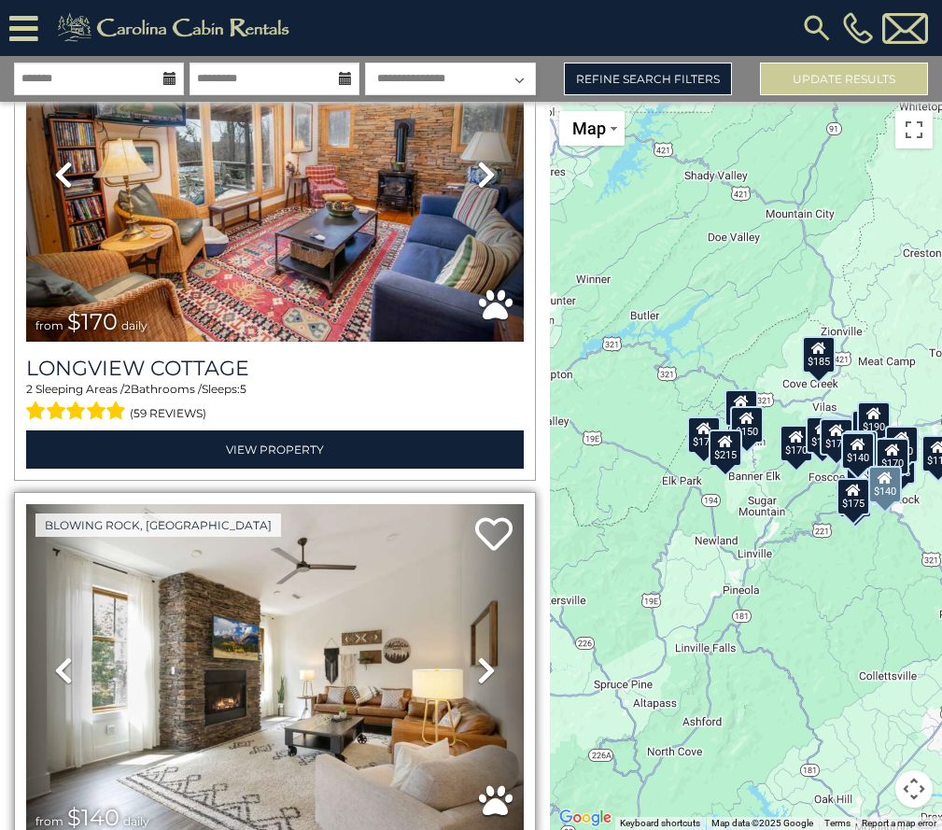
scroll to position [10169, 0]
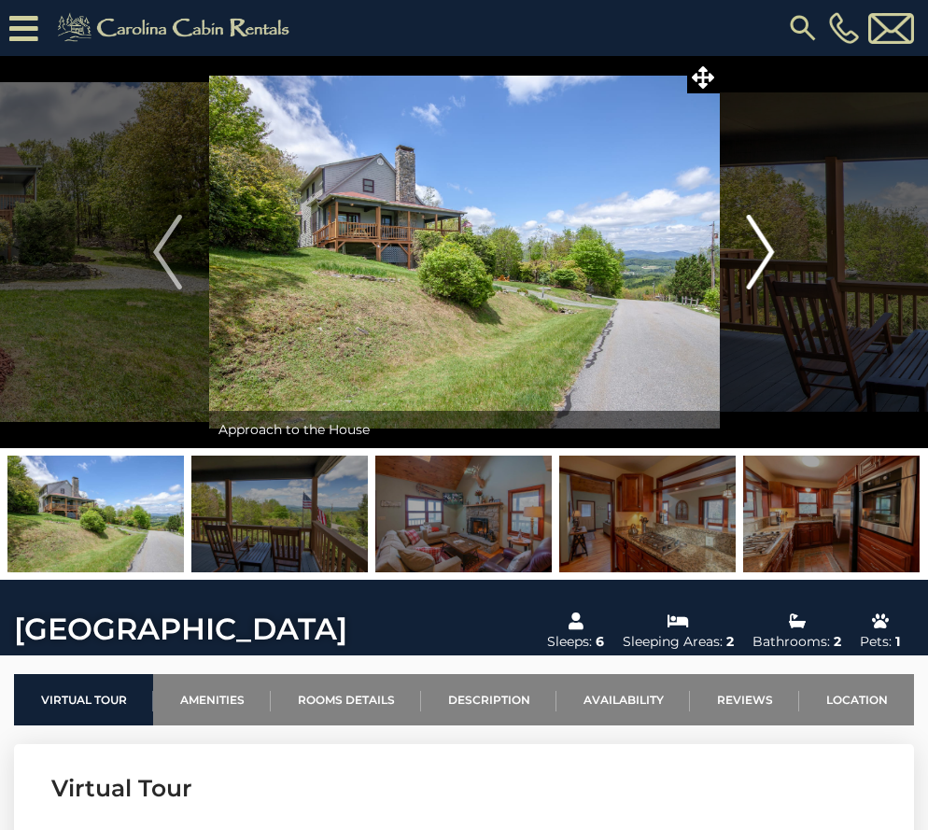
click at [752, 256] on img "Next" at bounding box center [761, 252] width 28 height 75
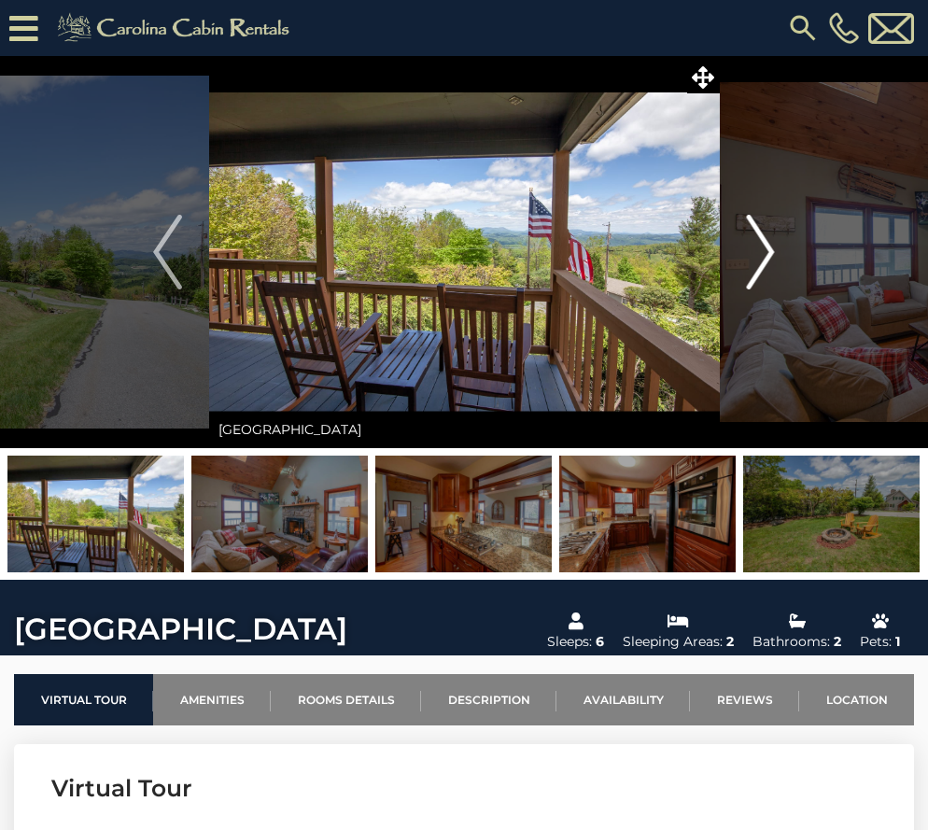
click at [752, 255] on img "Next" at bounding box center [761, 252] width 28 height 75
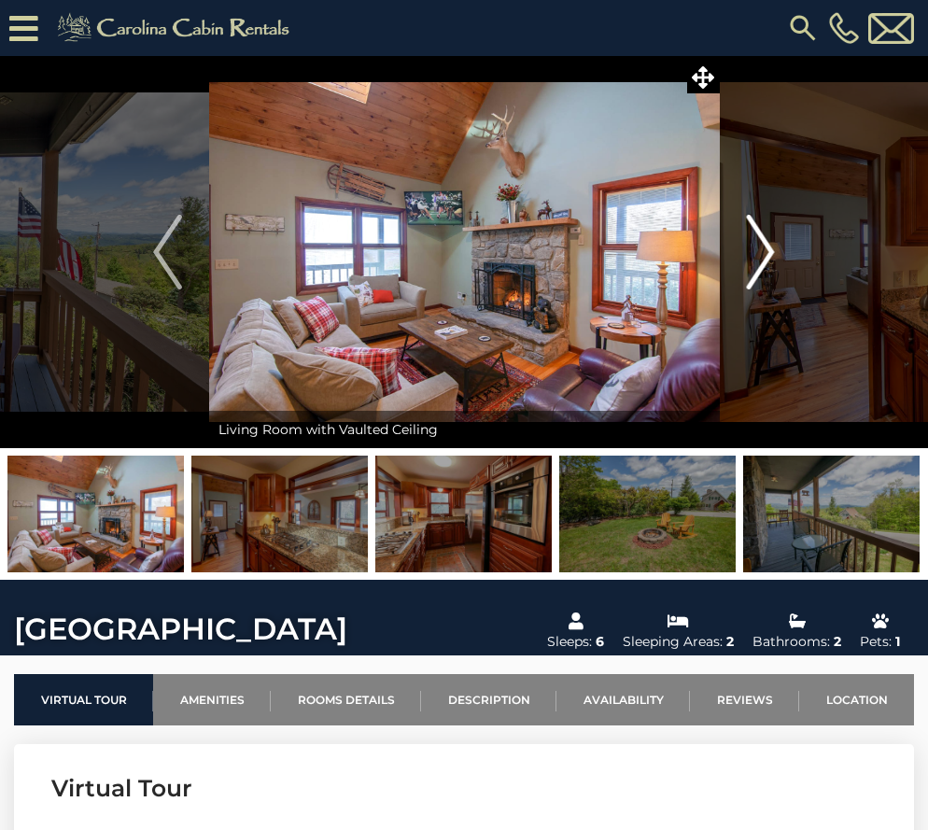
click at [752, 255] on img "Next" at bounding box center [761, 252] width 28 height 75
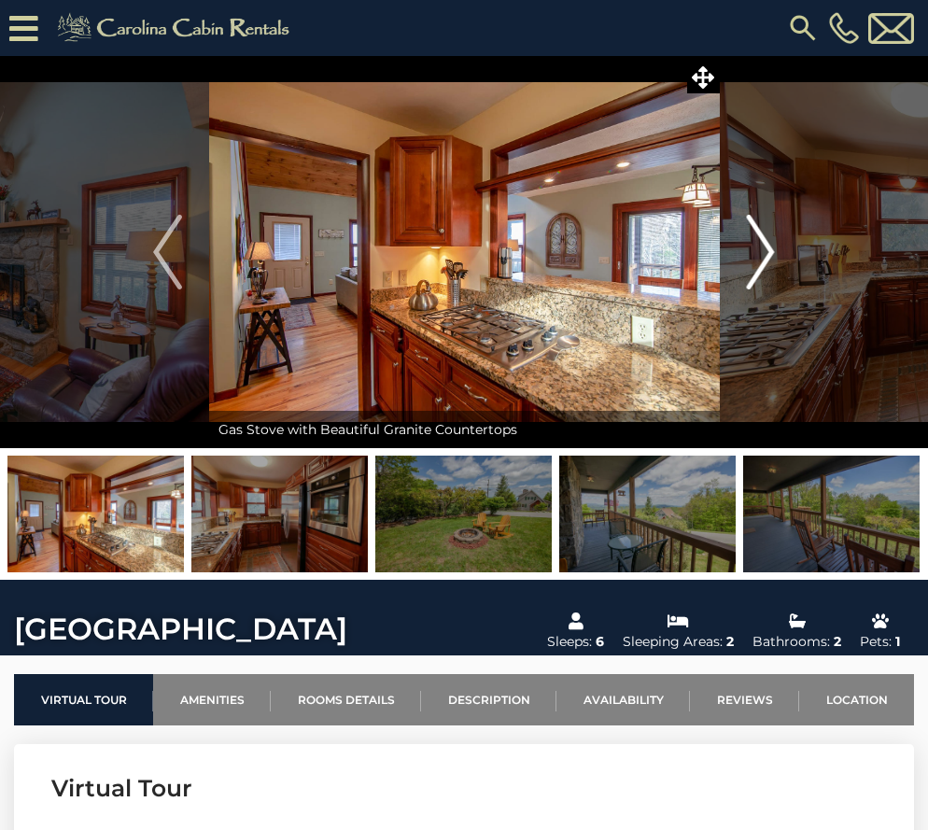
click at [752, 255] on img "Next" at bounding box center [761, 252] width 28 height 75
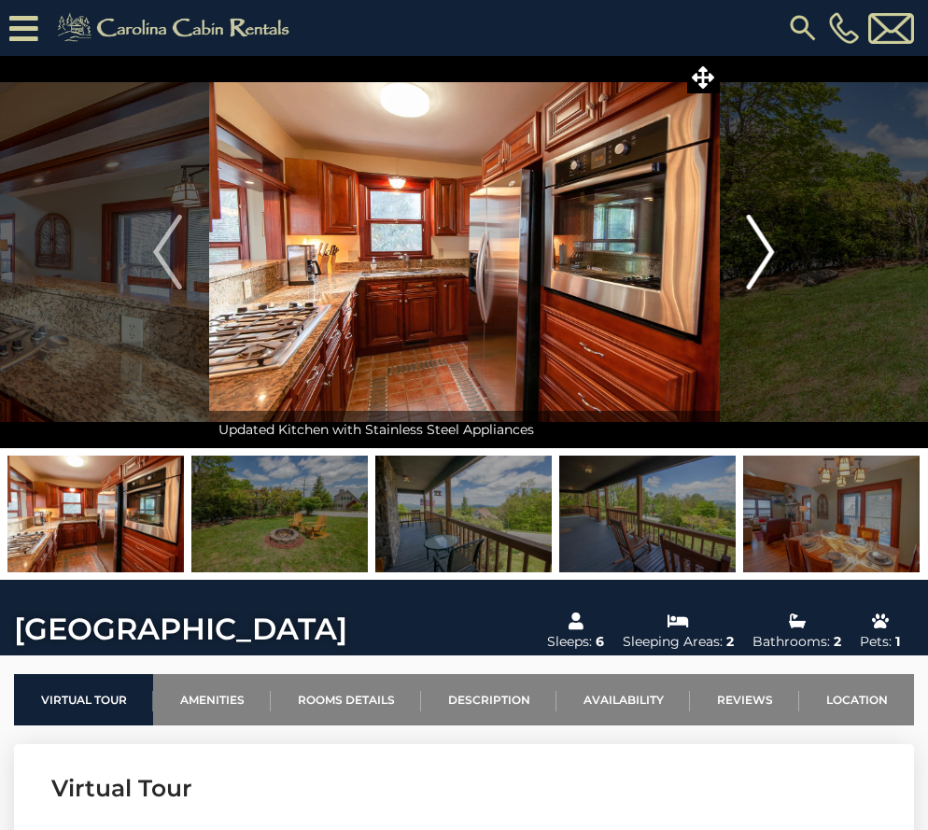
click at [752, 255] on img "Next" at bounding box center [761, 252] width 28 height 75
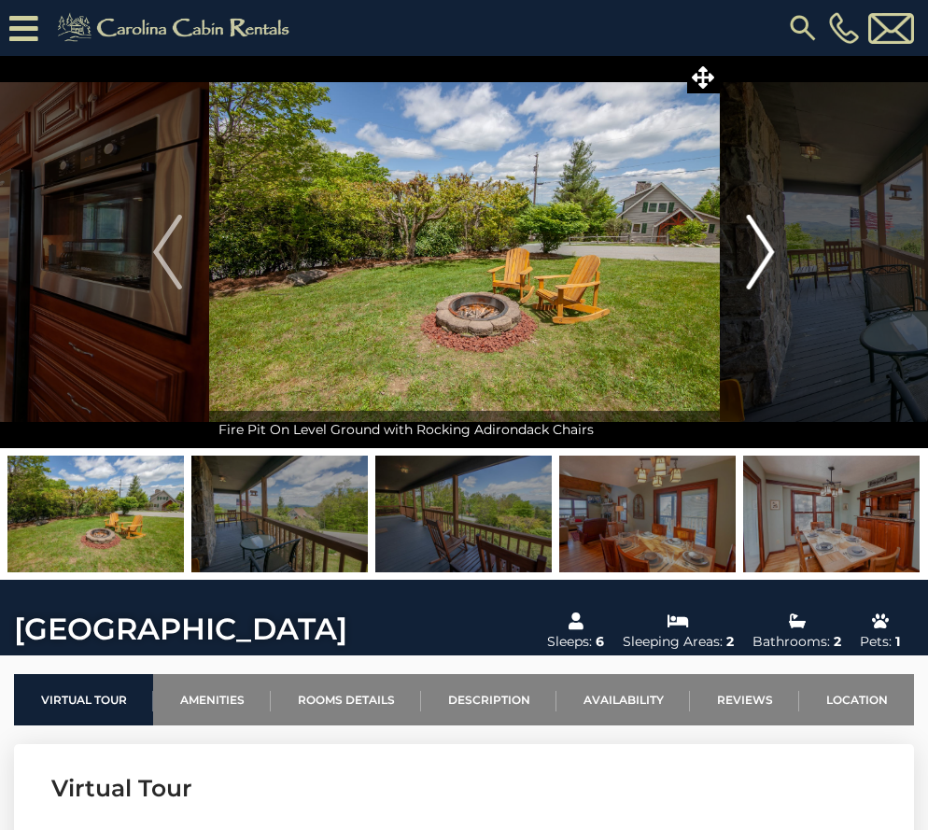
click at [752, 255] on img "Next" at bounding box center [761, 252] width 28 height 75
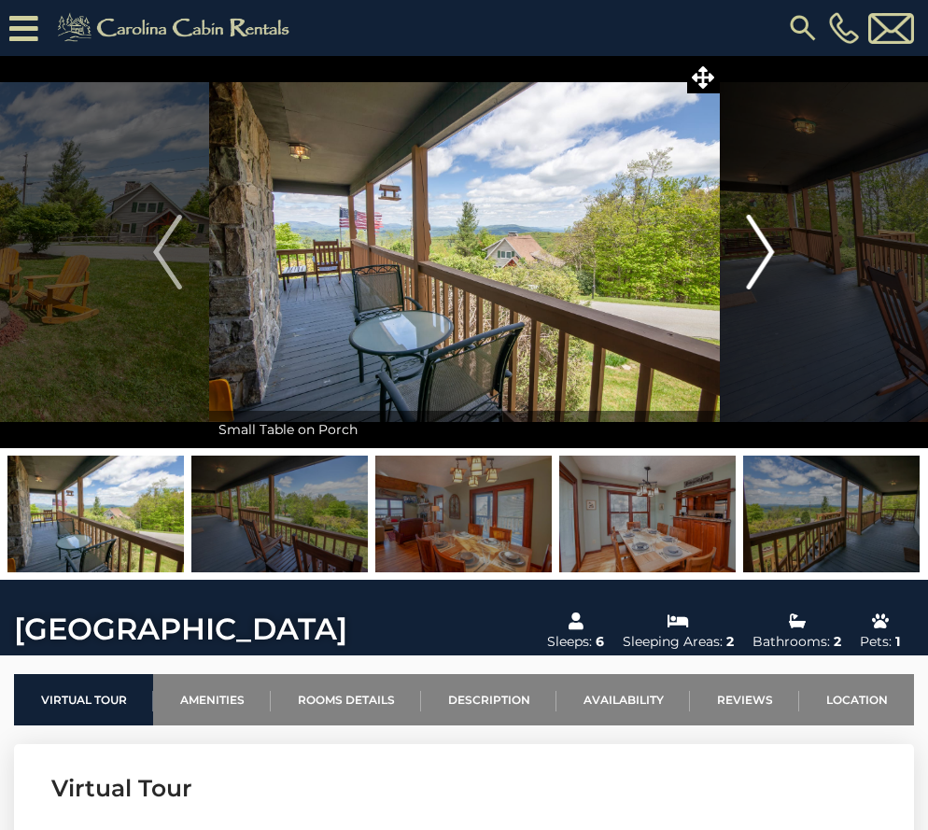
click at [752, 255] on img "Next" at bounding box center [761, 252] width 28 height 75
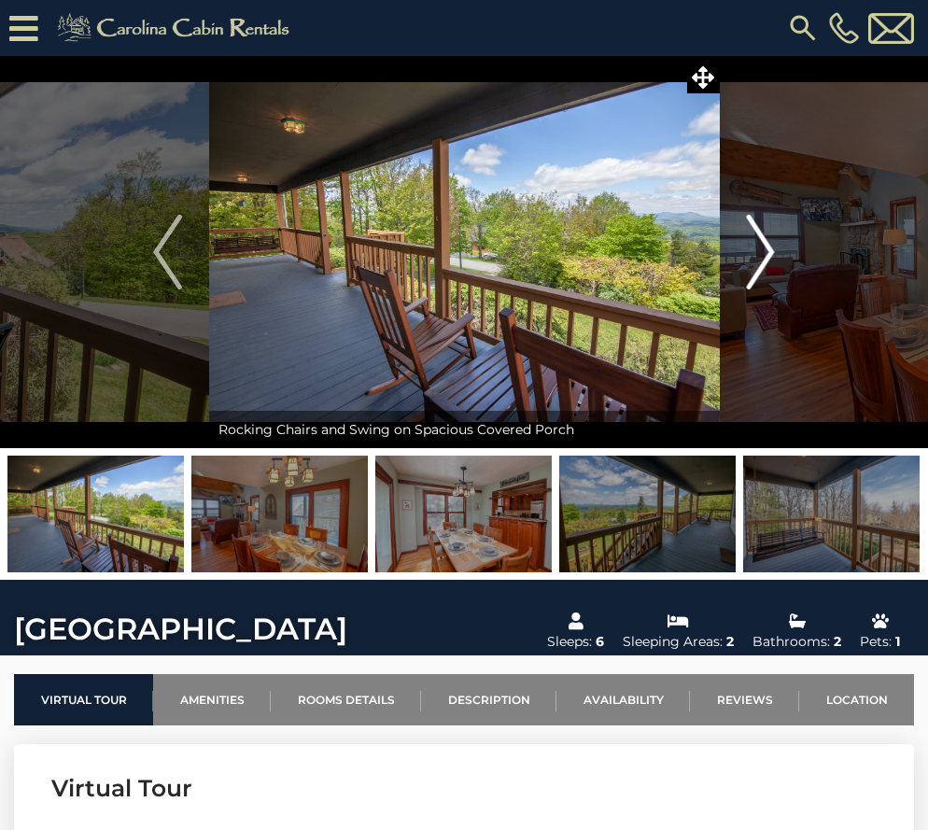
click at [752, 255] on img "Next" at bounding box center [761, 252] width 28 height 75
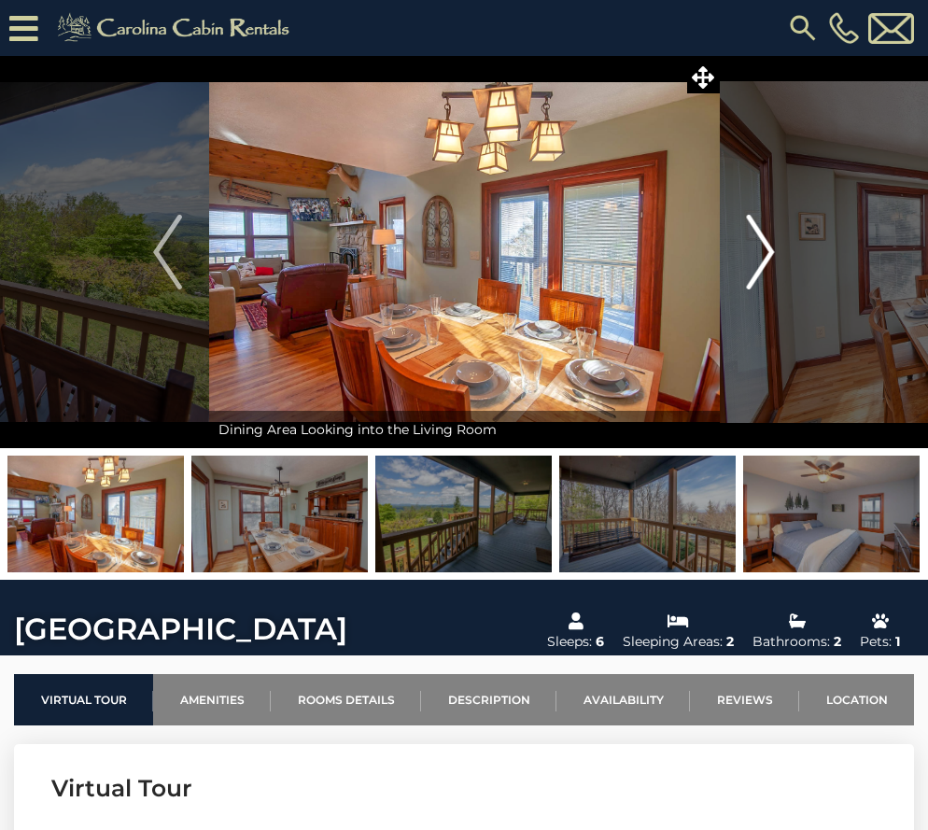
click at [752, 255] on img "Next" at bounding box center [761, 252] width 28 height 75
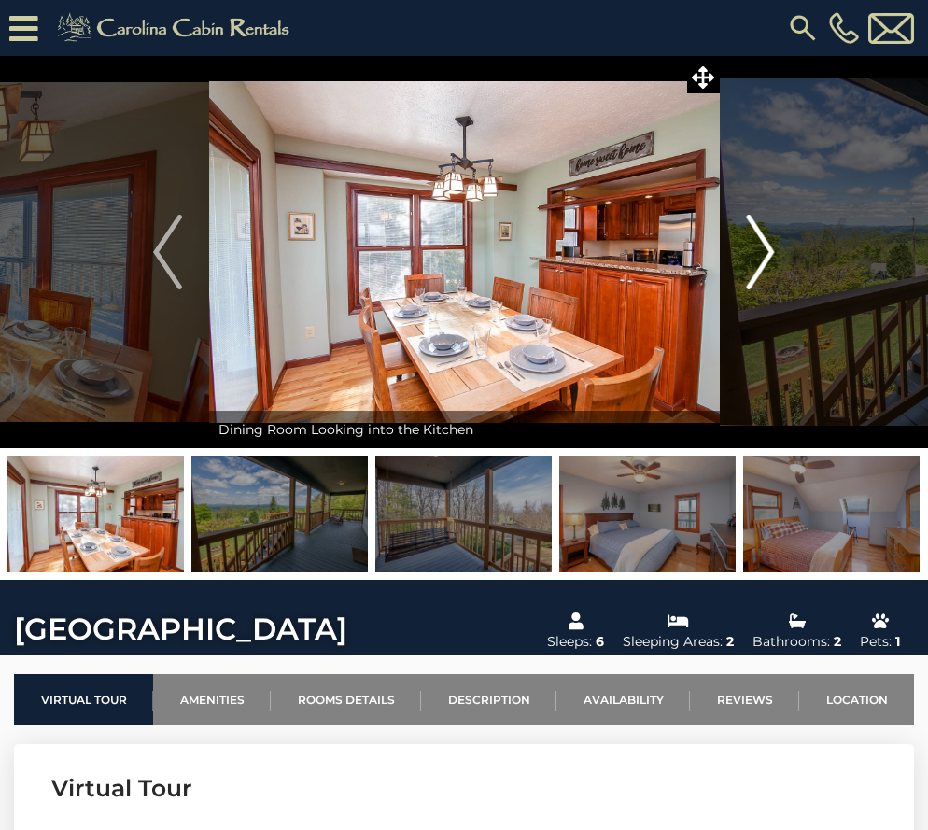
click at [752, 255] on img "Next" at bounding box center [761, 252] width 28 height 75
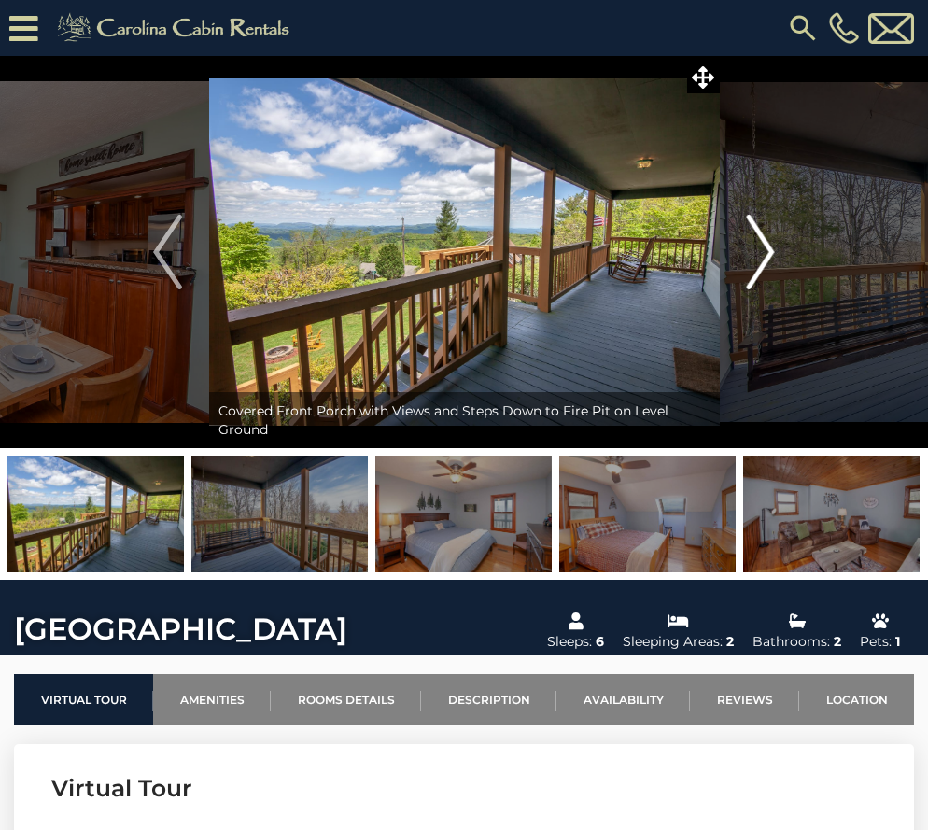
click at [752, 255] on img "Next" at bounding box center [761, 252] width 28 height 75
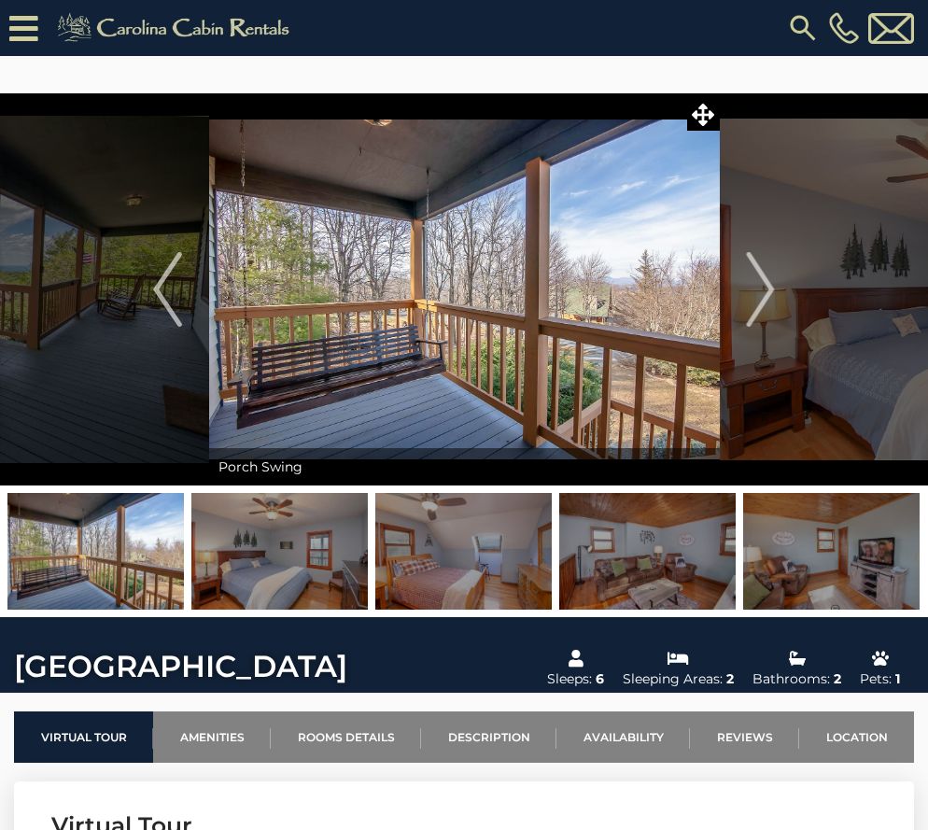
scroll to position [280, 0]
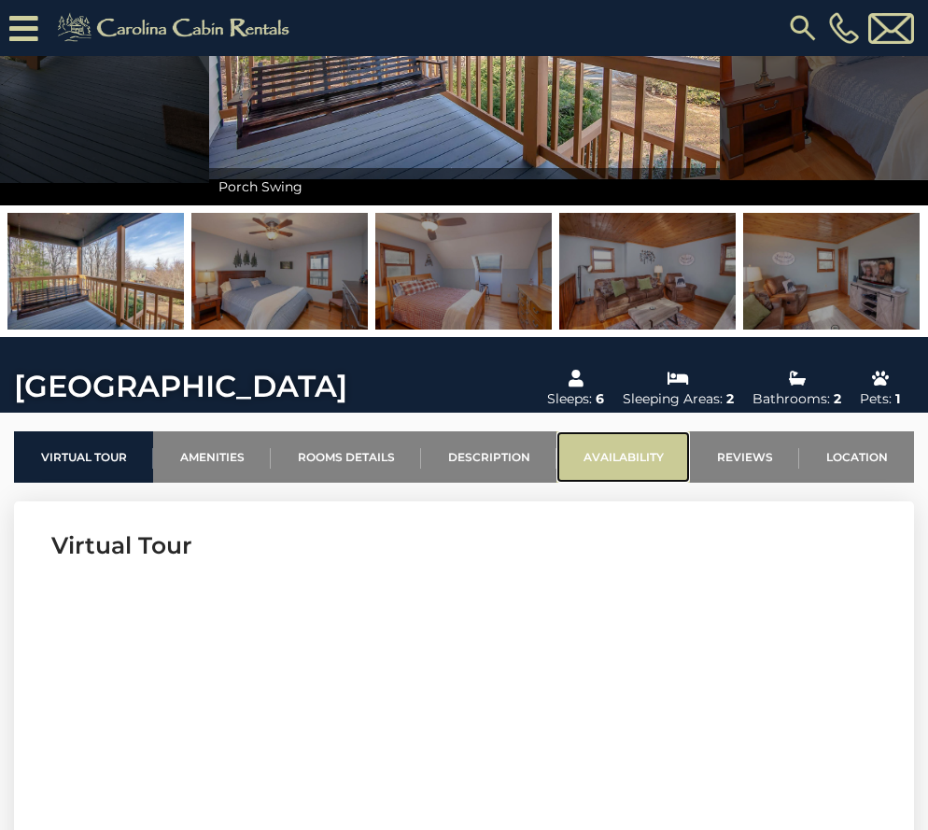
click at [623, 460] on link "Availability" at bounding box center [623, 456] width 134 height 51
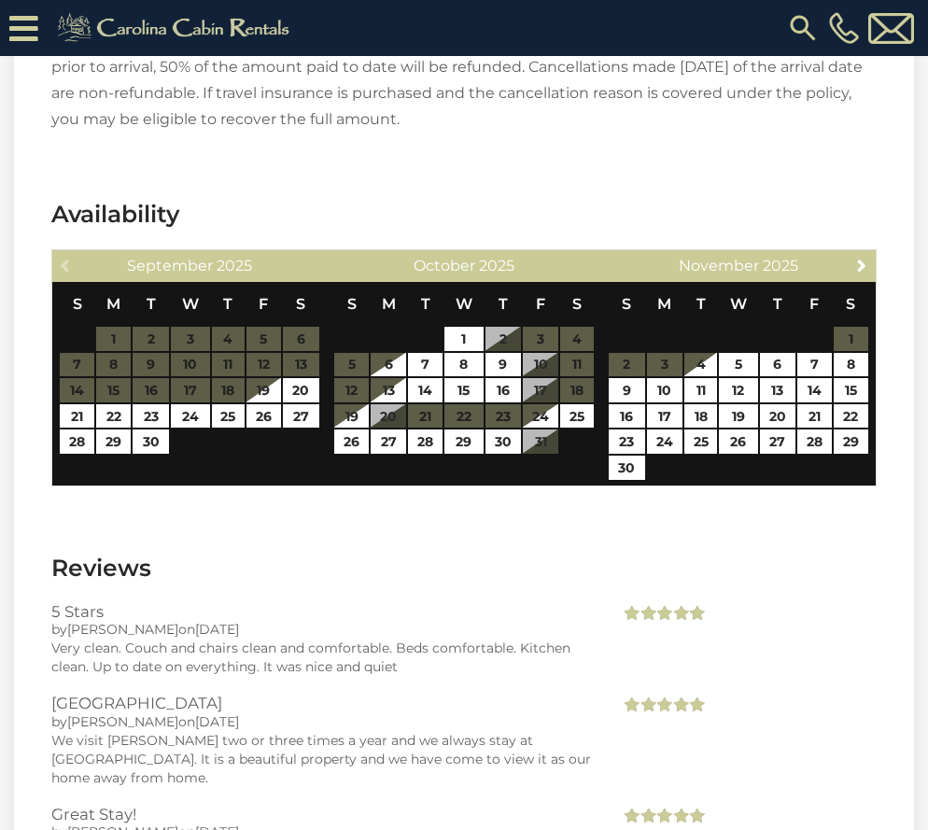
scroll to position [3281, 0]
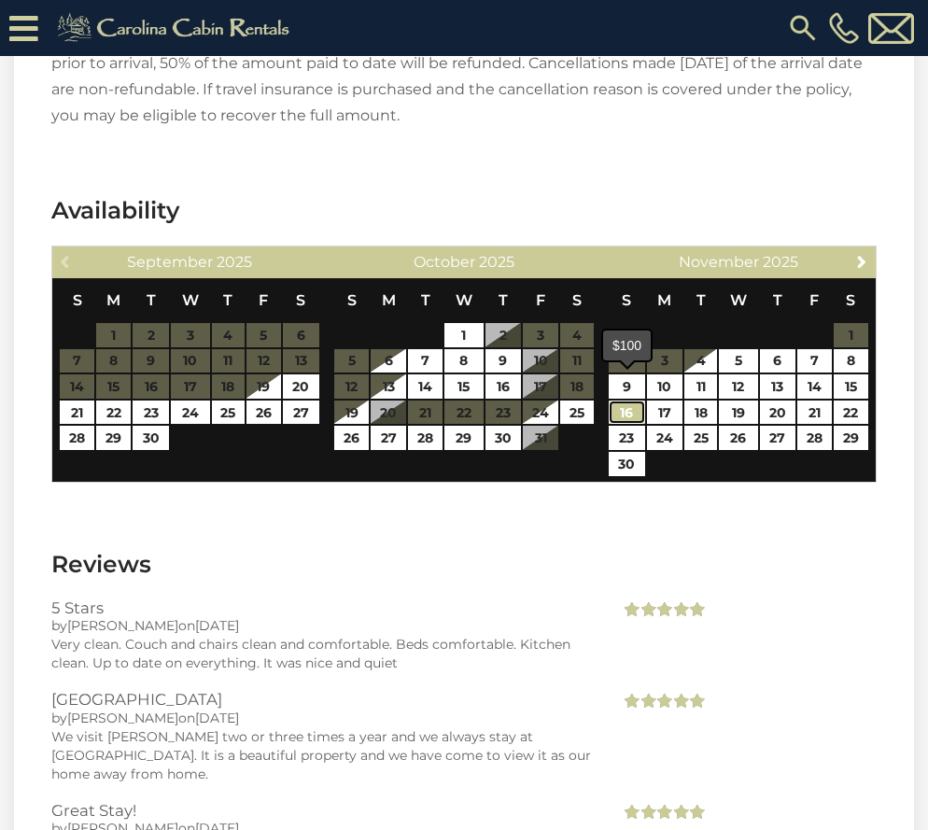
click at [629, 401] on link "16" at bounding box center [626, 413] width 35 height 24
type input "**********"
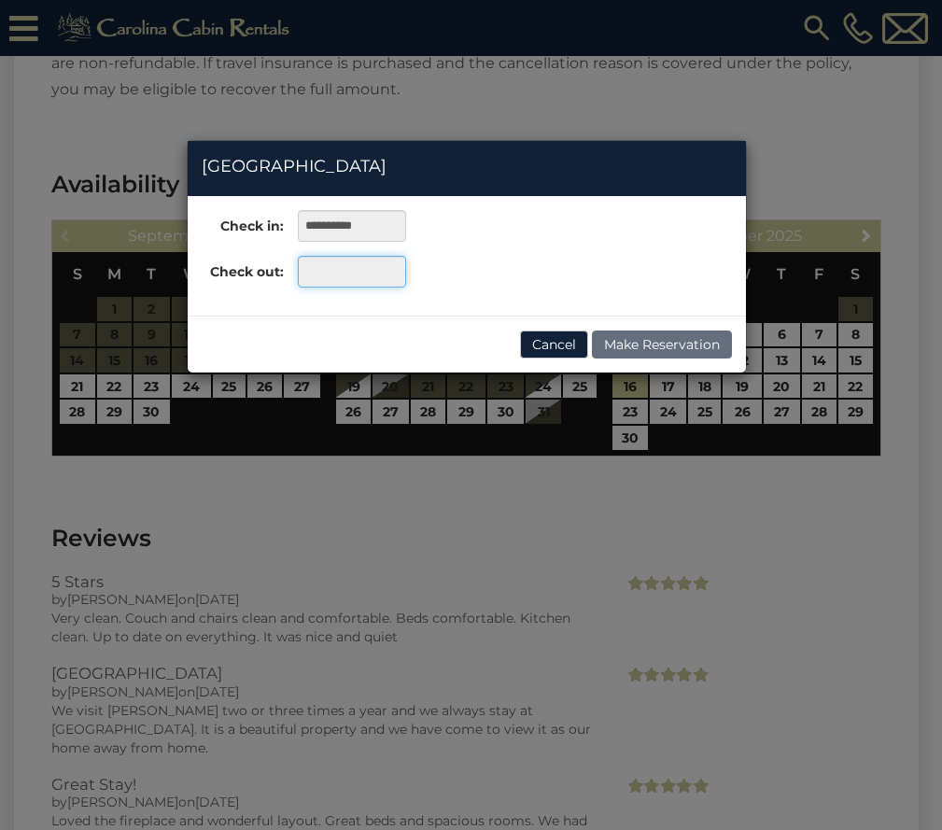
click at [387, 273] on input "text" at bounding box center [351, 272] width 107 height 32
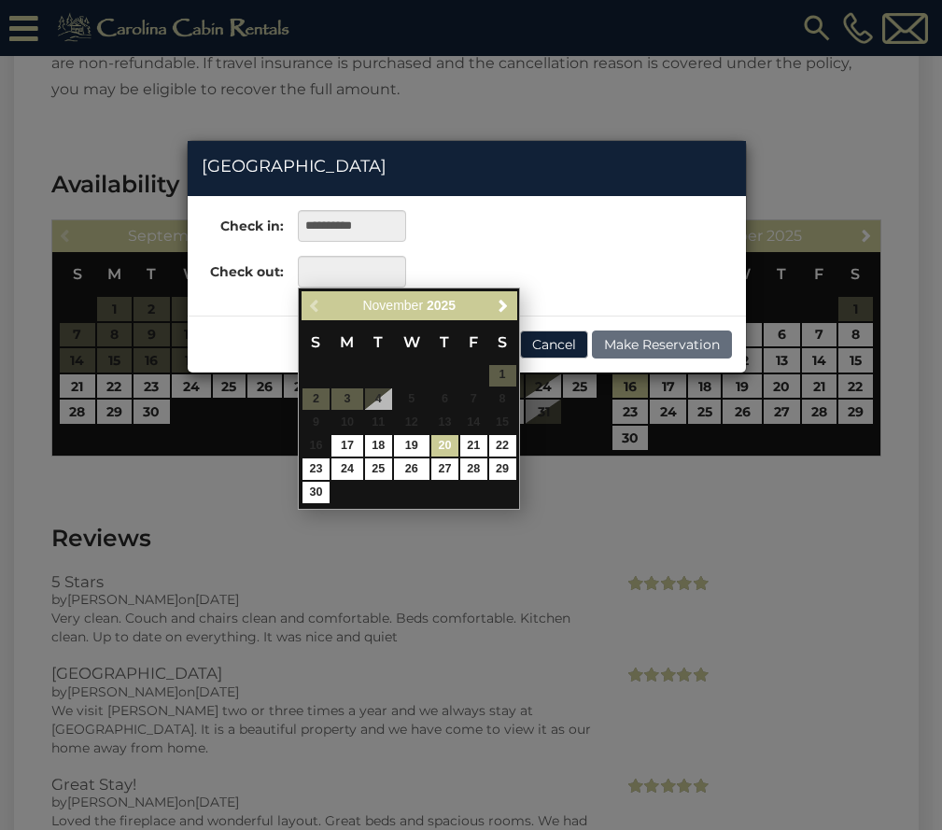
click at [441, 445] on link "20" at bounding box center [444, 445] width 27 height 21
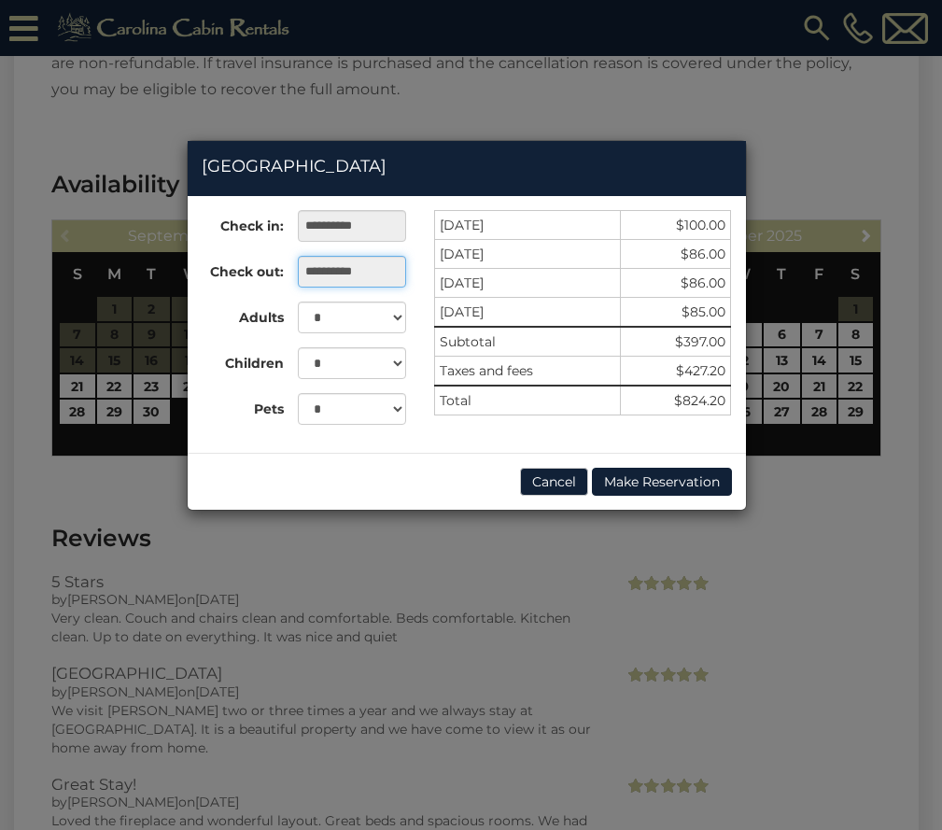
click at [345, 277] on input "**********" at bounding box center [351, 272] width 107 height 32
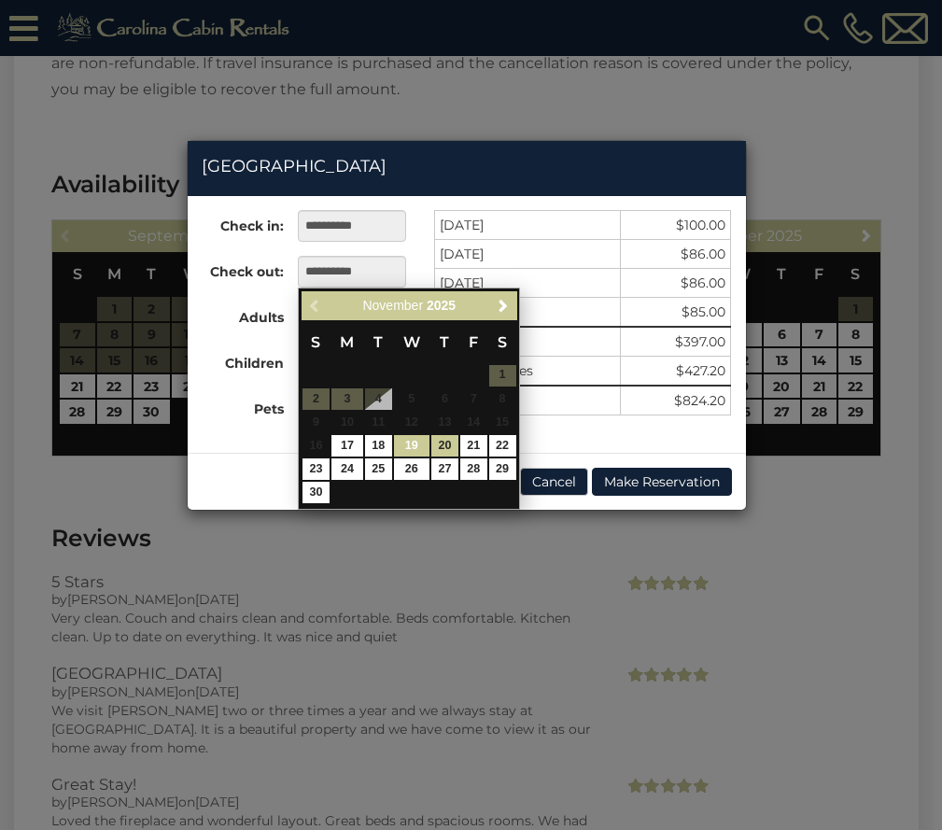
click at [415, 444] on link "19" at bounding box center [411, 445] width 35 height 21
type input "**********"
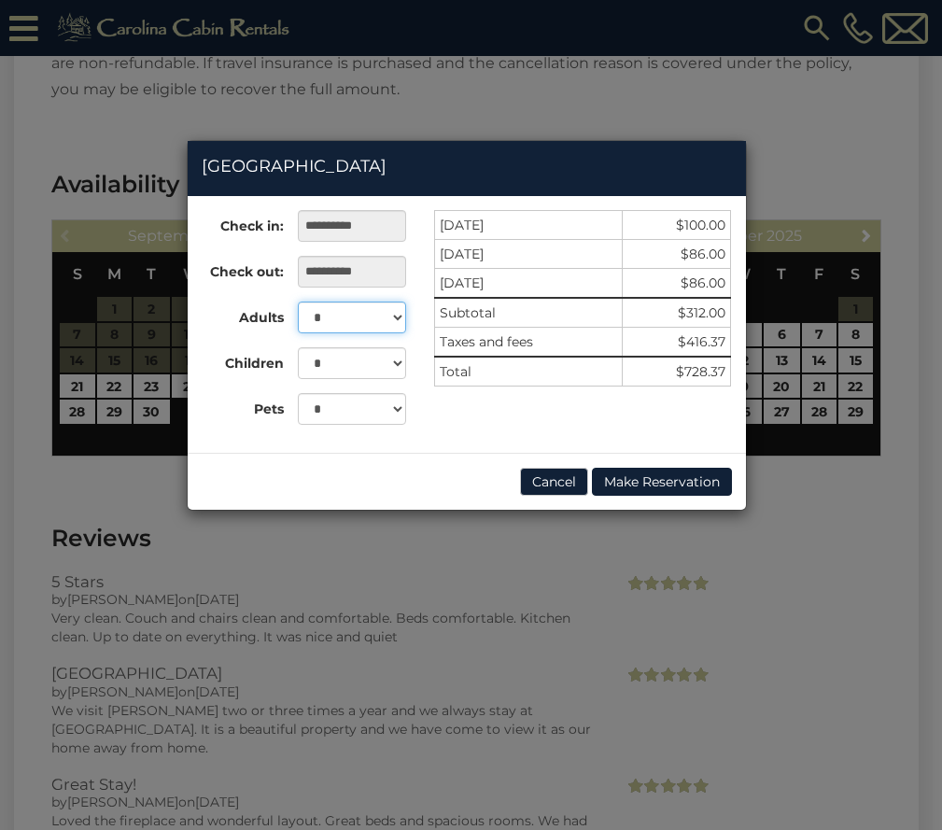
click at [399, 325] on select "* * * * * *" at bounding box center [351, 318] width 107 height 32
select select "*"
click at [298, 302] on select "* * * * * *" at bounding box center [351, 318] width 107 height 32
click at [389, 411] on select "* *" at bounding box center [351, 409] width 107 height 32
select select "*"
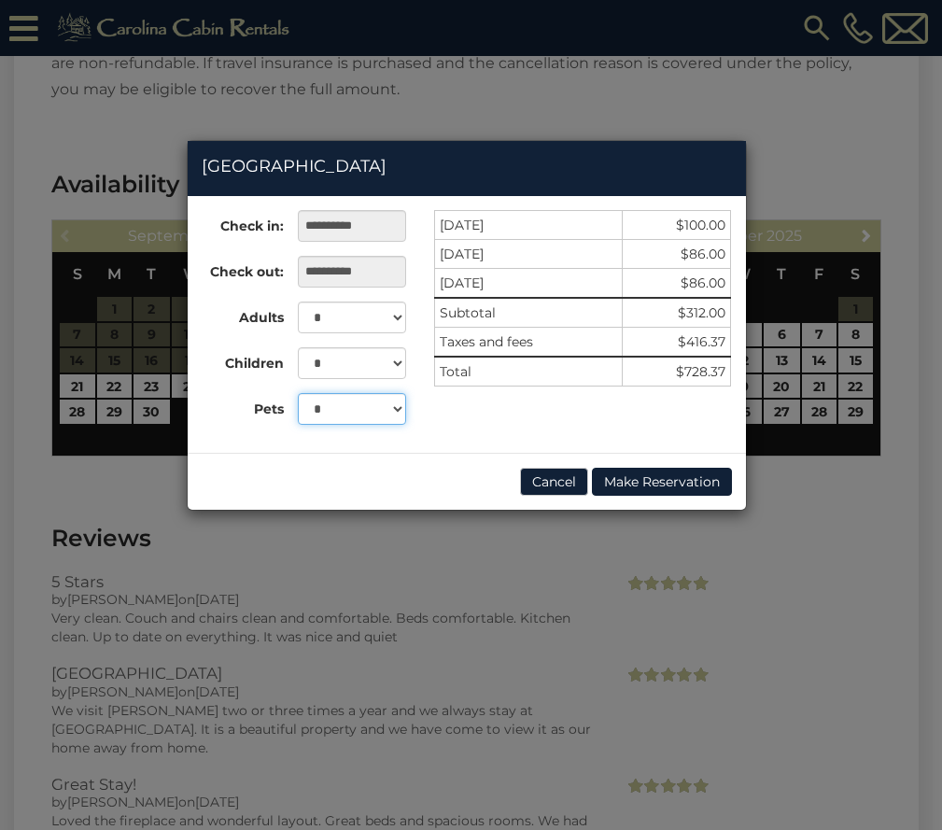
click at [298, 393] on select "* *" at bounding box center [351, 409] width 107 height 32
click at [556, 496] on div "Cancel Make Reservation" at bounding box center [467, 481] width 558 height 57
click at [558, 486] on button "Cancel" at bounding box center [554, 482] width 68 height 28
